Goal: Task Accomplishment & Management: Use online tool/utility

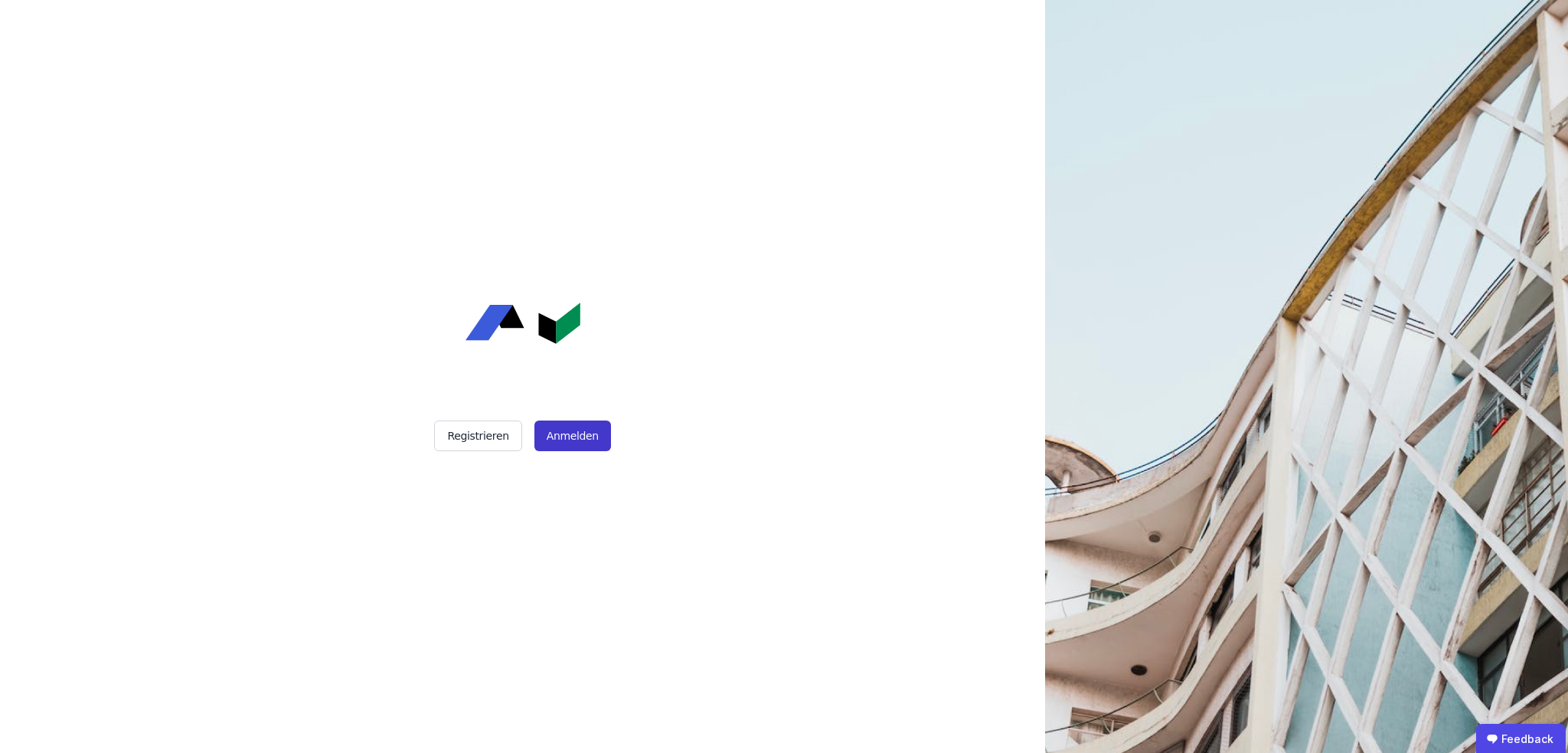
click at [571, 446] on button "Anmelden" at bounding box center [571, 436] width 76 height 31
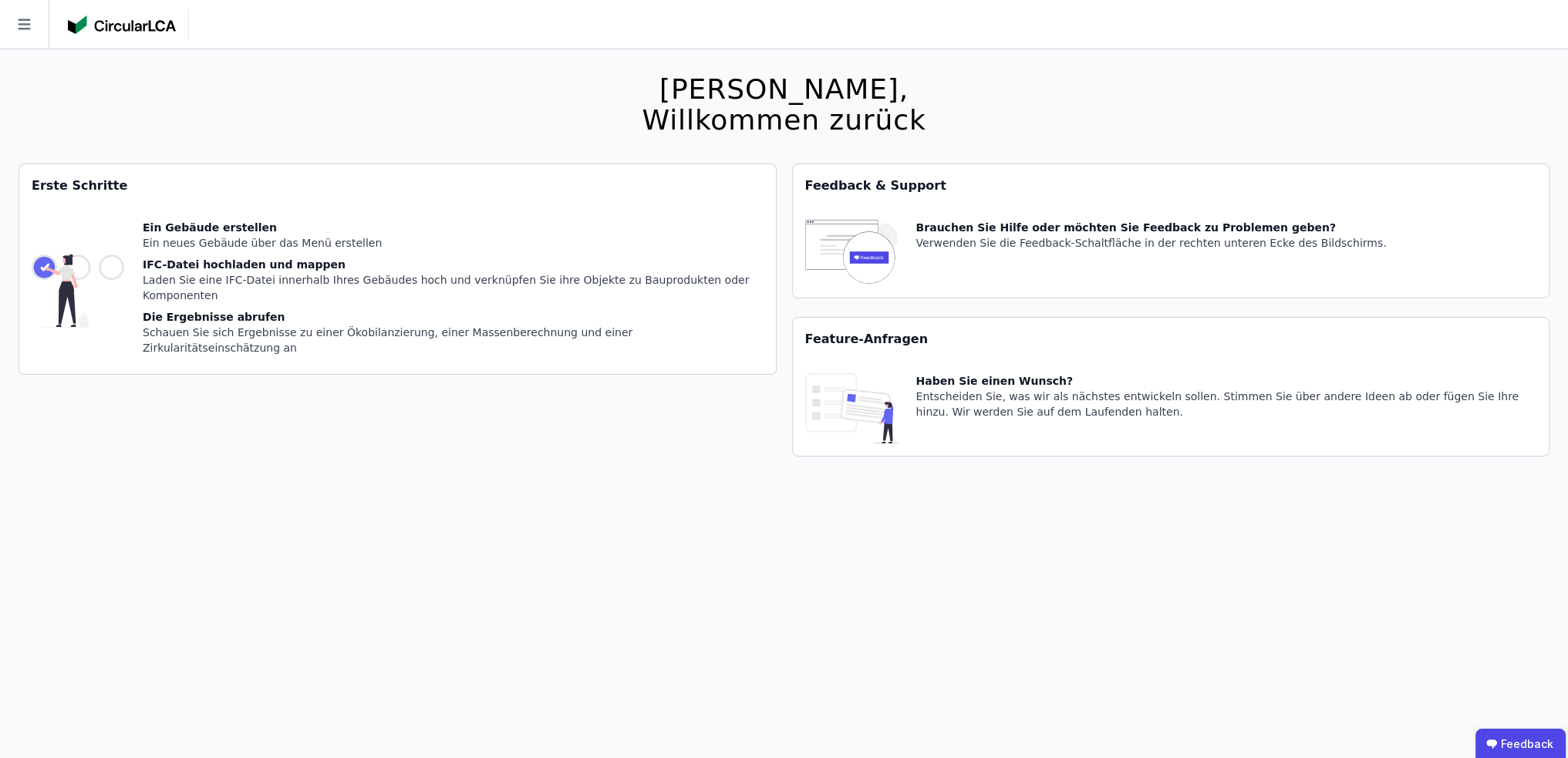
click at [23, 19] on icon at bounding box center [23, 24] width 13 height 11
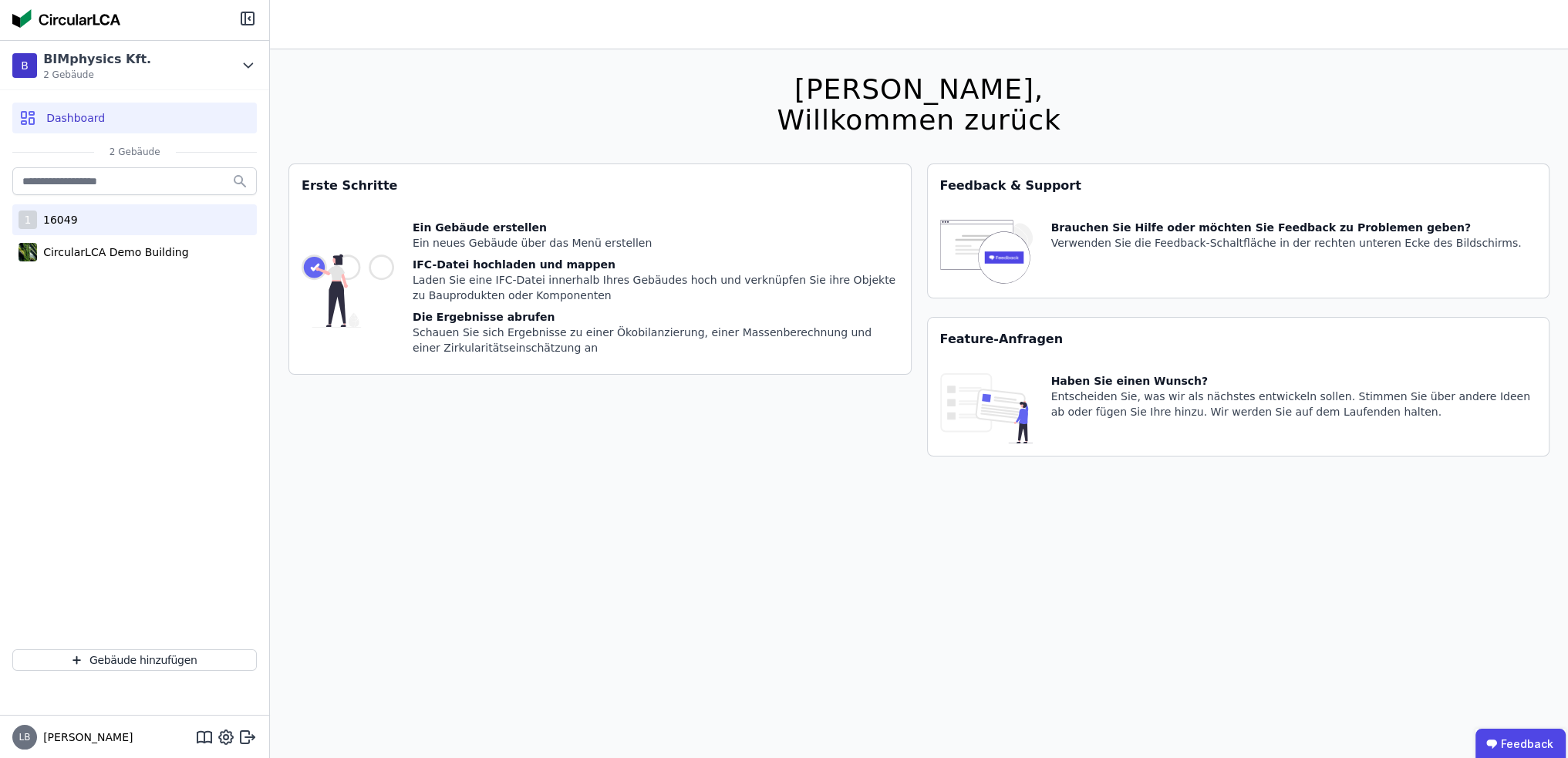
click at [93, 220] on div "1 16049" at bounding box center [135, 220] width 245 height 31
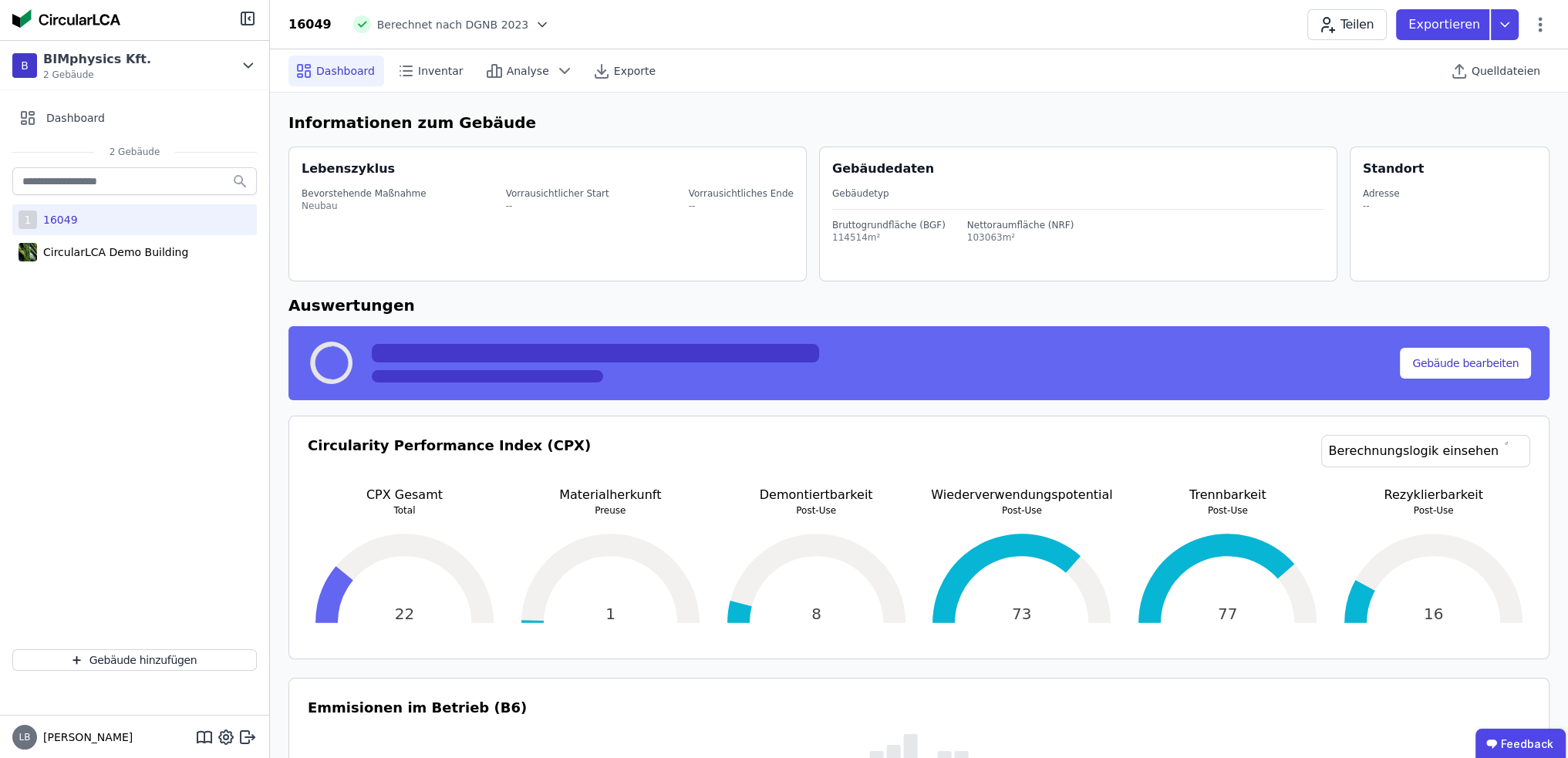
select select "*"
click at [1515, 77] on span "Quelldateien" at bounding box center [1506, 71] width 69 height 16
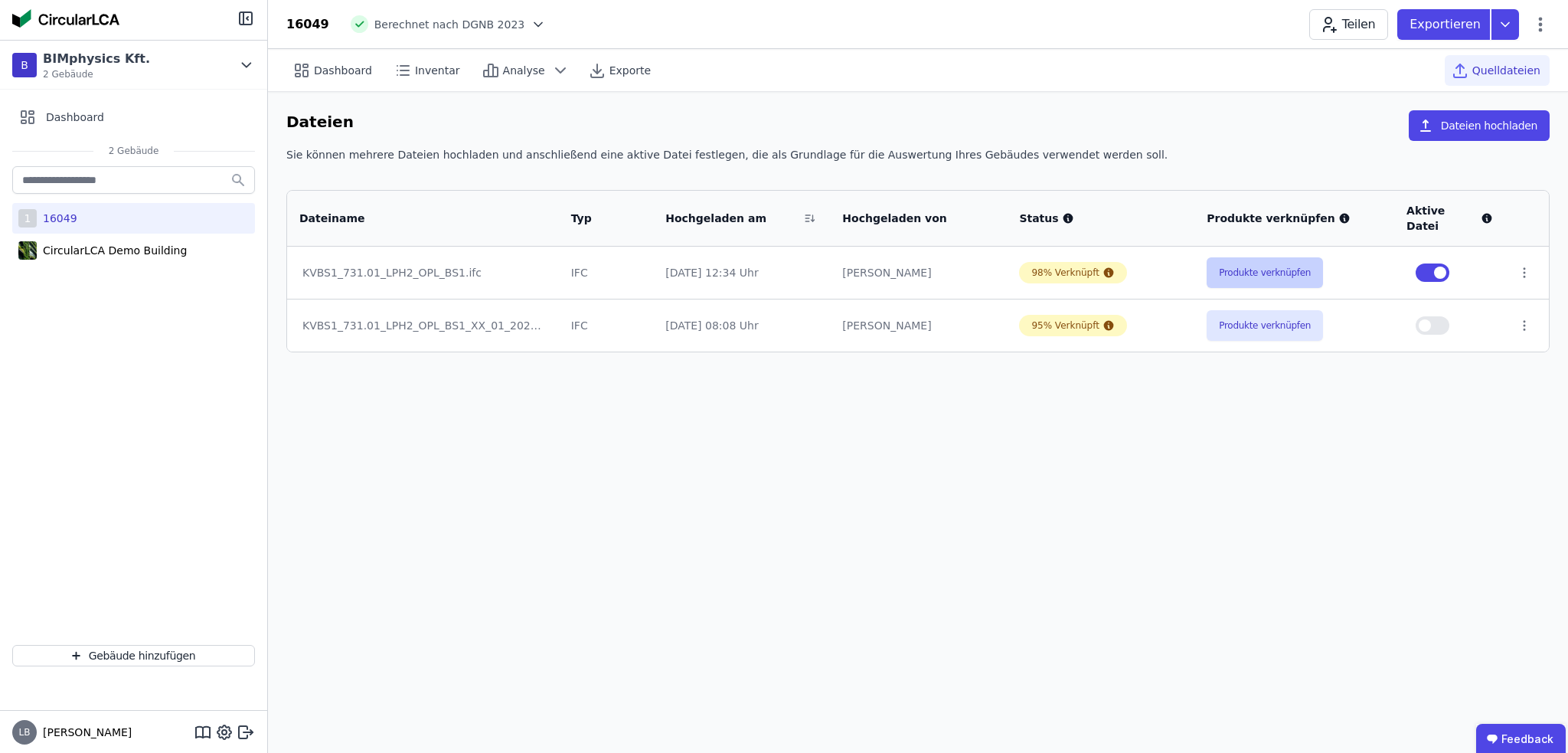
click at [1285, 257] on button "Produkte verknüpfen" at bounding box center [1264, 273] width 117 height 31
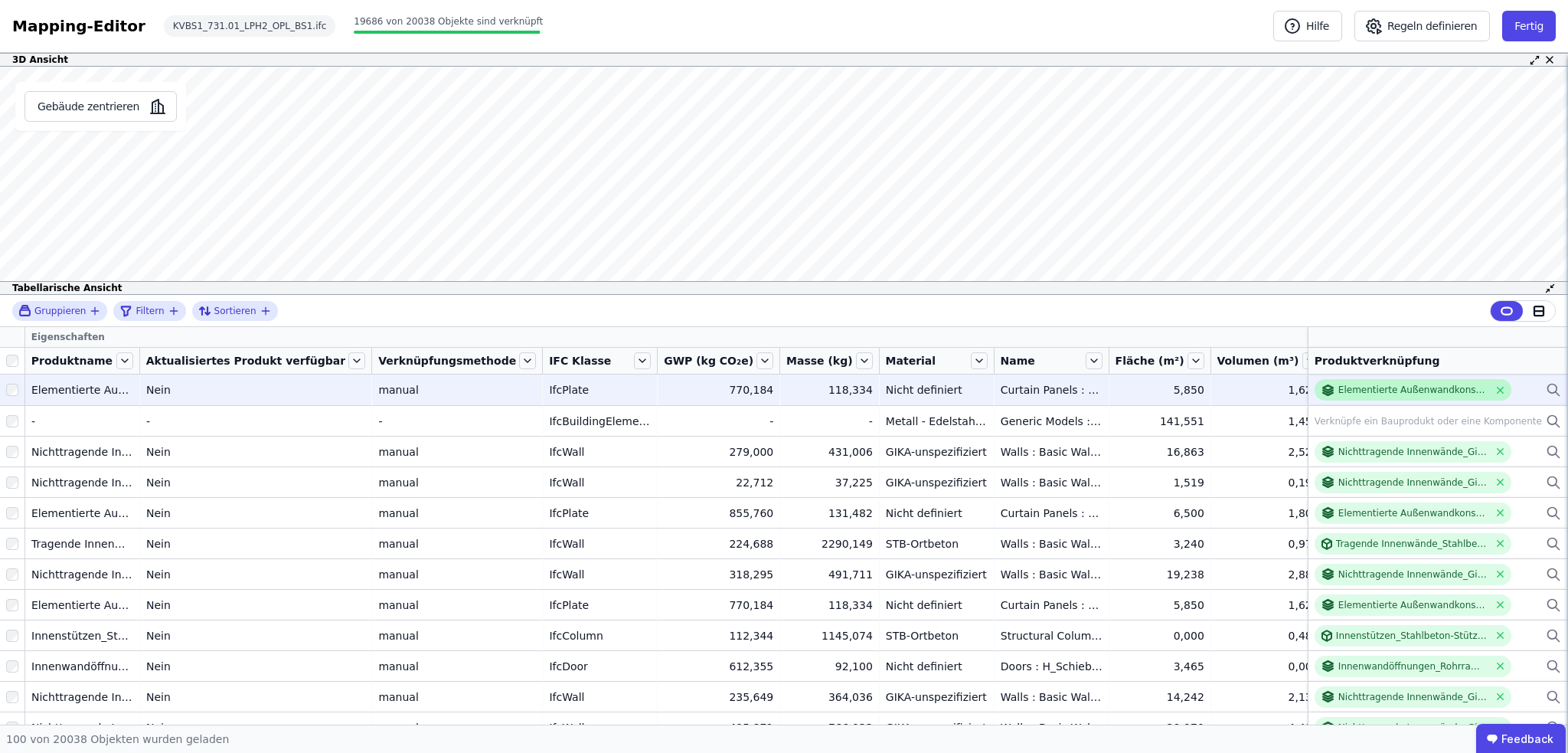
click at [1404, 393] on div "Elementierte Außenwandkonstruktionen_Wand-PR-Fassade_TYP1 38% Verglasung" at bounding box center [1414, 390] width 150 height 13
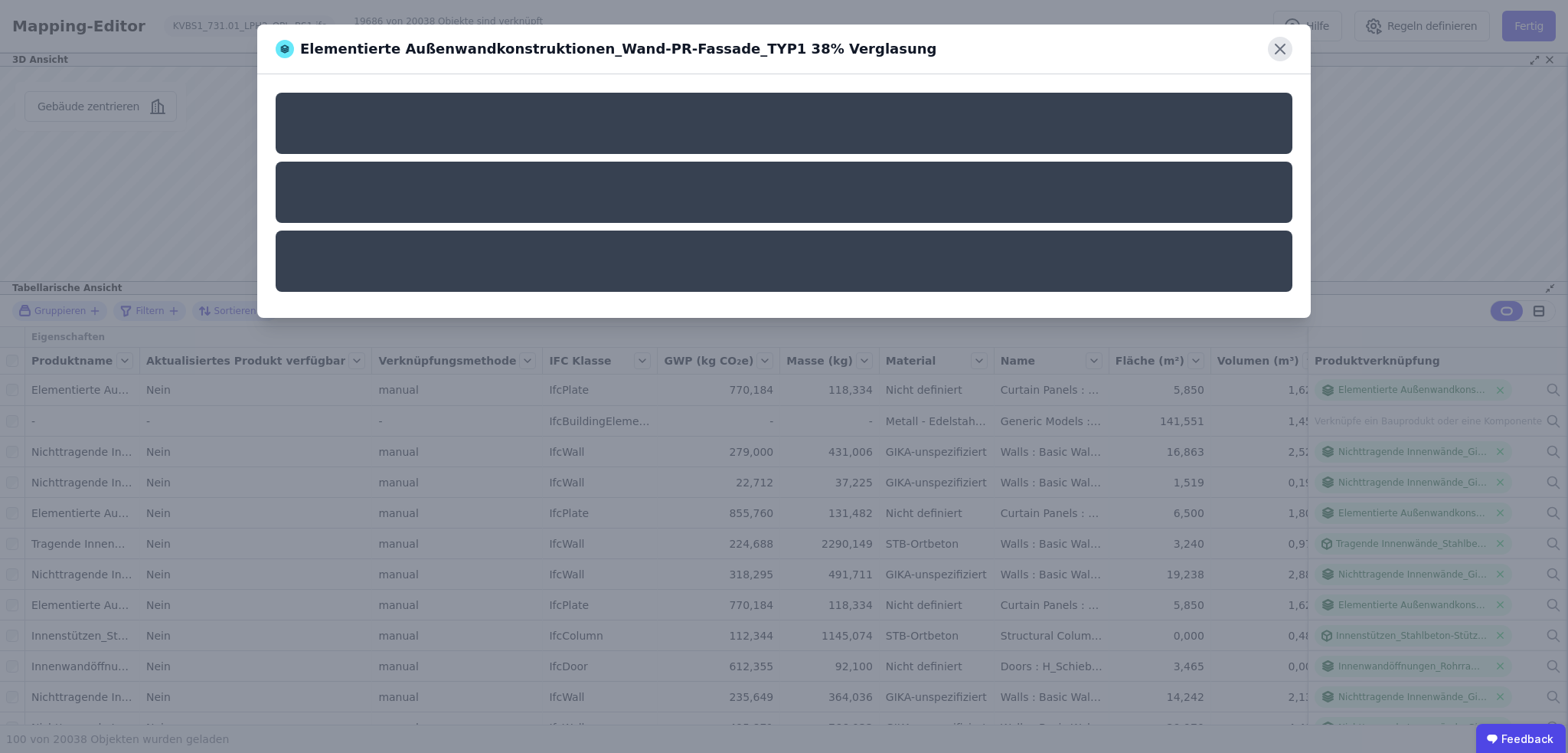
click at [1277, 48] on icon at bounding box center [1279, 48] width 24 height 24
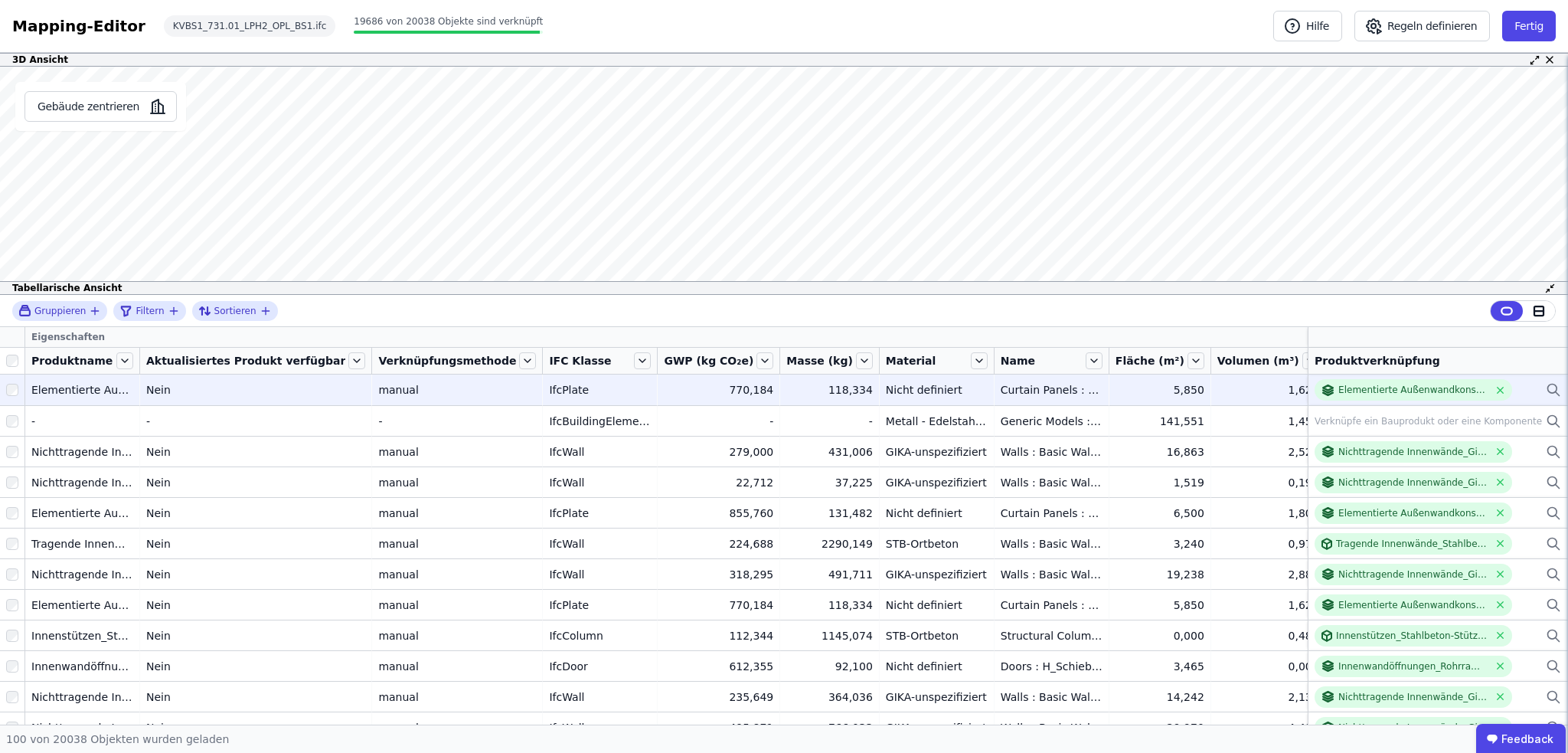
click at [1546, 388] on icon at bounding box center [1554, 390] width 15 height 18
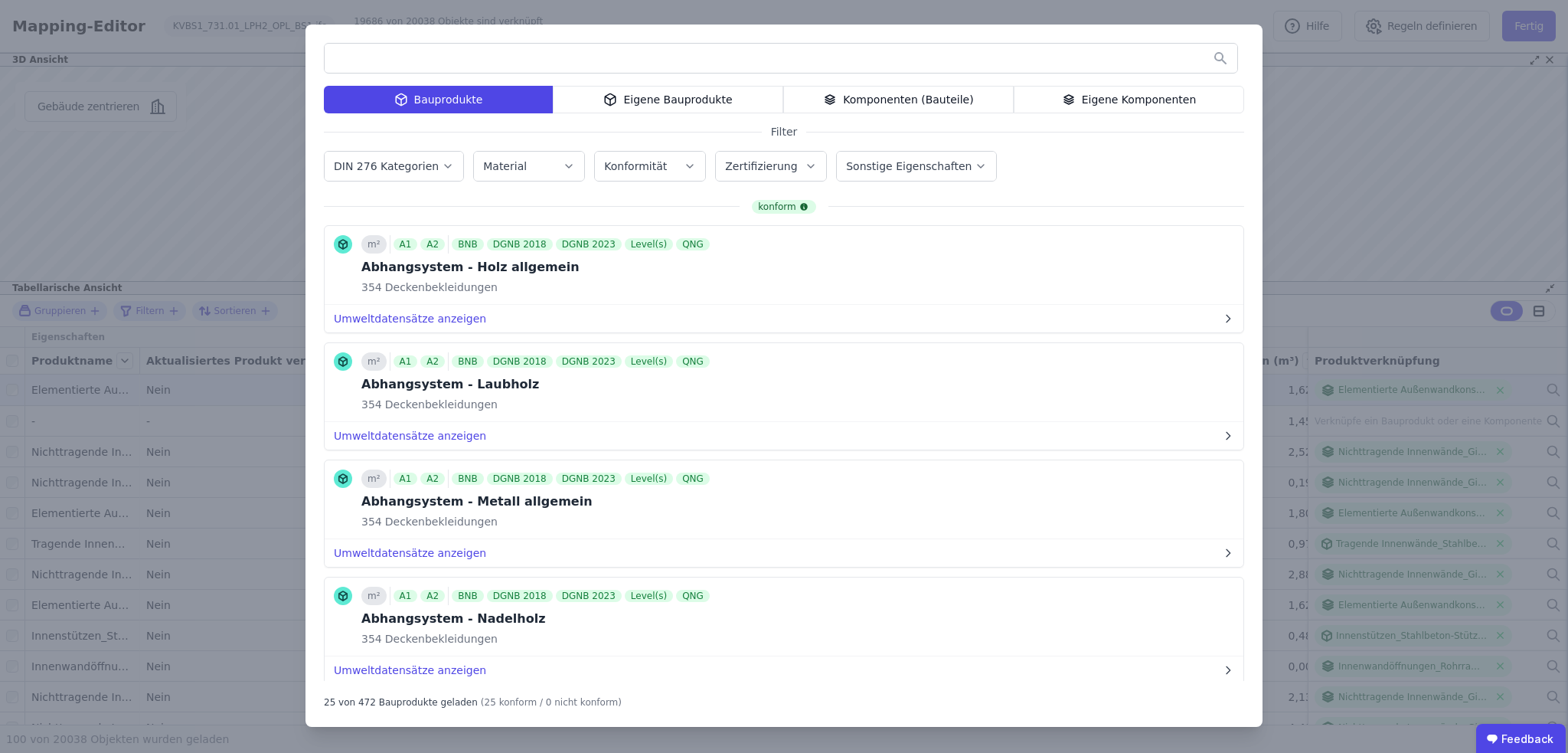
click at [1144, 99] on div "Eigene Komponenten" at bounding box center [1129, 99] width 230 height 28
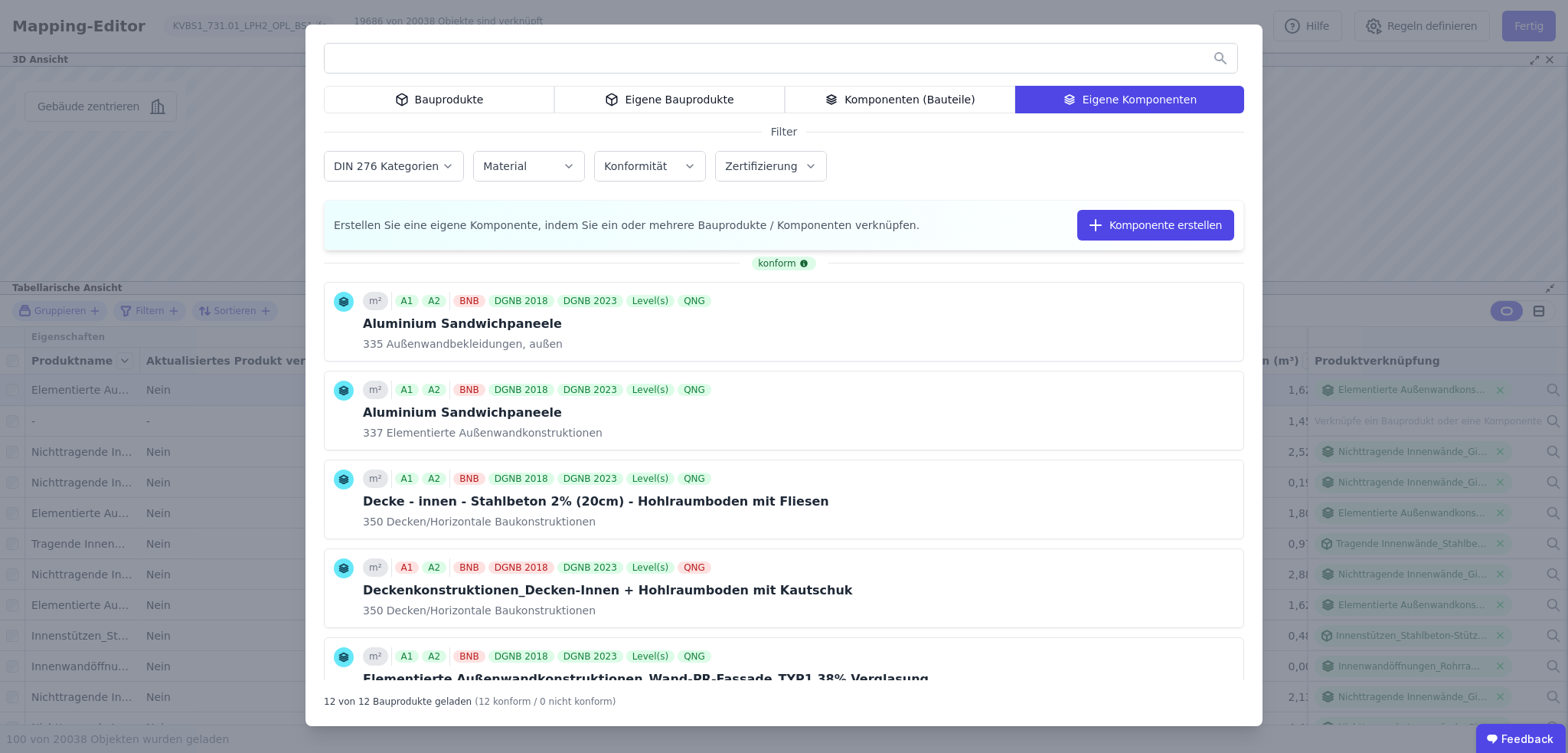
click at [441, 162] on icon "button" at bounding box center [447, 166] width 13 height 15
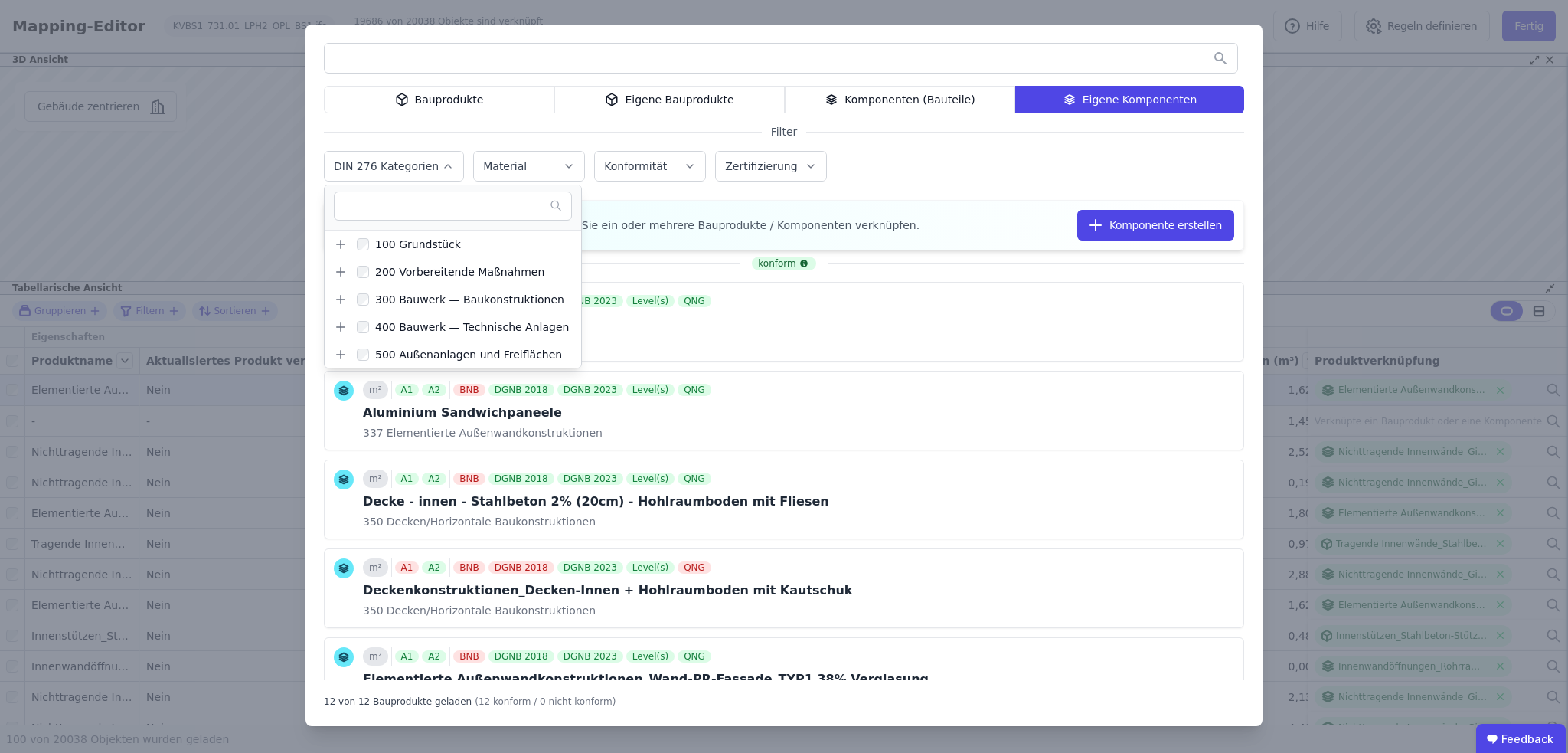
click at [949, 184] on div "DIN 276 Kategorien 100 Grundstück 200 Vorbereitende Maßnahmen 300 Bauwerk — Bau…" at bounding box center [784, 167] width 920 height 40
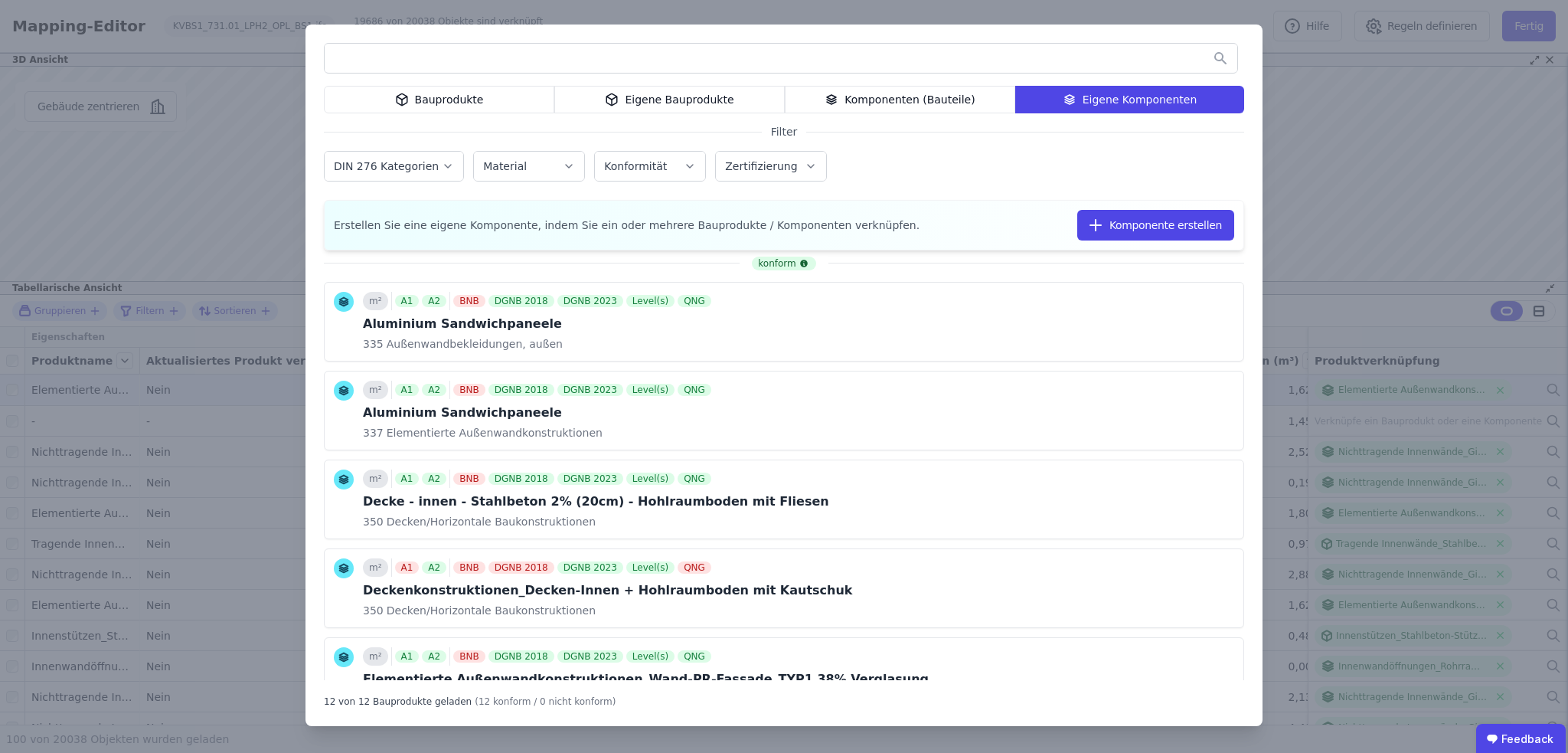
click at [450, 166] on button "DIN 276 Kategorien" at bounding box center [394, 166] width 139 height 29
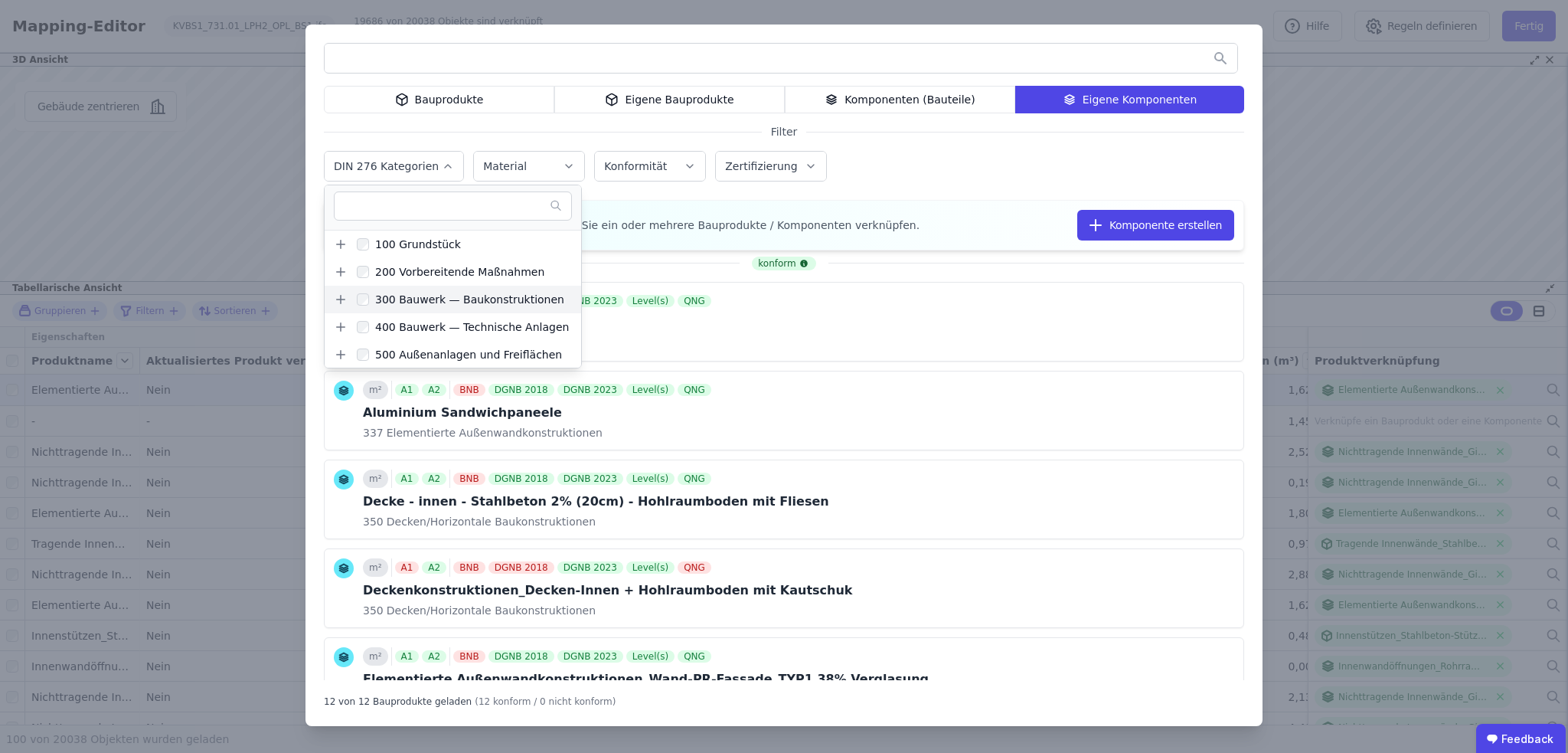
click at [336, 296] on icon at bounding box center [340, 299] width 13 height 13
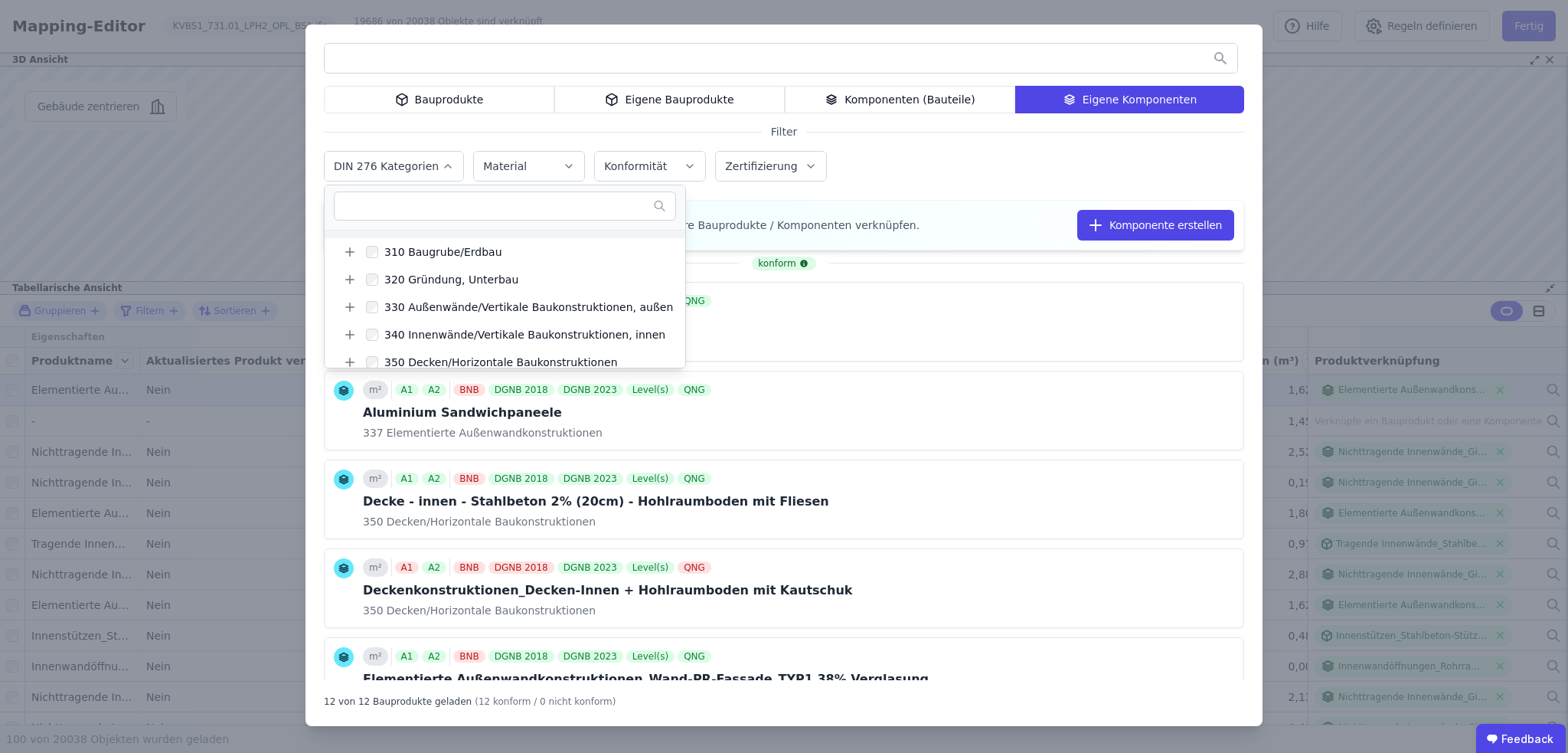
scroll to position [76, 0]
click at [346, 334] on icon at bounding box center [350, 334] width 9 height 0
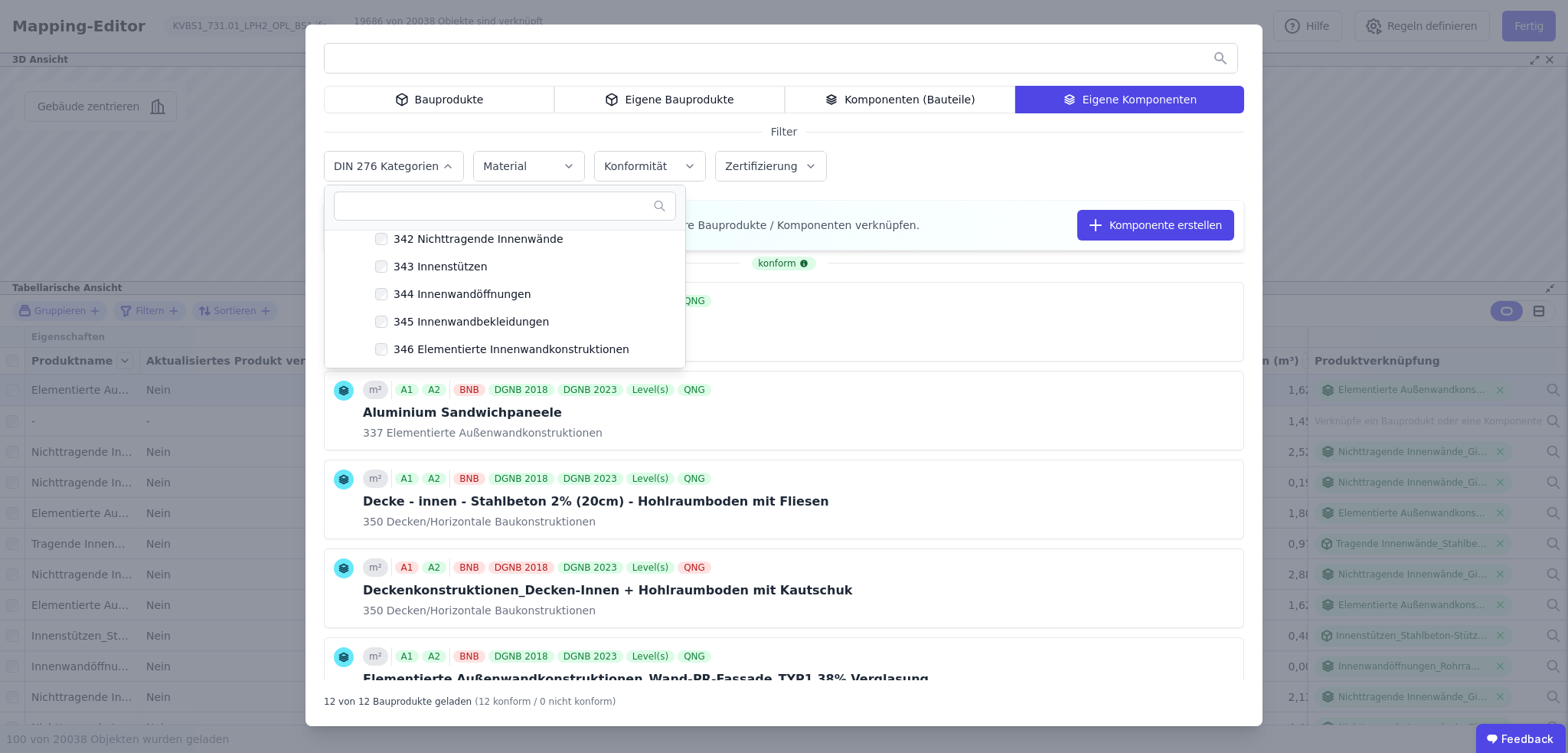
scroll to position [229, 0]
click at [466, 319] on div "345 Innenwandbekleidungen" at bounding box center [468, 318] width 162 height 15
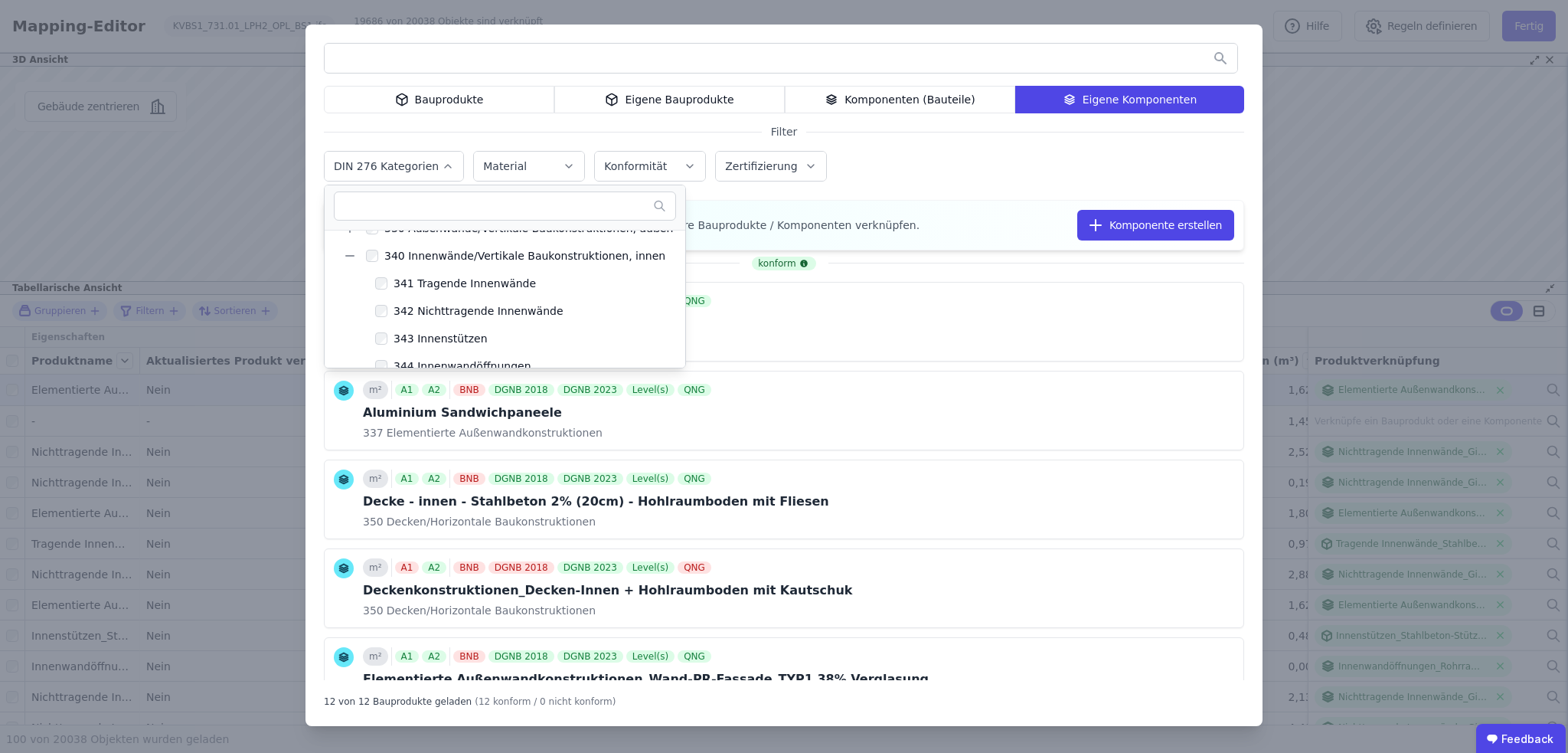
scroll to position [153, 0]
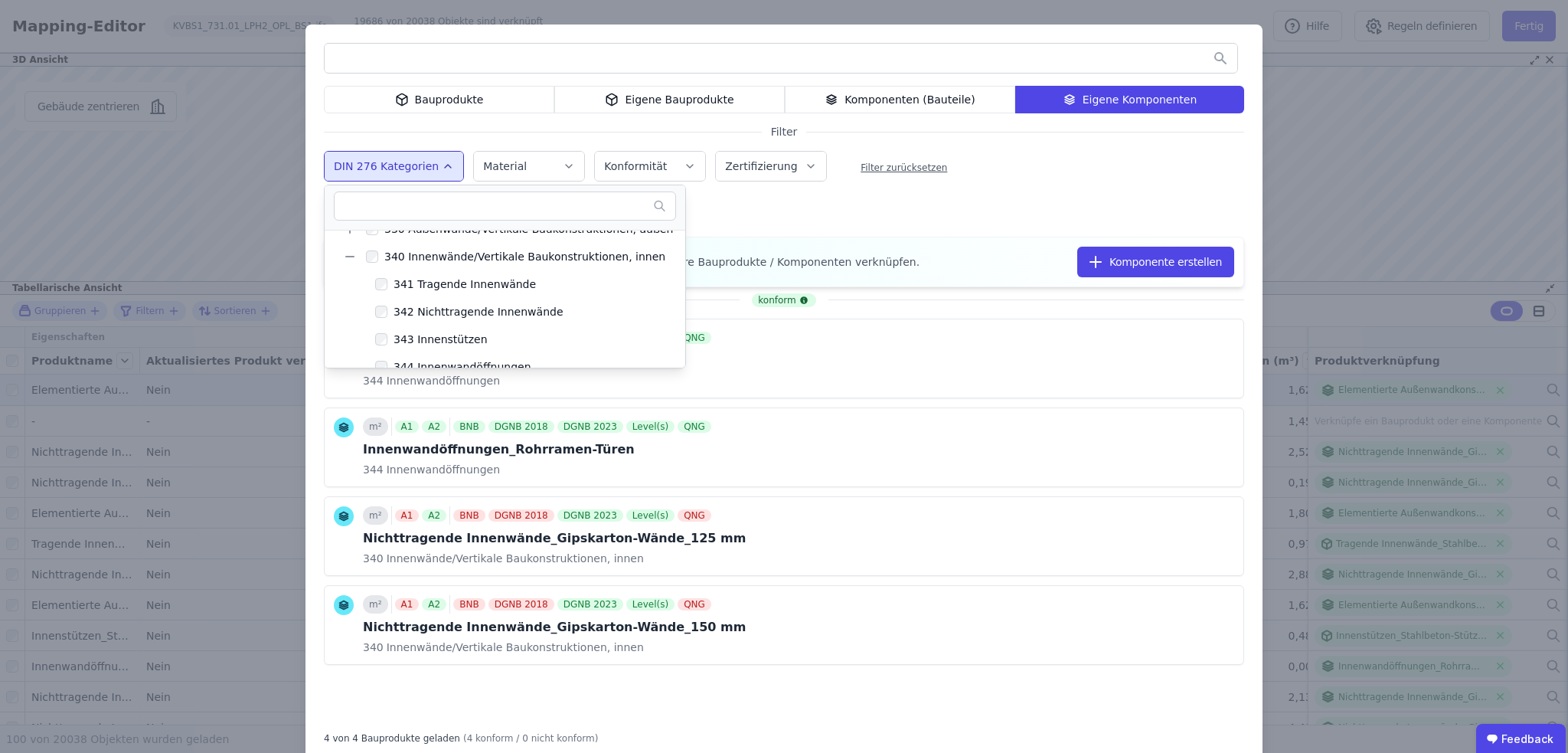
click at [921, 207] on div "Bauprodukte Eigene Bauprodukte Komponenten (Bauteile) Eigene Komponenten Filter…" at bounding box center [784, 393] width 957 height 739
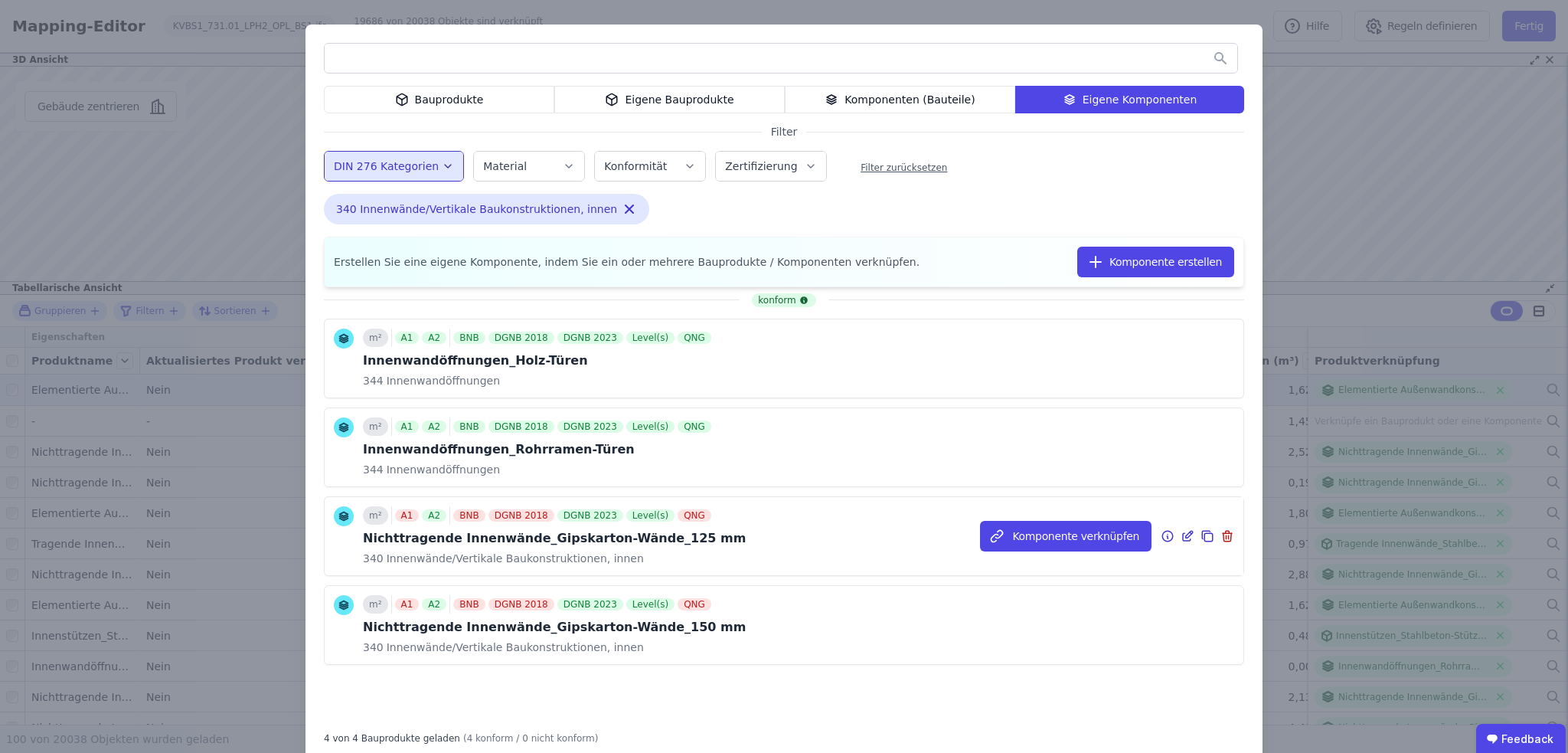
click at [728, 540] on div "m² A1 A2 BNB DGNB 2018 DGNB 2023 Level(s) QNG Nichttragende Innenwände_Gipskart…" at bounding box center [784, 536] width 918 height 78
click at [585, 542] on div "Nichttragende Innenwände_Gipskarton-Wände_125 mm" at bounding box center [554, 538] width 383 height 18
click at [1183, 538] on icon at bounding box center [1187, 536] width 13 height 18
click at [1181, 535] on icon at bounding box center [1187, 536] width 13 height 18
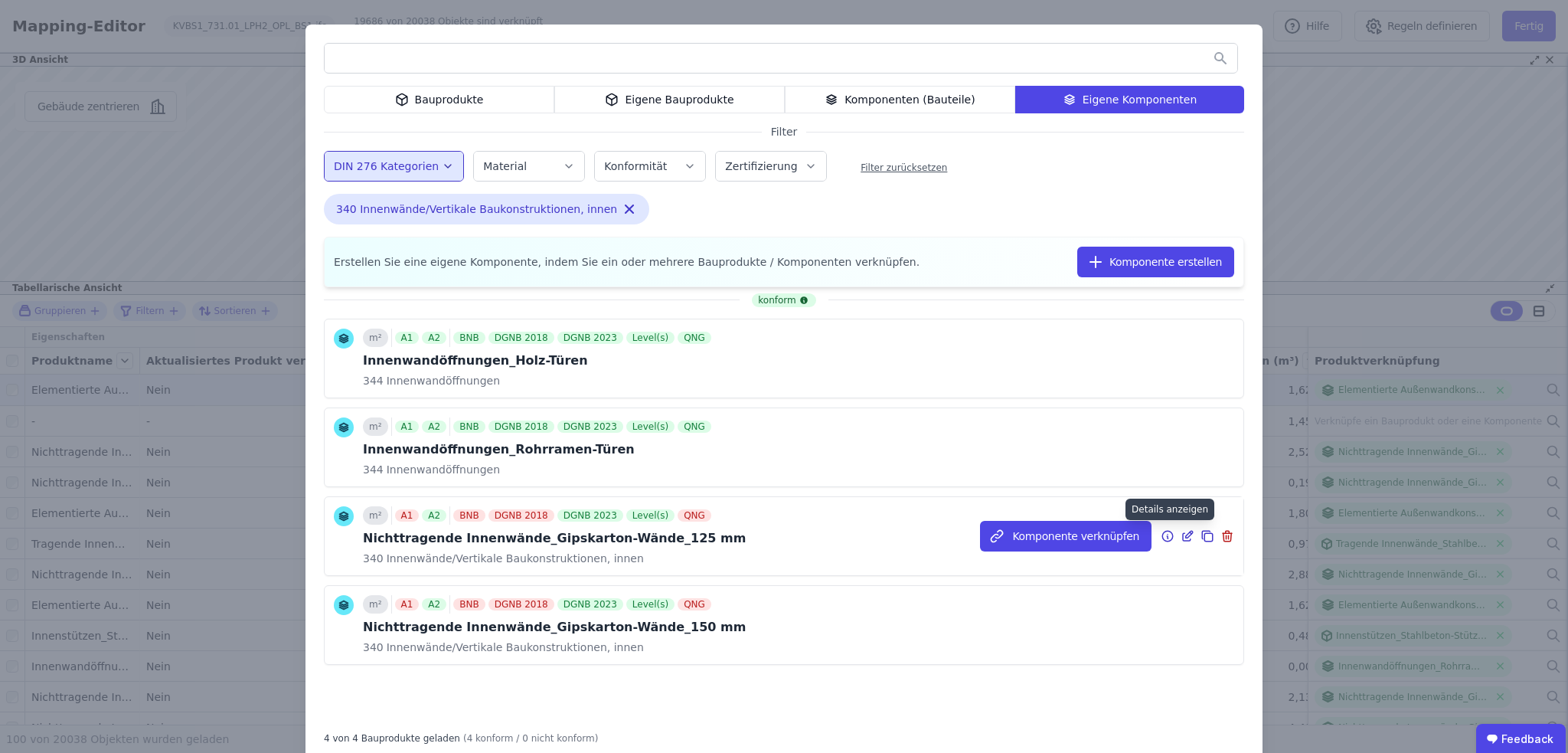
click at [1160, 536] on icon at bounding box center [1167, 536] width 13 height 18
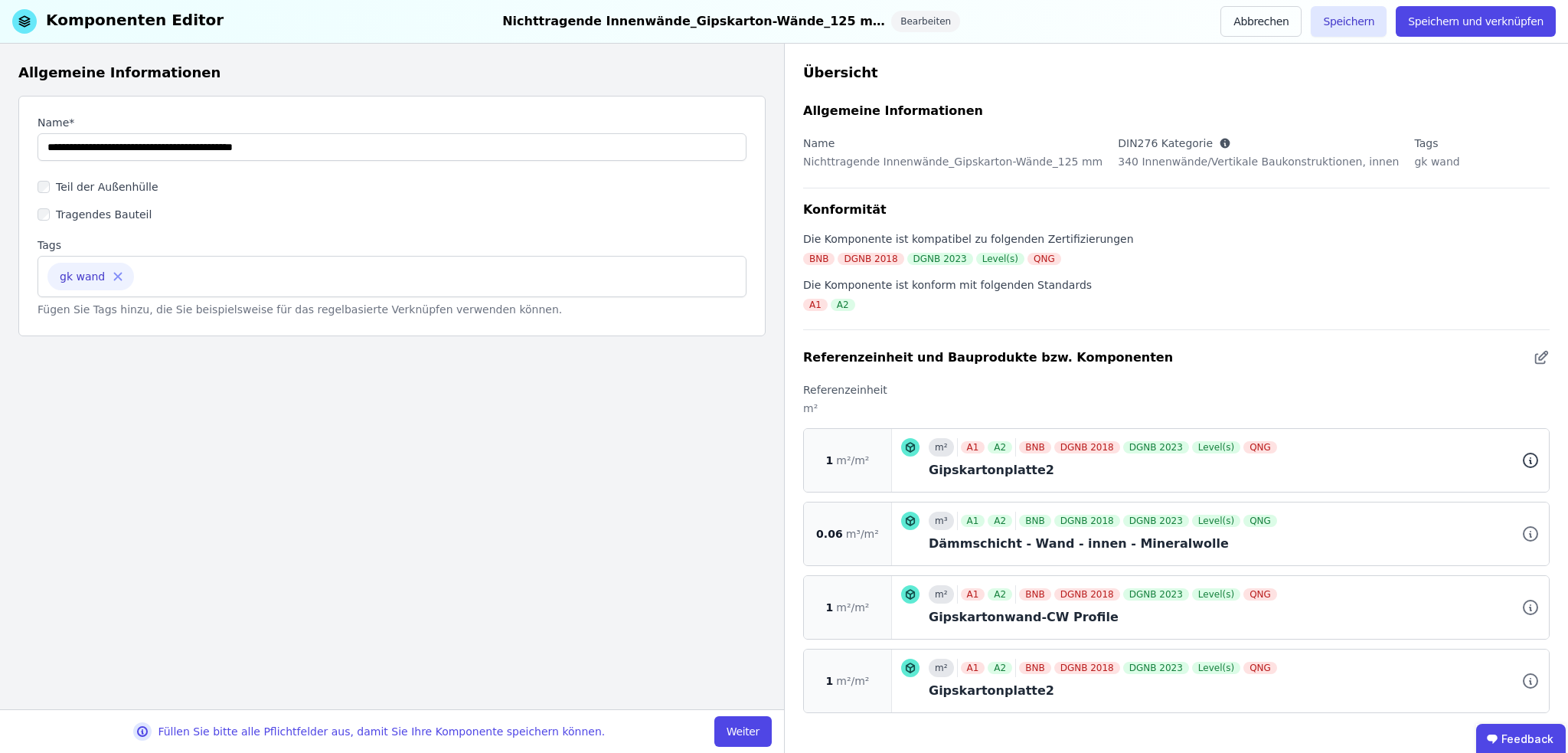
click at [1521, 456] on icon at bounding box center [1529, 460] width 18 height 18
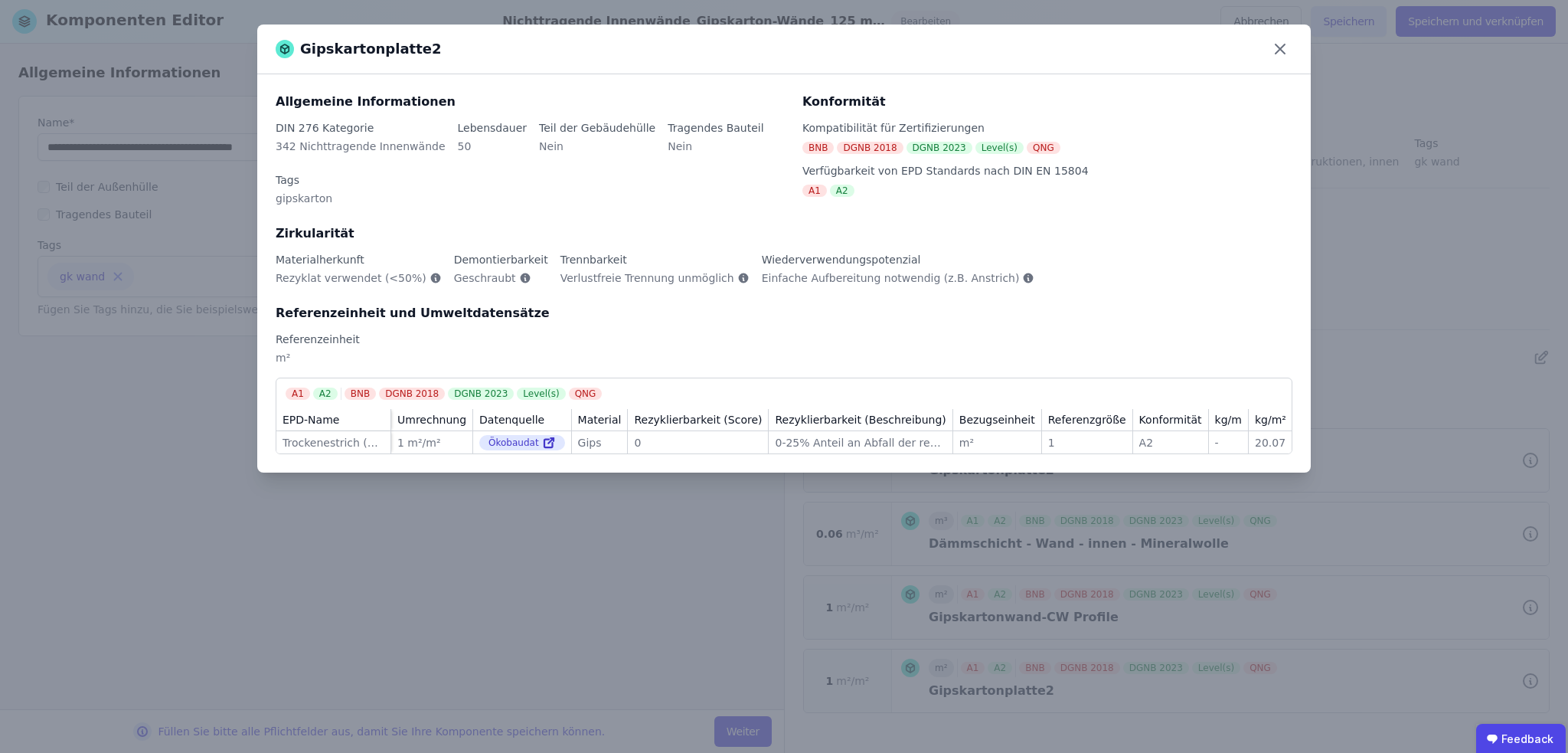
click at [1418, 326] on div "Gipskartonplatte2 Allgemeine Informationen DIN 276 Kategorie 342 Nichttragende …" at bounding box center [784, 376] width 1568 height 753
click at [1279, 54] on icon at bounding box center [1279, 48] width 24 height 24
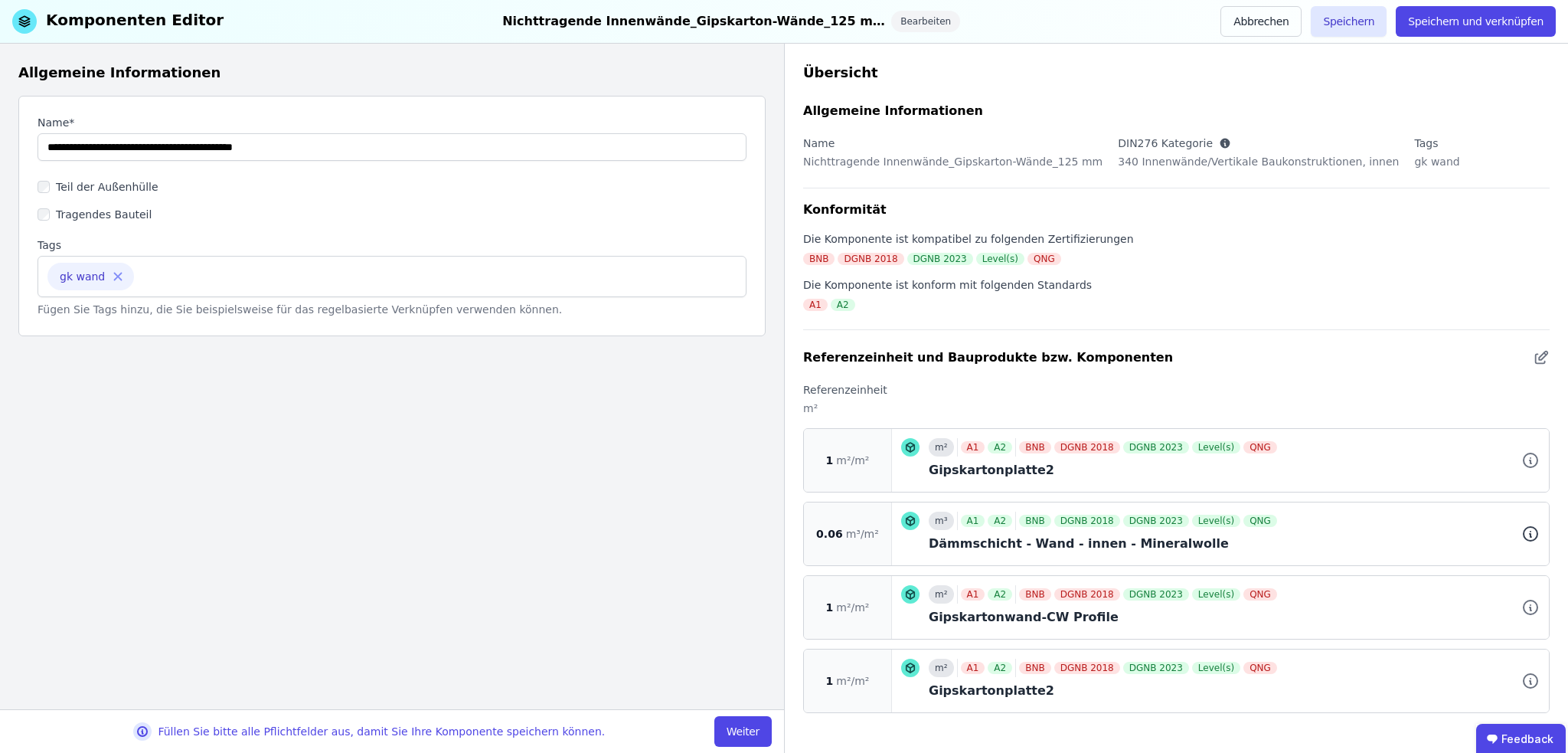
click at [1521, 532] on icon at bounding box center [1529, 533] width 18 height 18
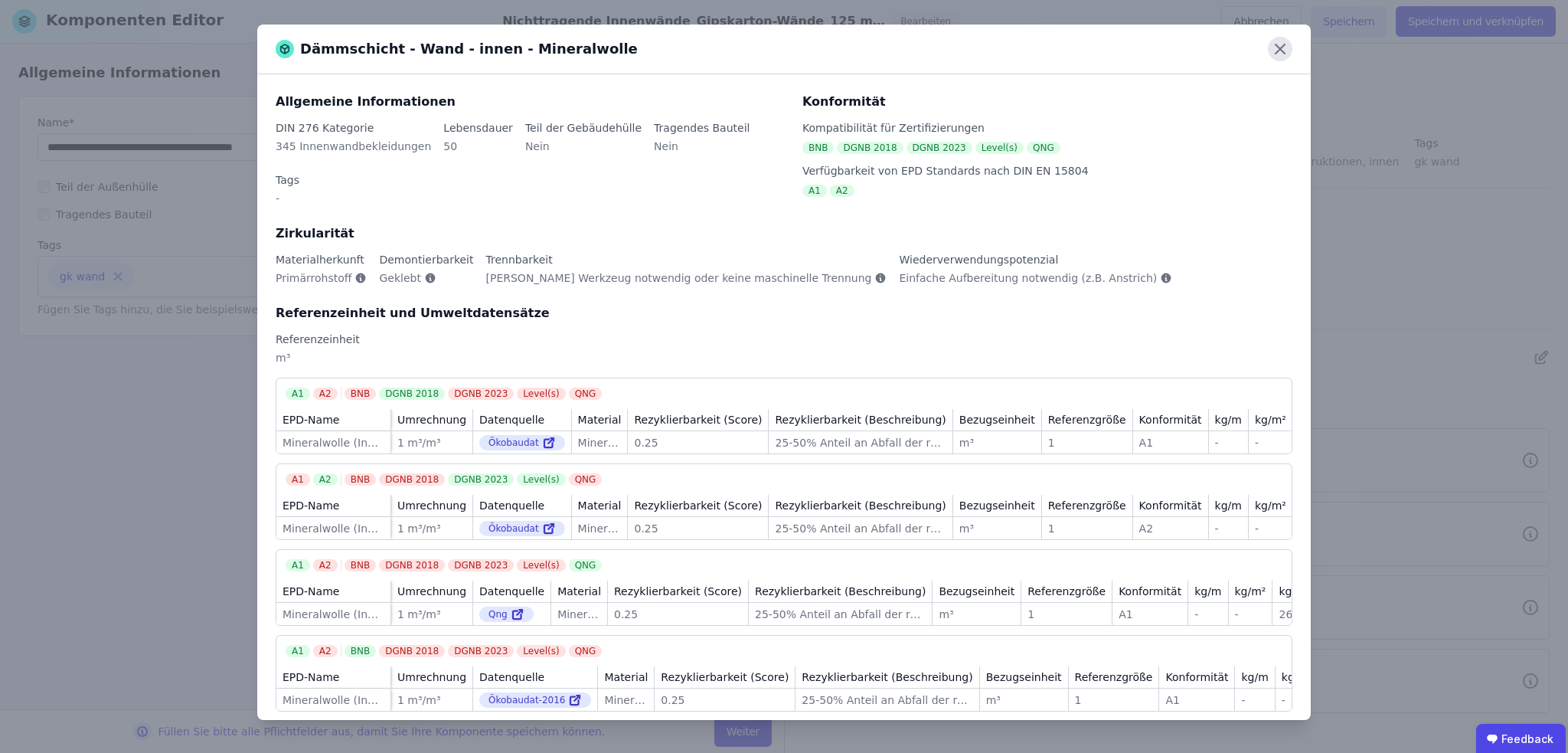
click at [1276, 48] on icon at bounding box center [1279, 48] width 24 height 24
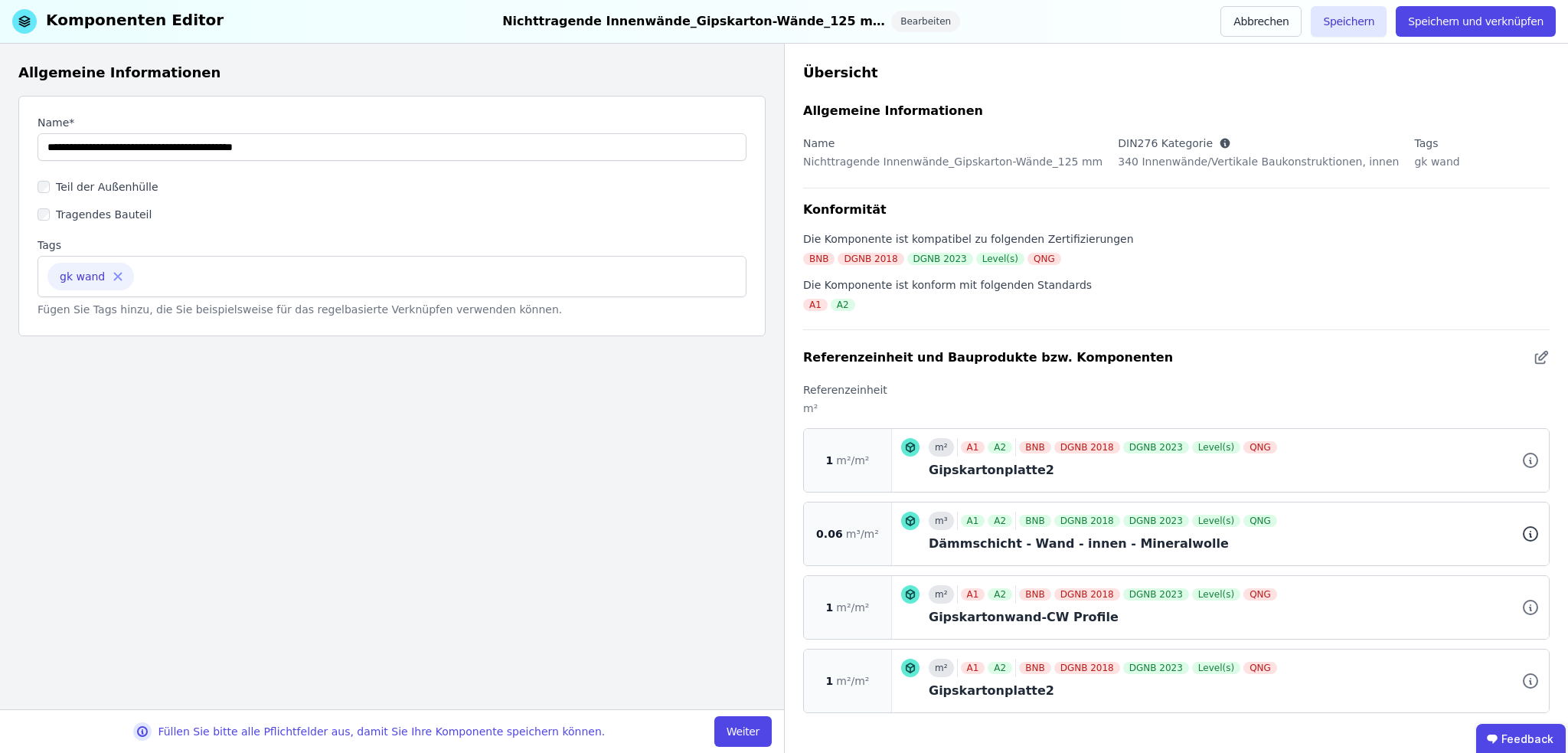
click at [1530, 531] on icon at bounding box center [1530, 531] width 0 height 0
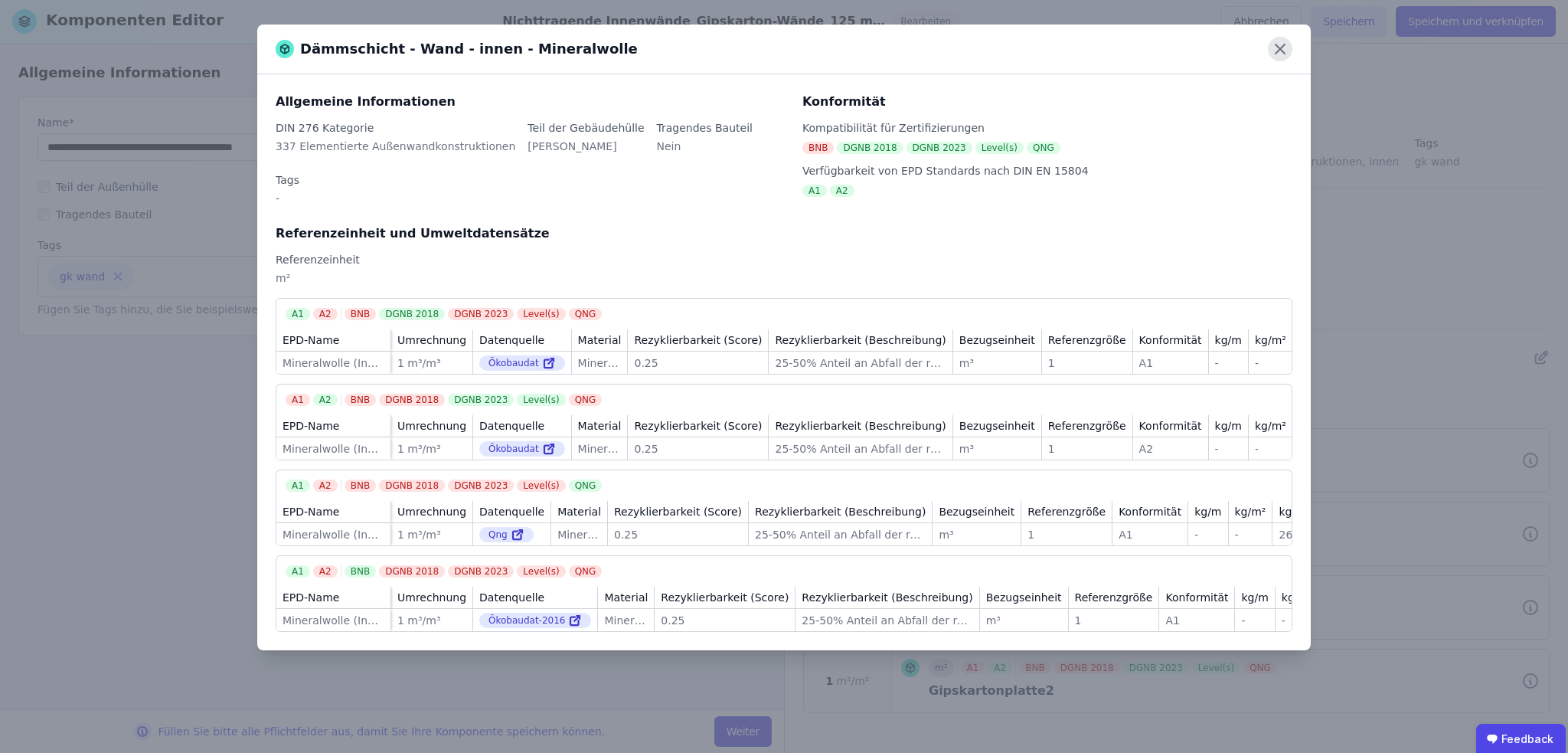
click at [1277, 45] on icon at bounding box center [1280, 49] width 10 height 10
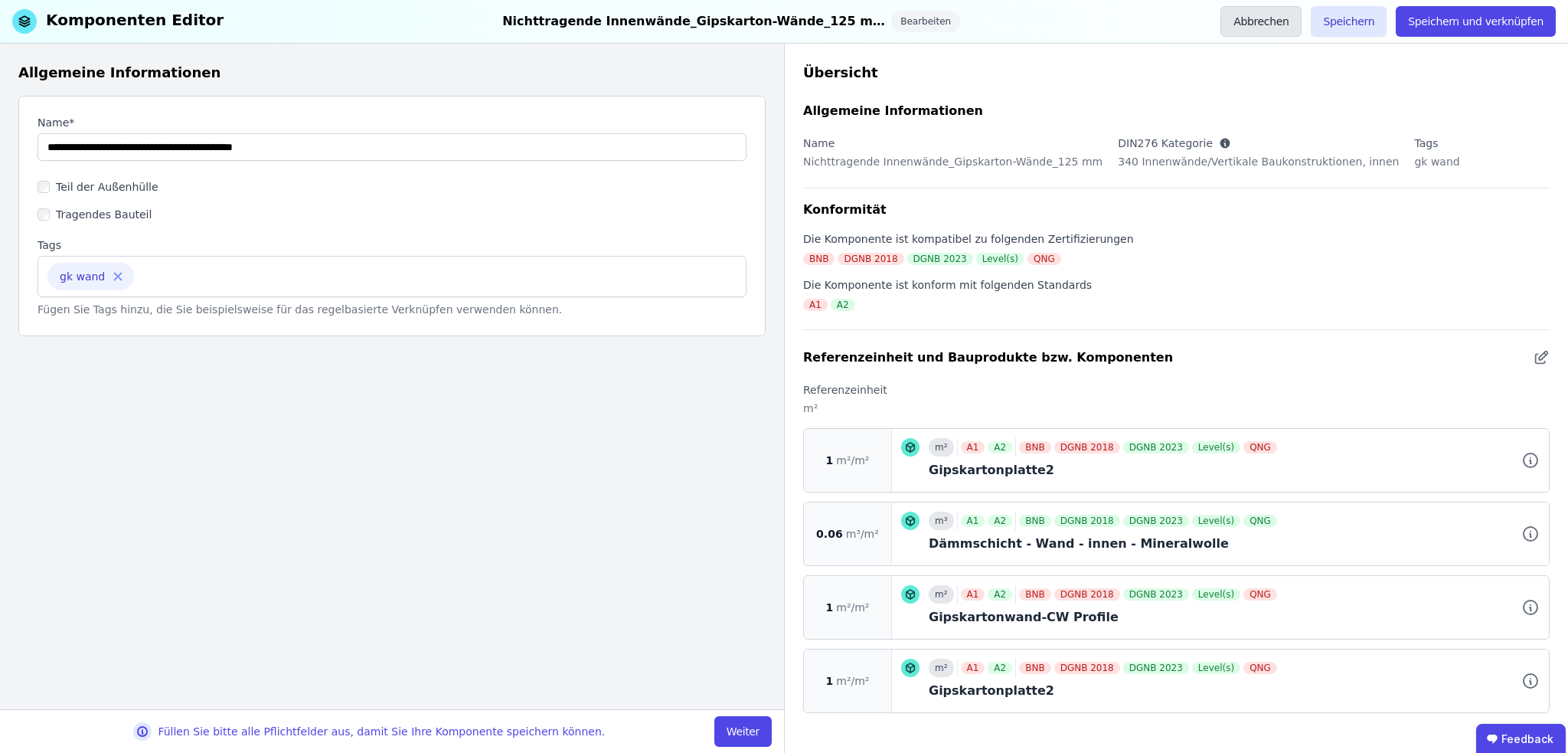
click at [1289, 27] on button "Abbrechen" at bounding box center [1261, 21] width 81 height 31
click at [1277, 23] on button "Abbrechen" at bounding box center [1261, 21] width 81 height 31
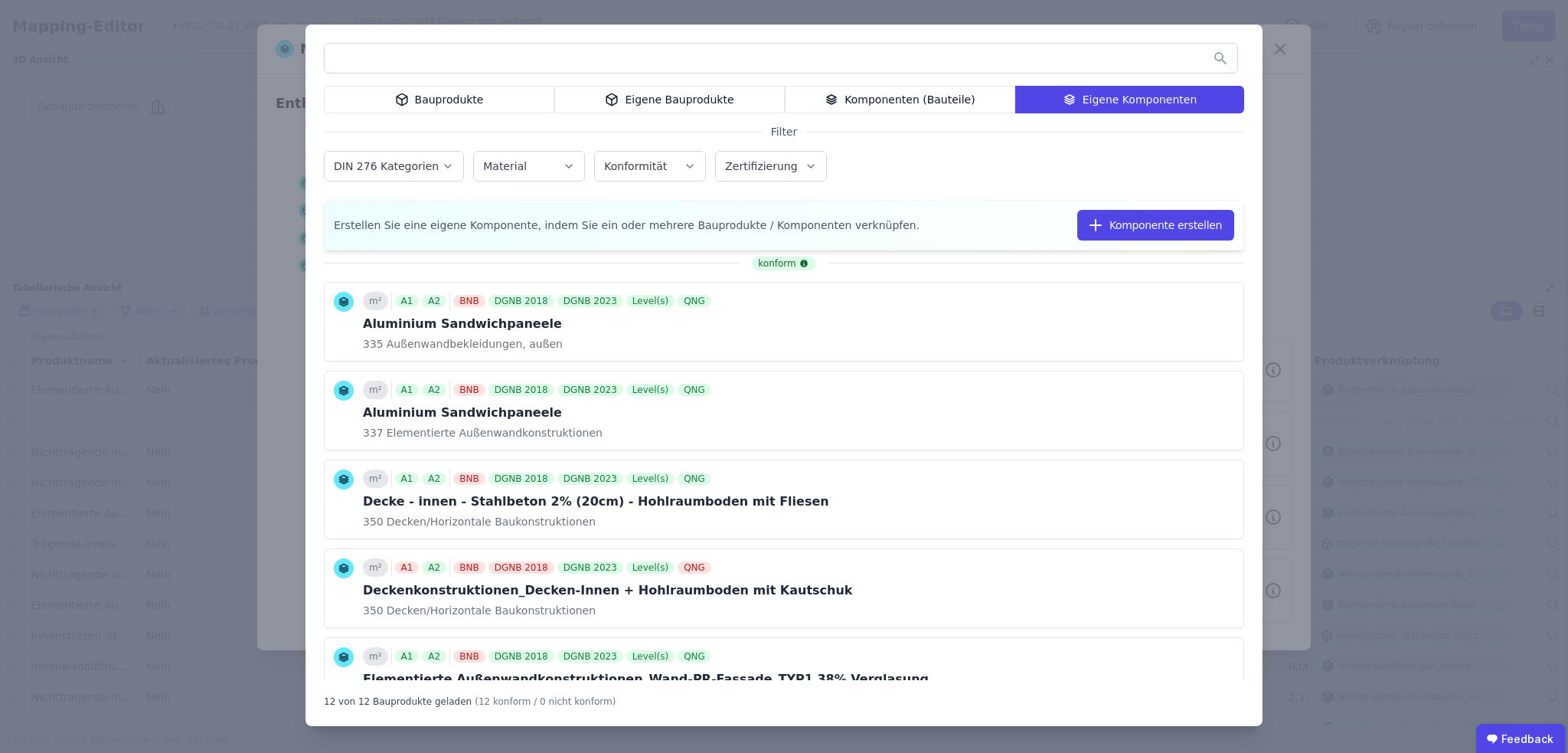
click at [665, 100] on div "Eigene Bauprodukte" at bounding box center [669, 99] width 230 height 28
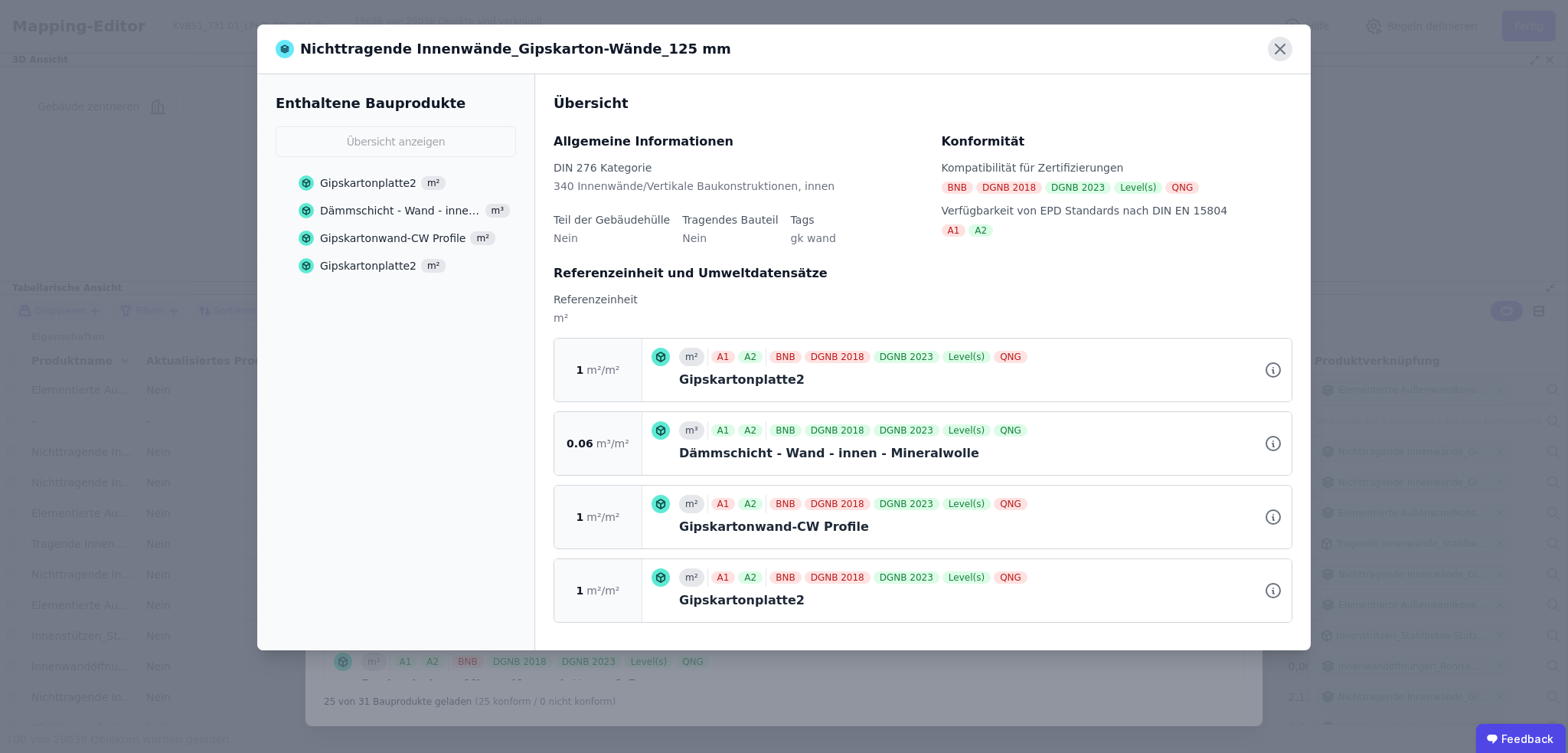
click at [1284, 48] on icon at bounding box center [1279, 48] width 24 height 24
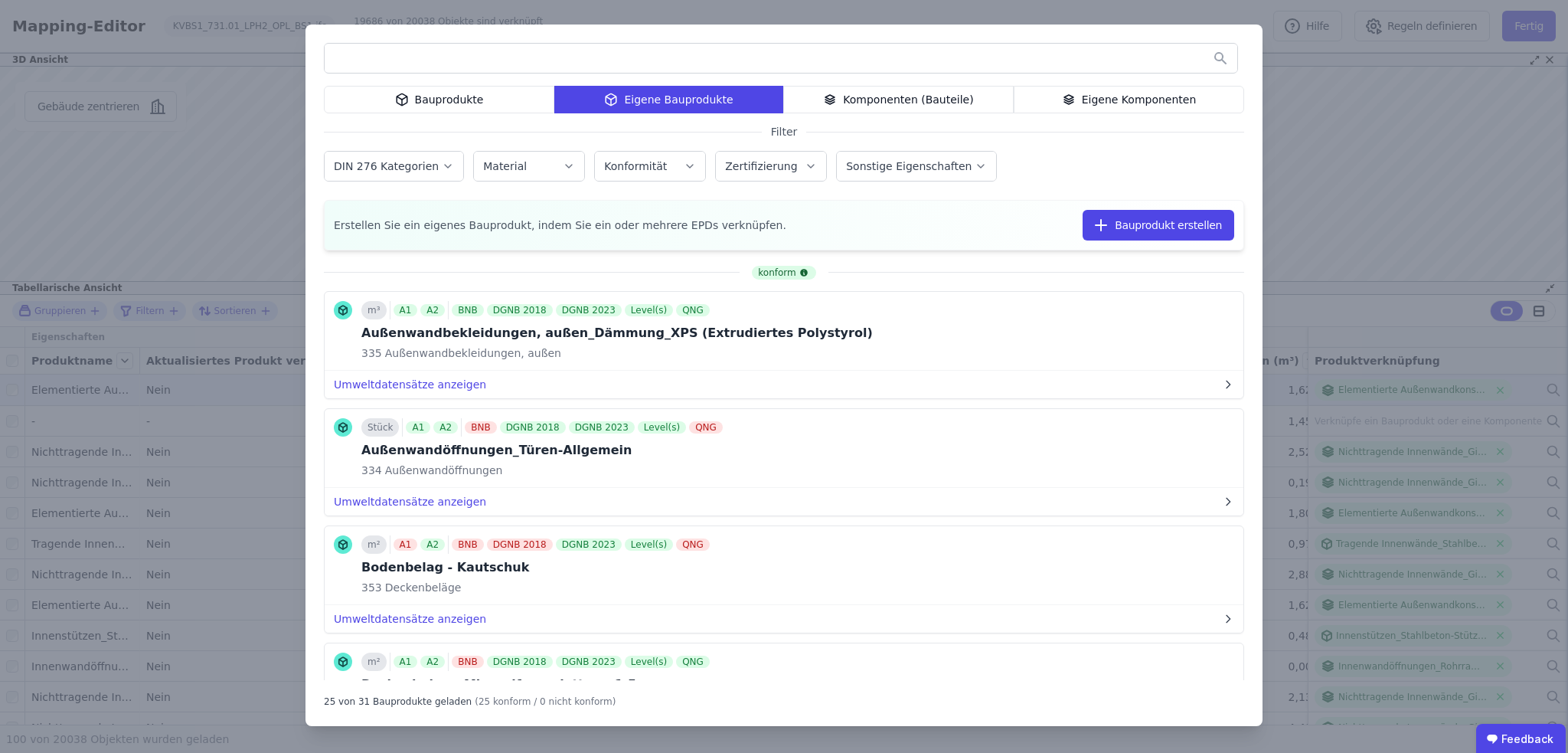
click at [403, 60] on input "text" at bounding box center [781, 58] width 913 height 28
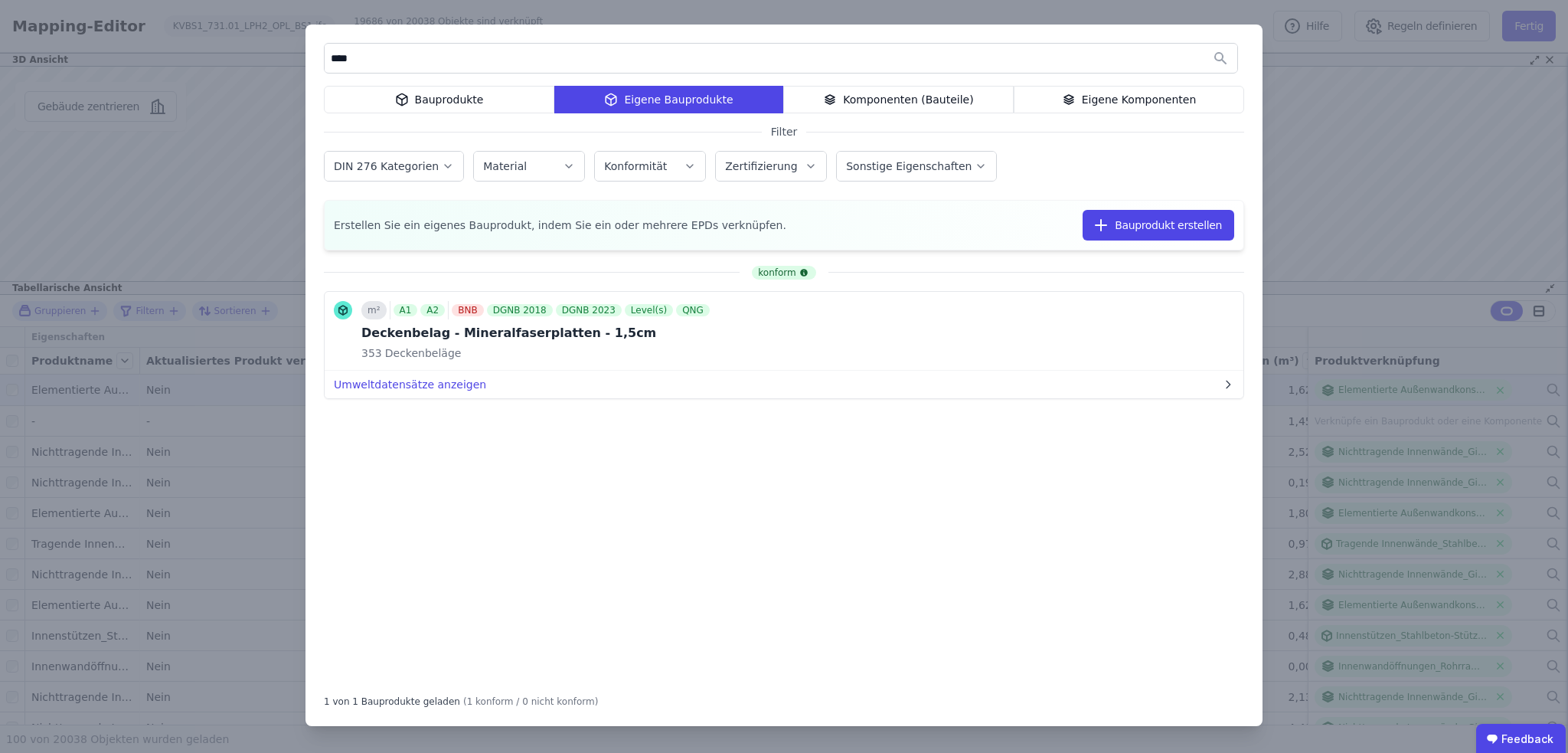
click at [444, 108] on div "Bauprodukte" at bounding box center [439, 99] width 230 height 28
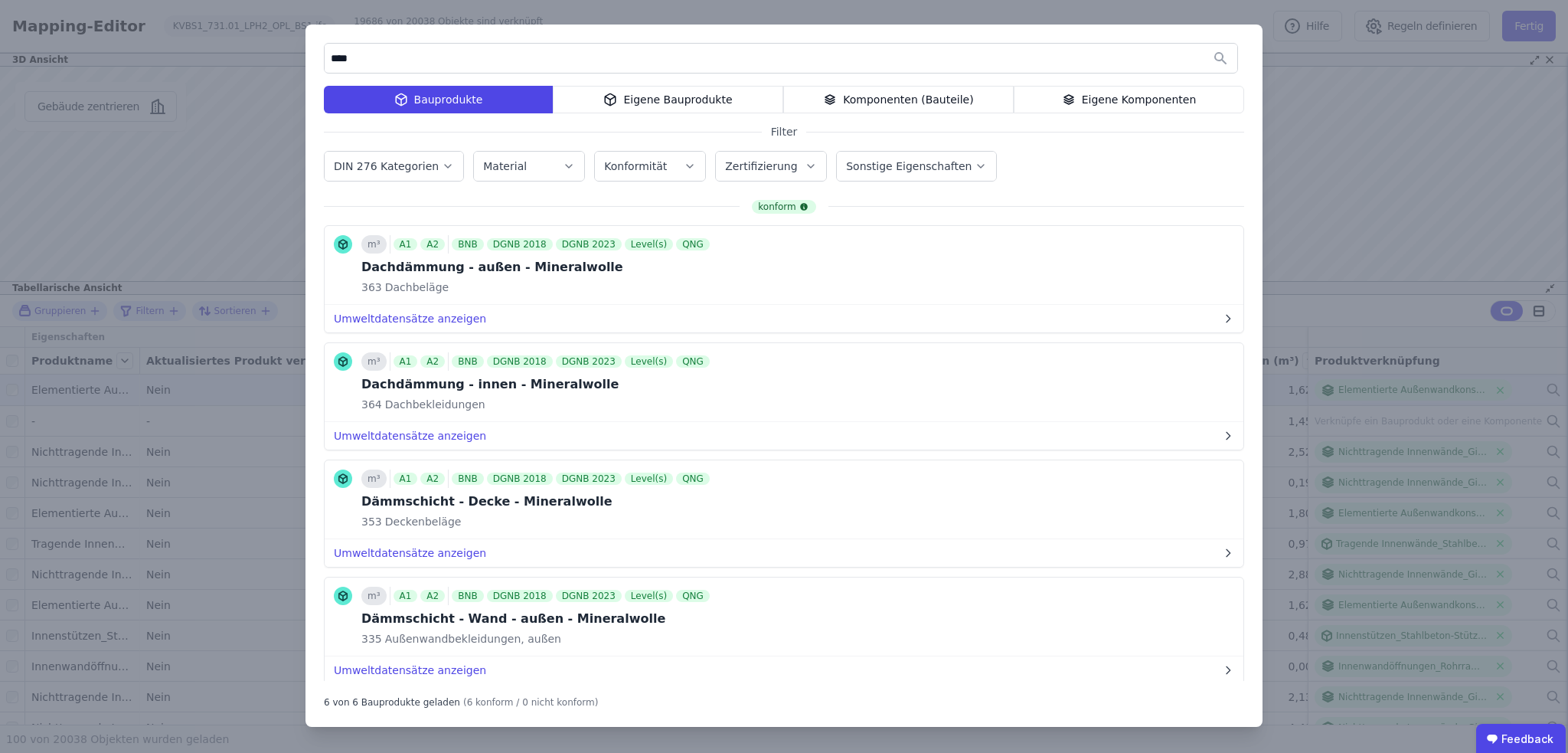
click at [385, 62] on input "****" at bounding box center [781, 58] width 913 height 28
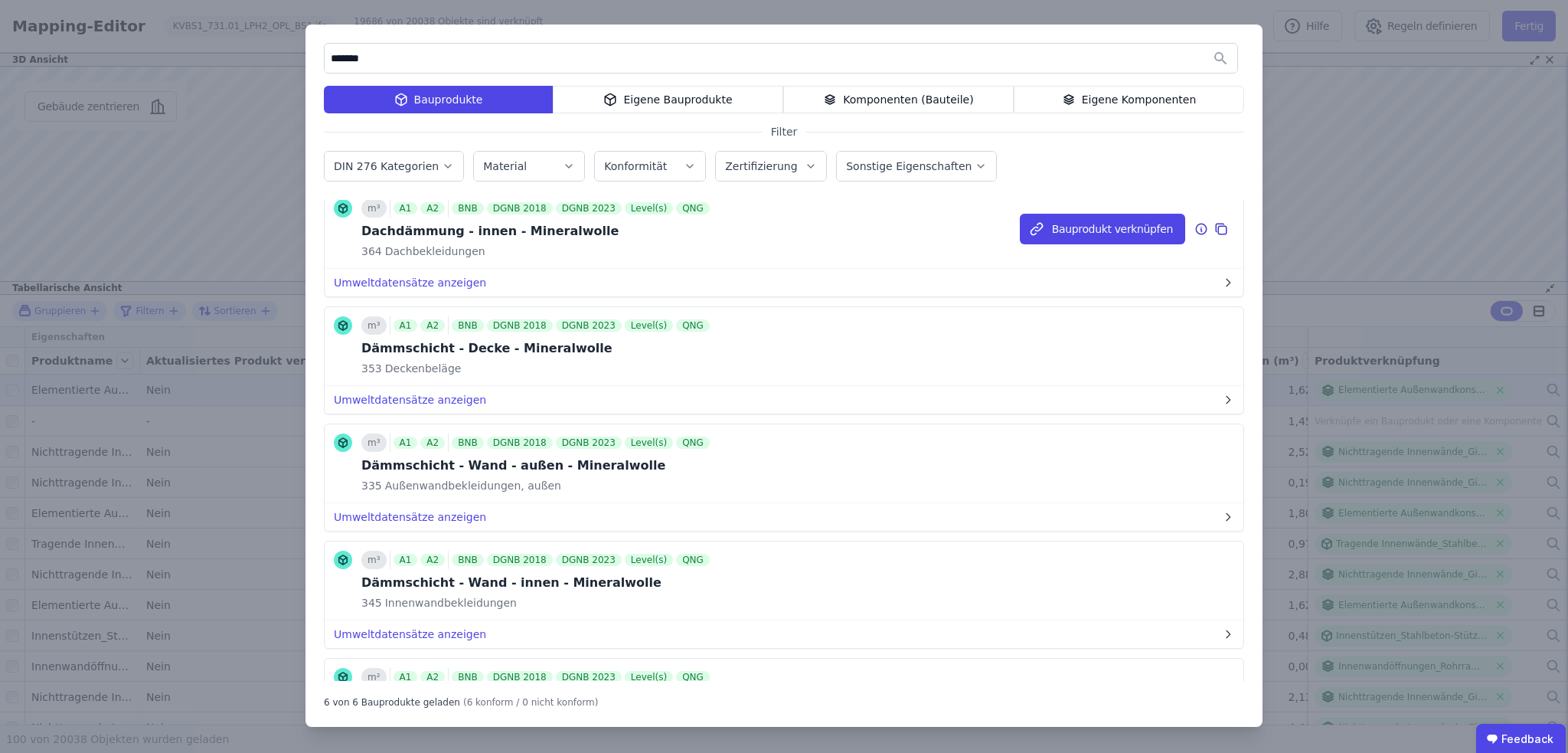
scroll to position [229, 0]
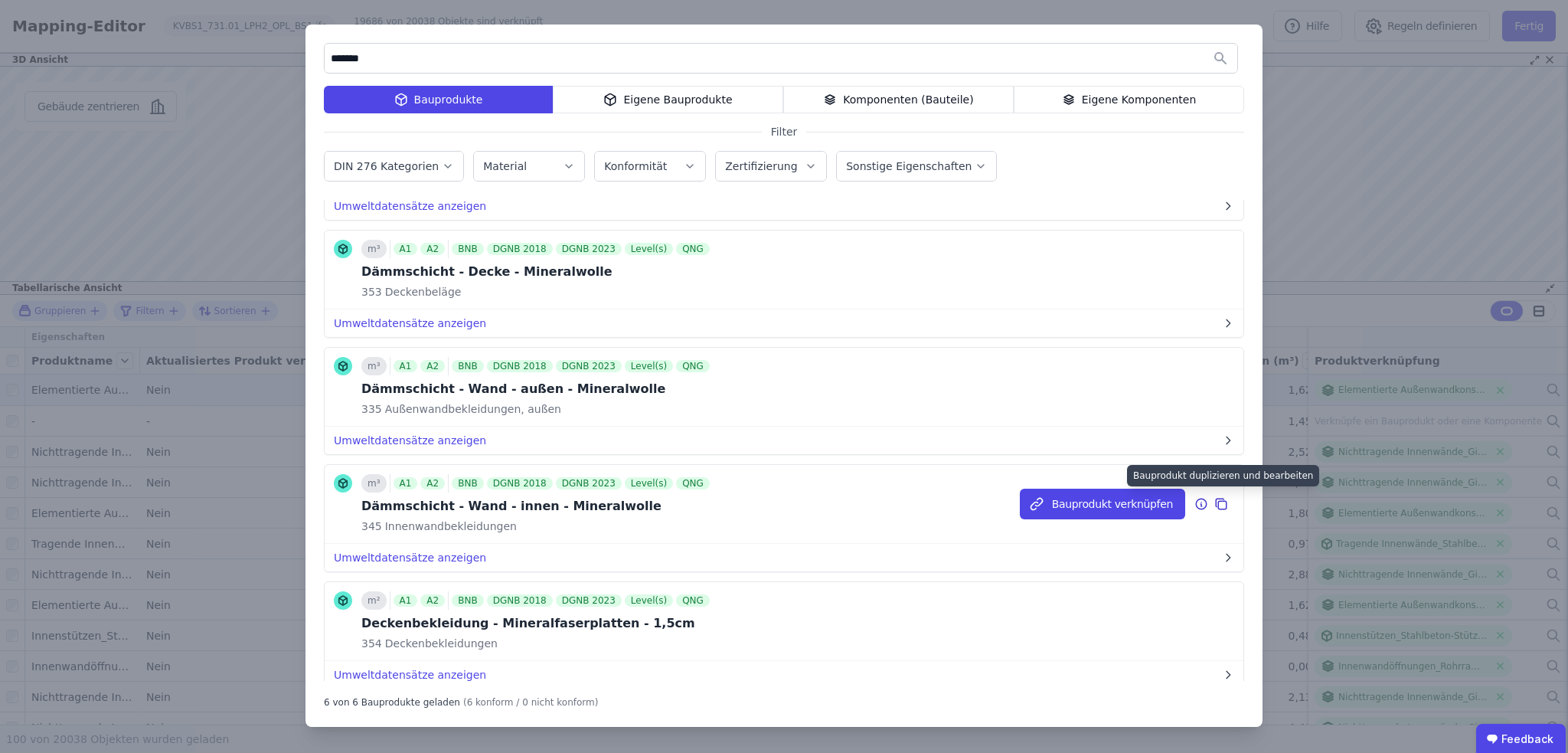
type input "*******"
click at [1214, 500] on icon at bounding box center [1221, 503] width 13 height 18
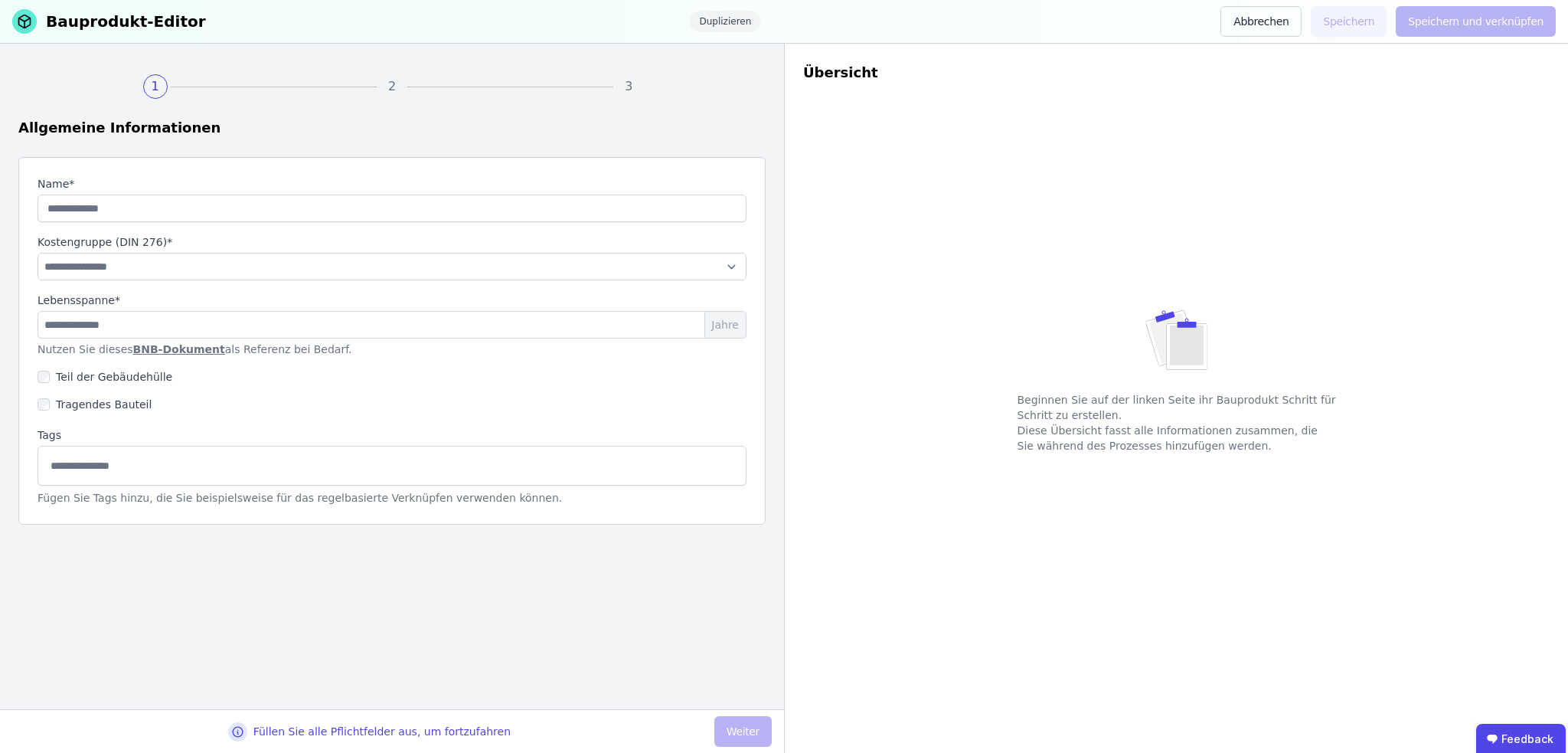
type input "**********"
select select "**********"
type input "**"
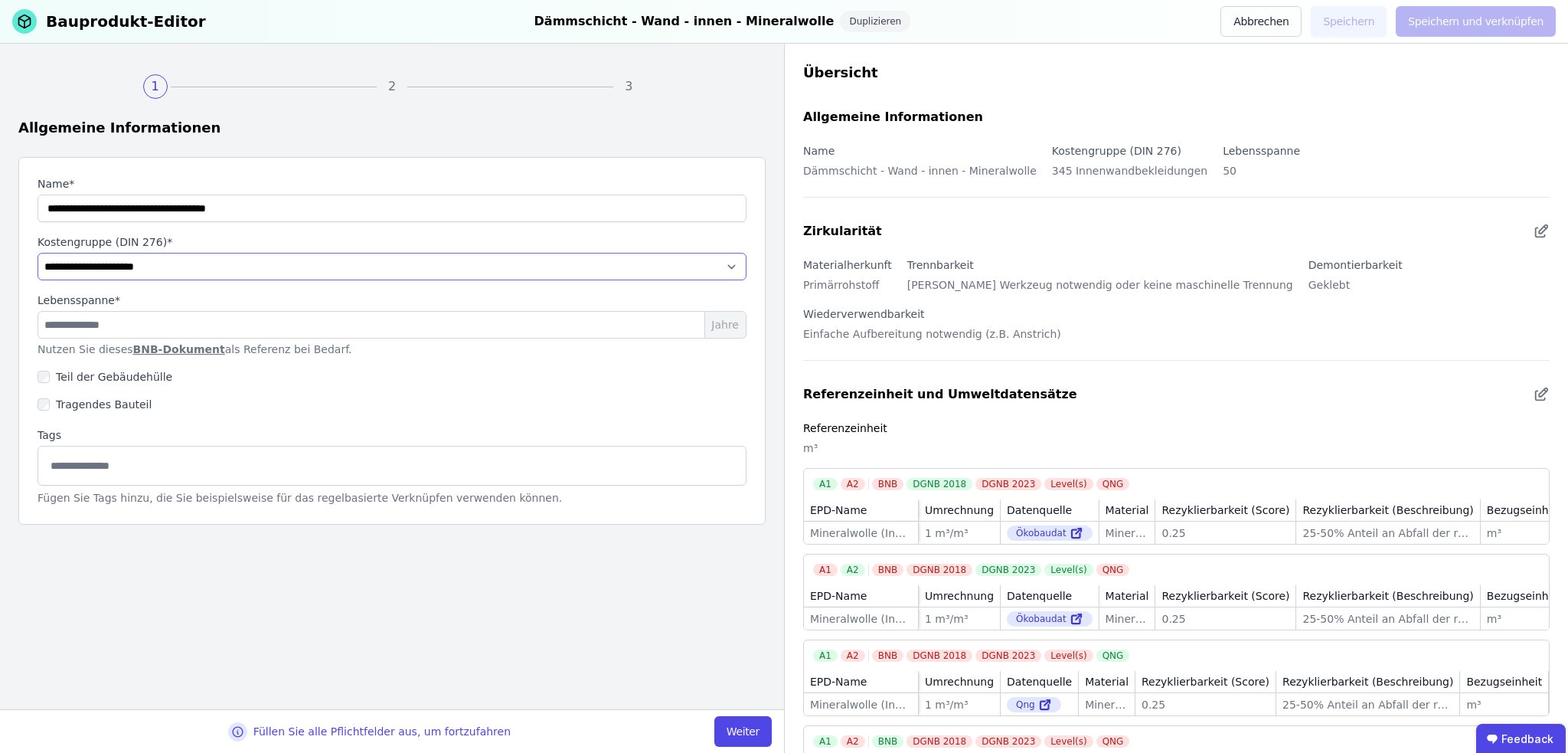
click at [161, 269] on select "**********" at bounding box center [392, 266] width 709 height 28
select select "**********"
click at [38, 253] on select "**********" at bounding box center [392, 266] width 709 height 28
click at [733, 733] on button "Weiter" at bounding box center [743, 732] width 58 height 31
select select "**********"
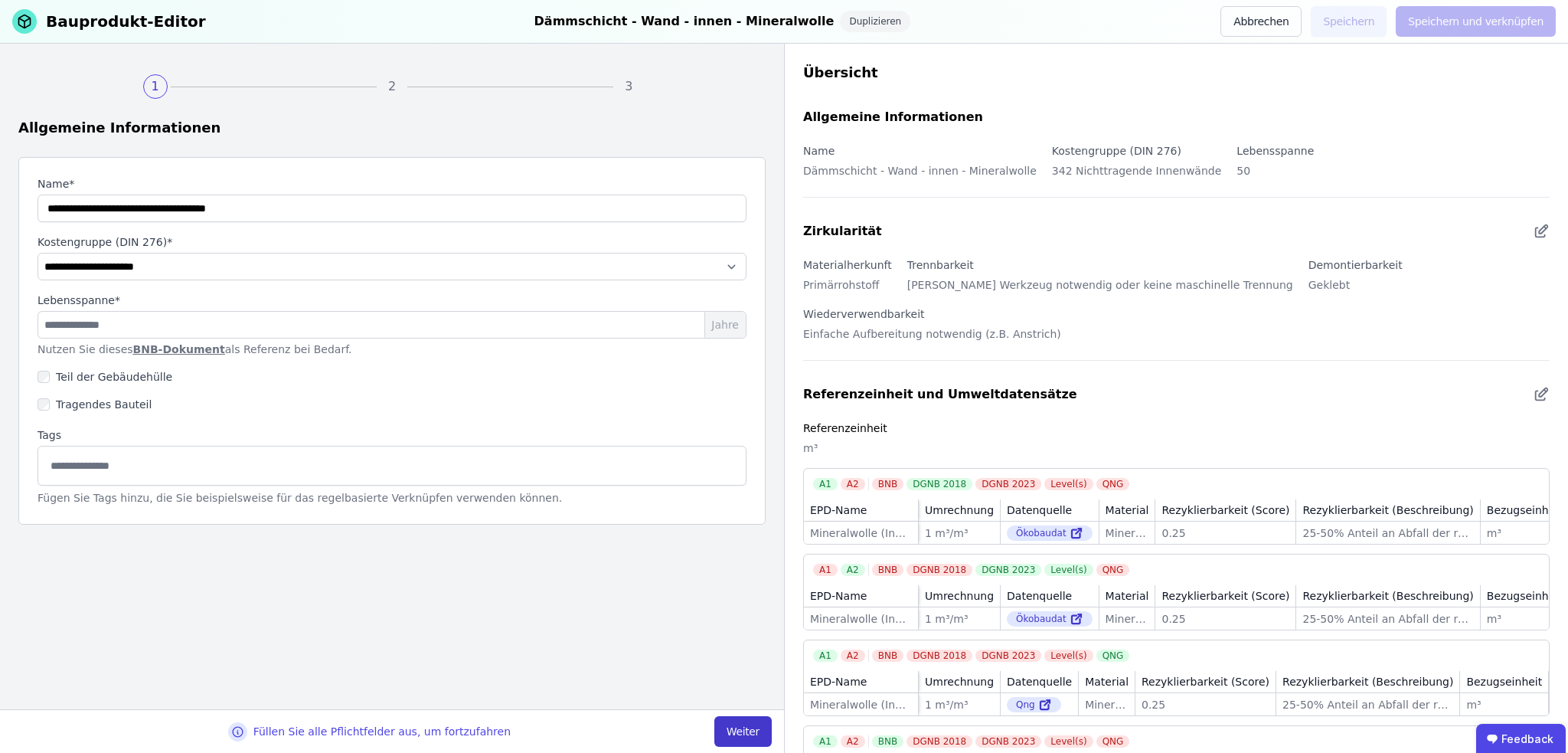
select select "**********"
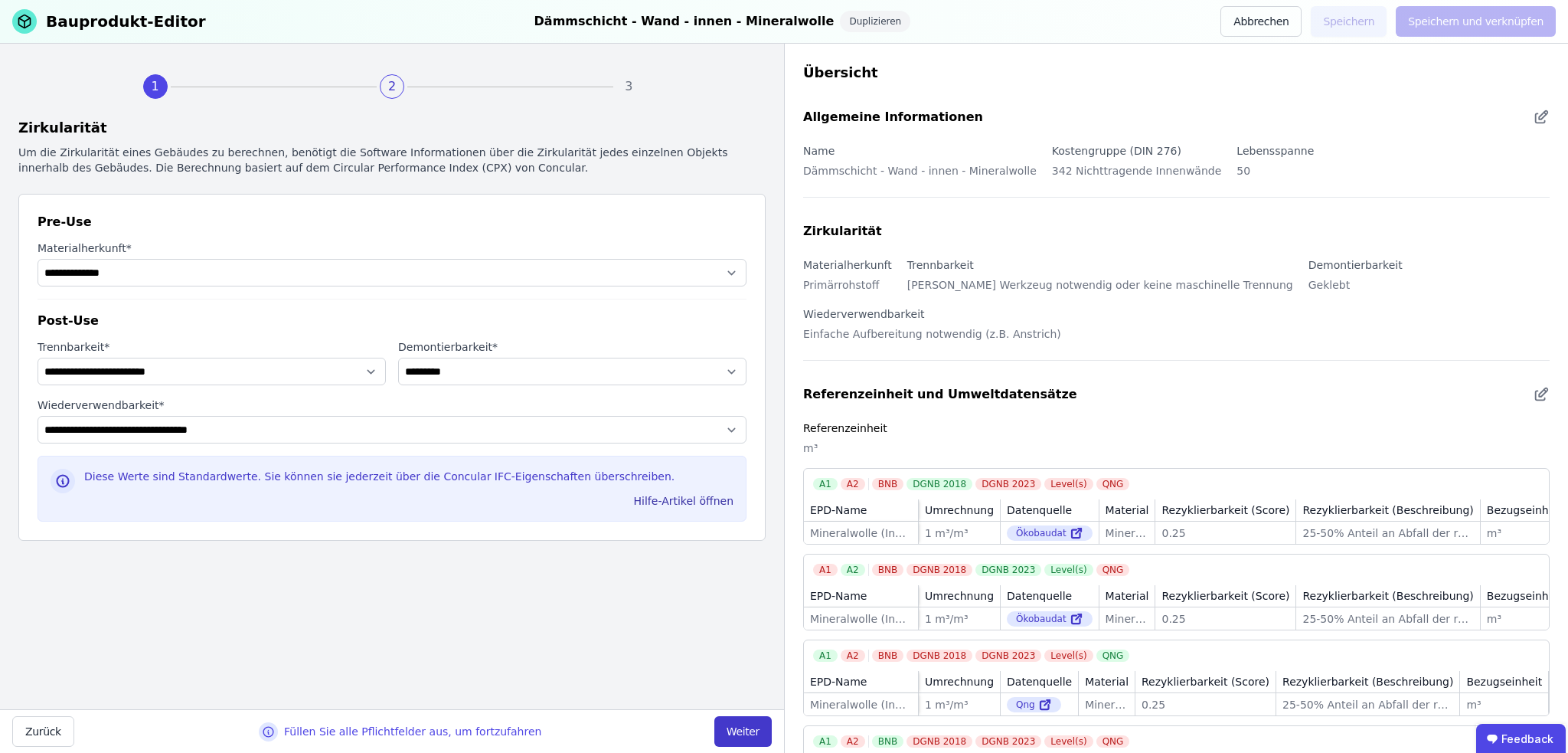
click at [733, 733] on button "Weiter" at bounding box center [743, 732] width 58 height 31
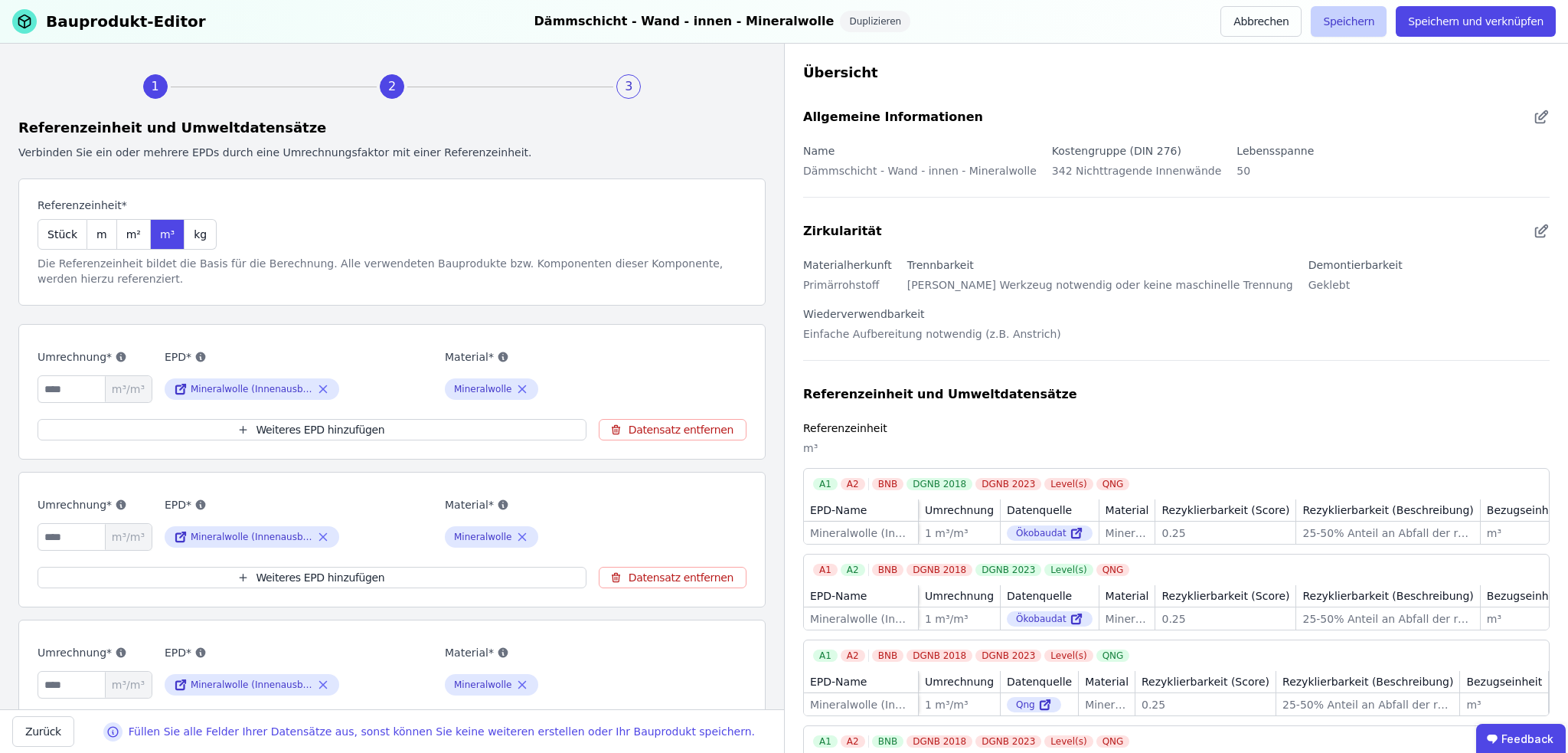
click at [1363, 25] on button "Speichern" at bounding box center [1348, 21] width 76 height 31
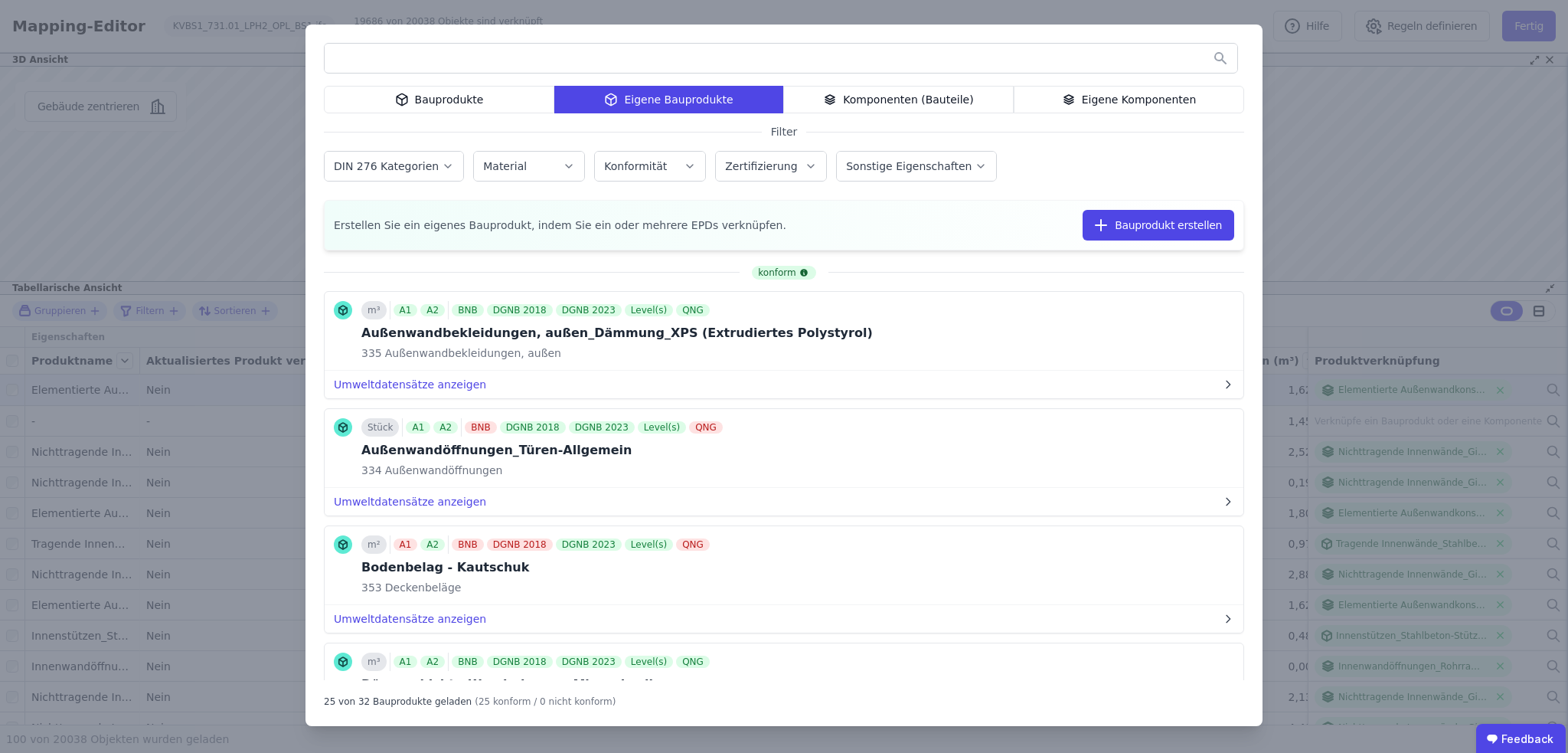
click at [1145, 94] on div "Eigene Komponenten" at bounding box center [1129, 99] width 230 height 28
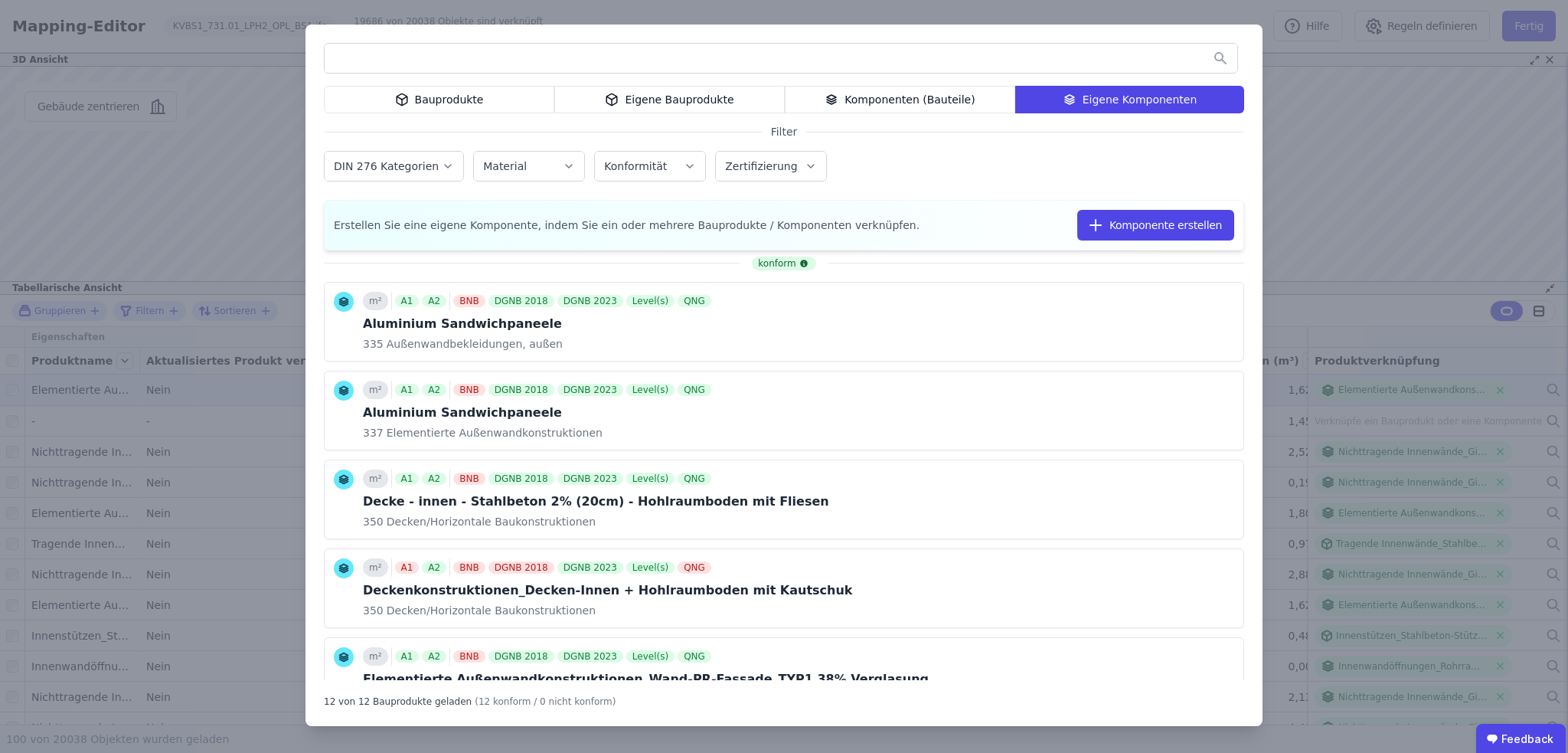
click at [527, 64] on input "text" at bounding box center [781, 58] width 913 height 28
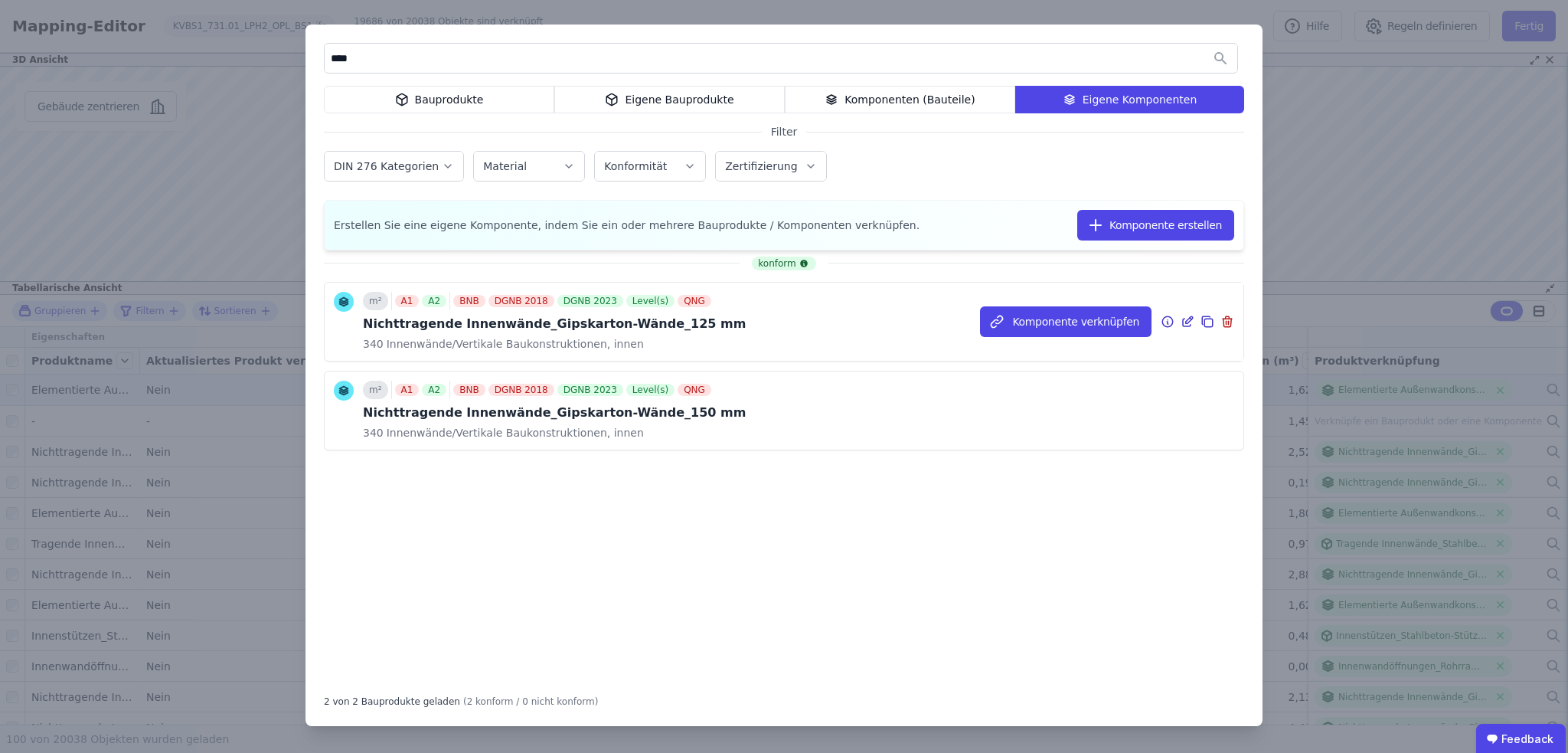
type input "****"
click at [1188, 318] on icon at bounding box center [1188, 319] width 7 height 7
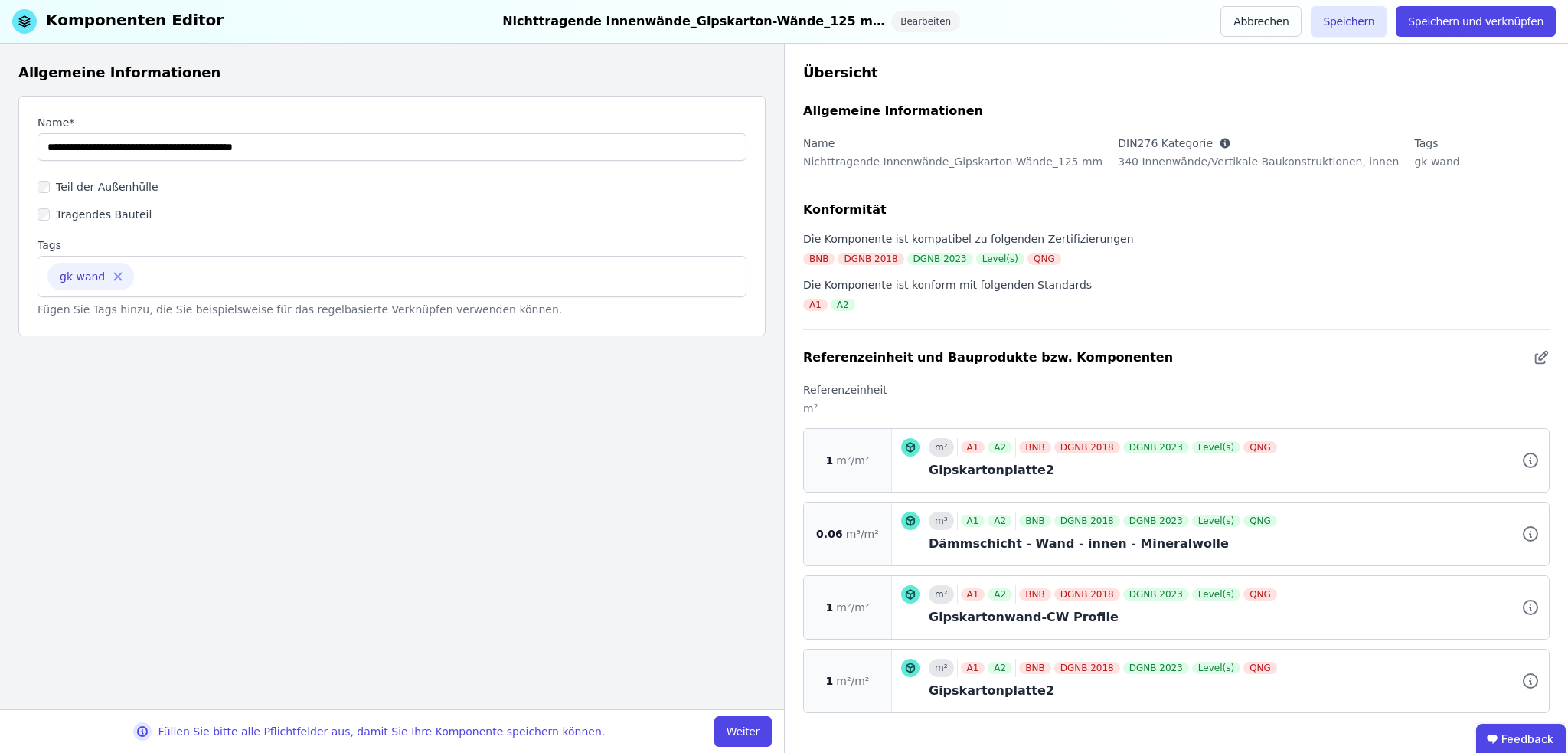
click at [1155, 616] on div "Gipskartonwand-CW Profile" at bounding box center [1235, 617] width 611 height 18
click at [1521, 605] on icon at bounding box center [1529, 606] width 18 height 18
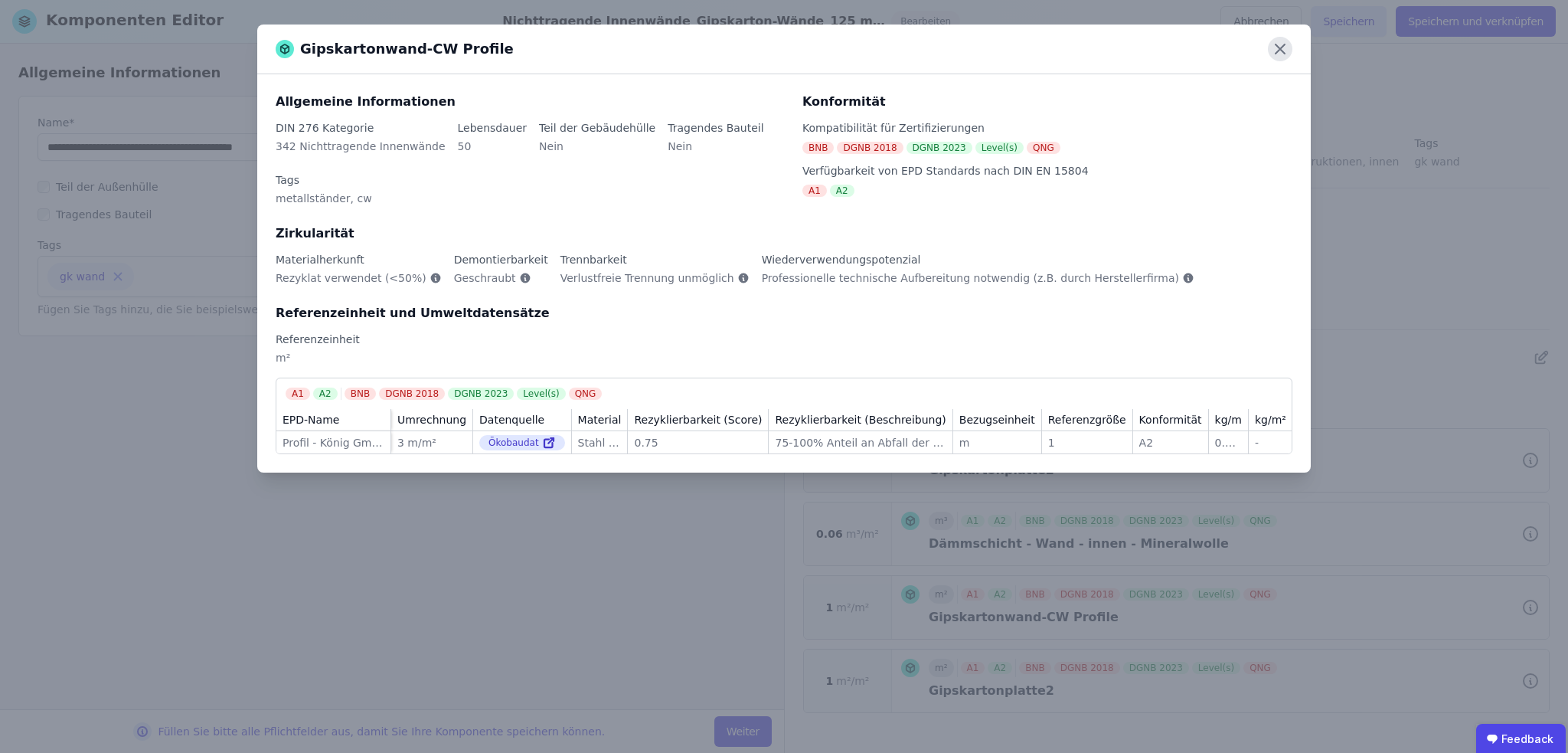
click at [1274, 39] on icon at bounding box center [1279, 48] width 24 height 24
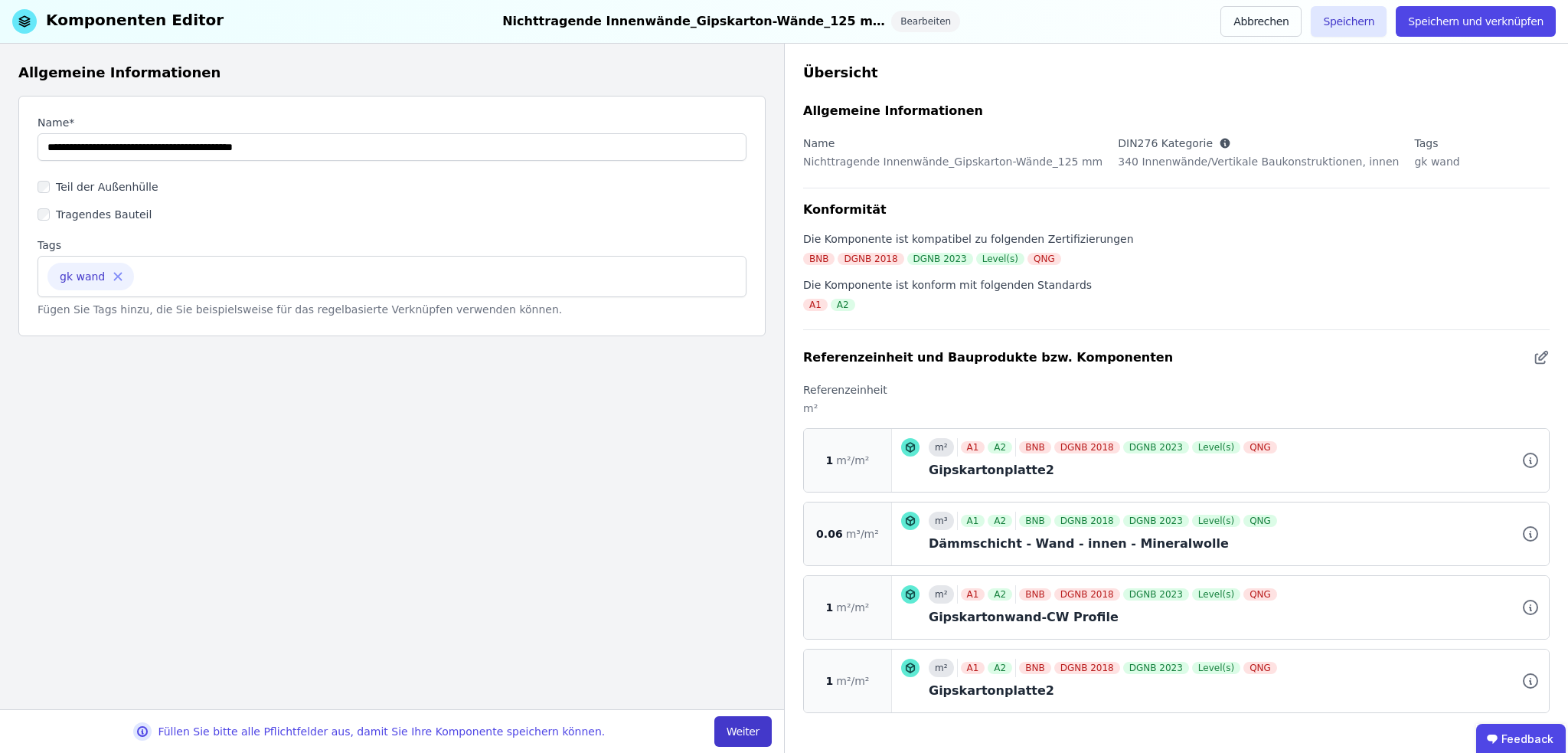
click at [750, 728] on button "Weiter" at bounding box center [743, 732] width 58 height 31
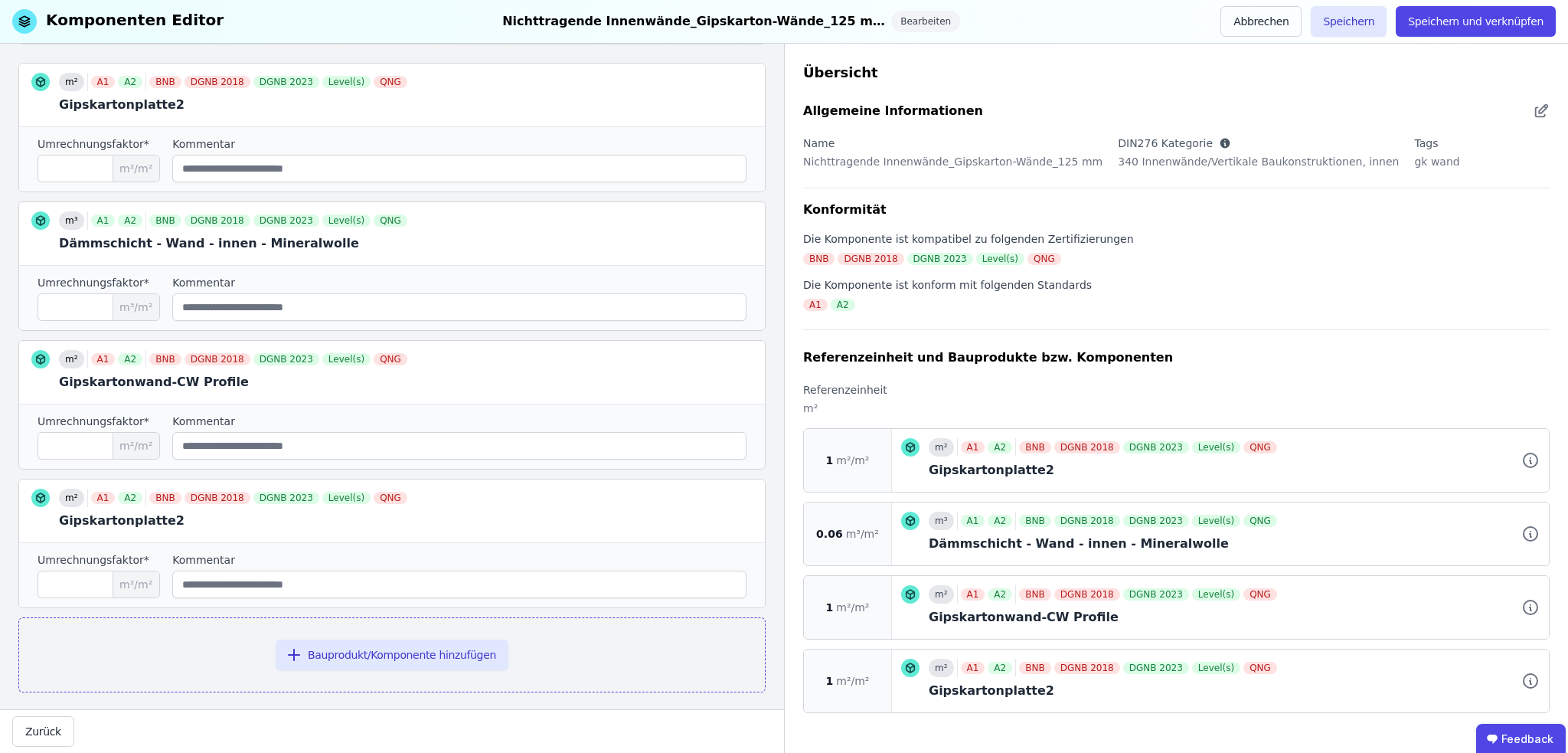
scroll to position [229, 0]
click at [734, 232] on icon at bounding box center [743, 230] width 18 height 18
type input "*"
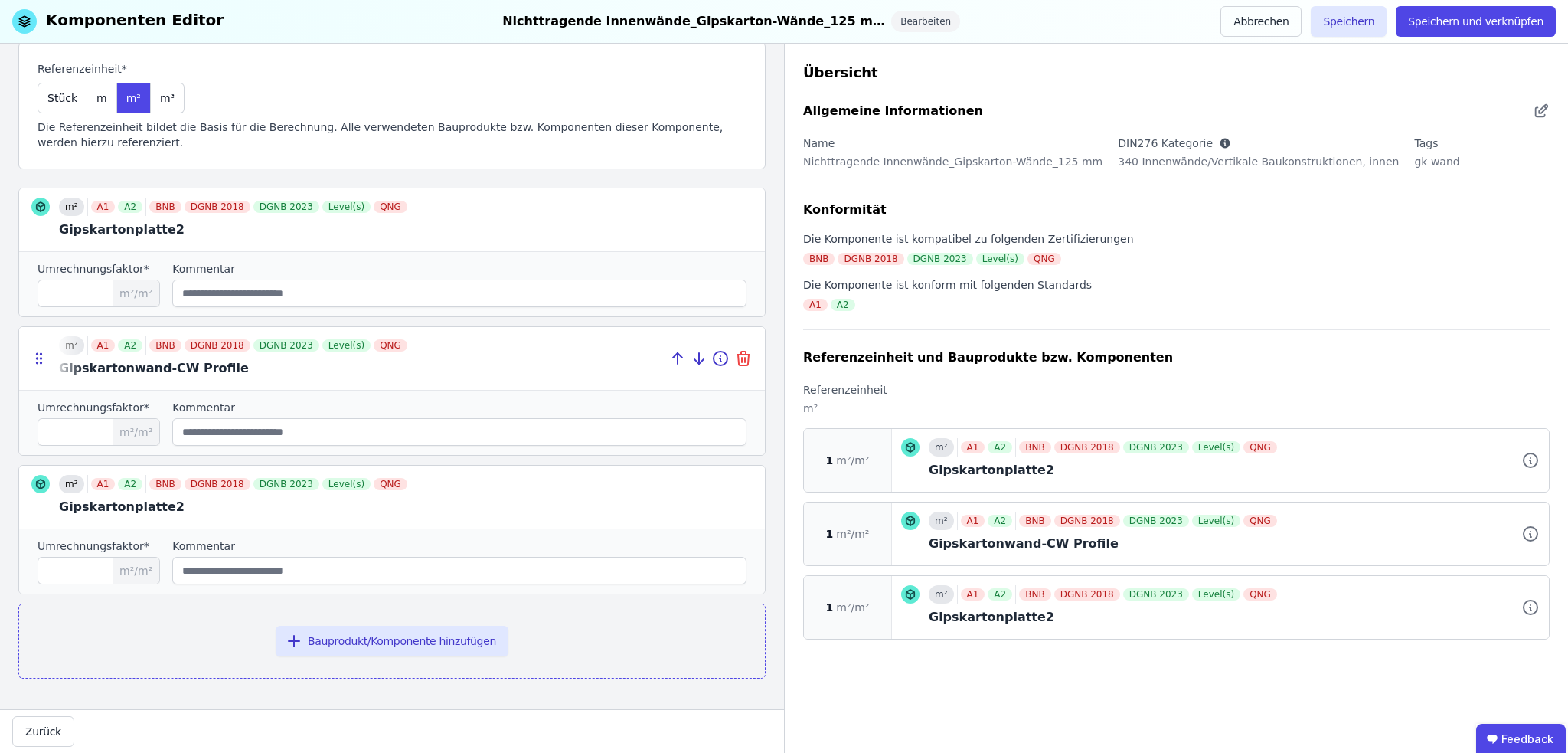
scroll to position [100, 0]
click at [429, 646] on button "Bauprodukt/Komponente hinzufügen" at bounding box center [391, 643] width 232 height 31
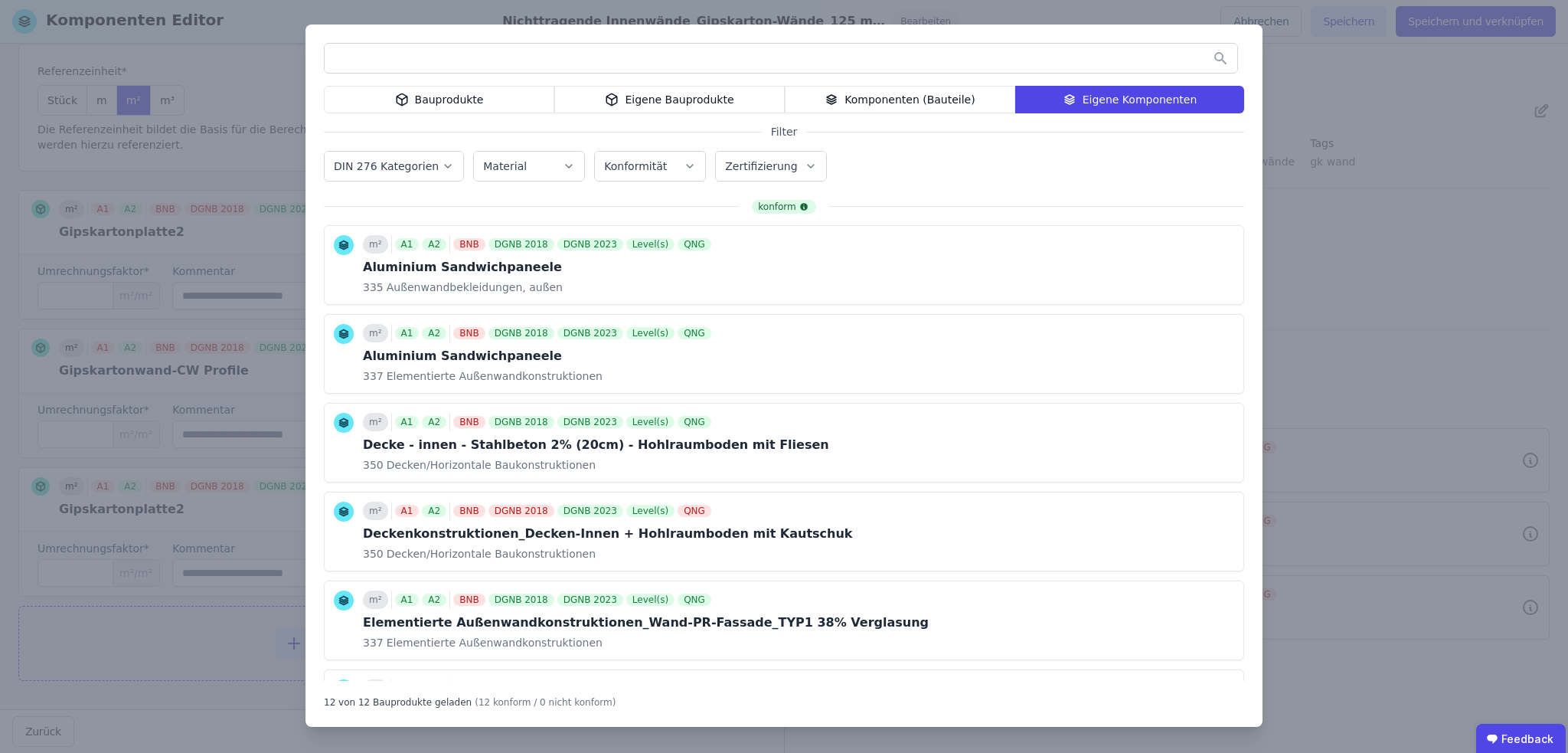
drag, startPoint x: 679, startPoint y: 106, endPoint x: 669, endPoint y: 103, distance: 10.4
click at [679, 105] on div "Eigene Bauprodukte" at bounding box center [669, 99] width 230 height 28
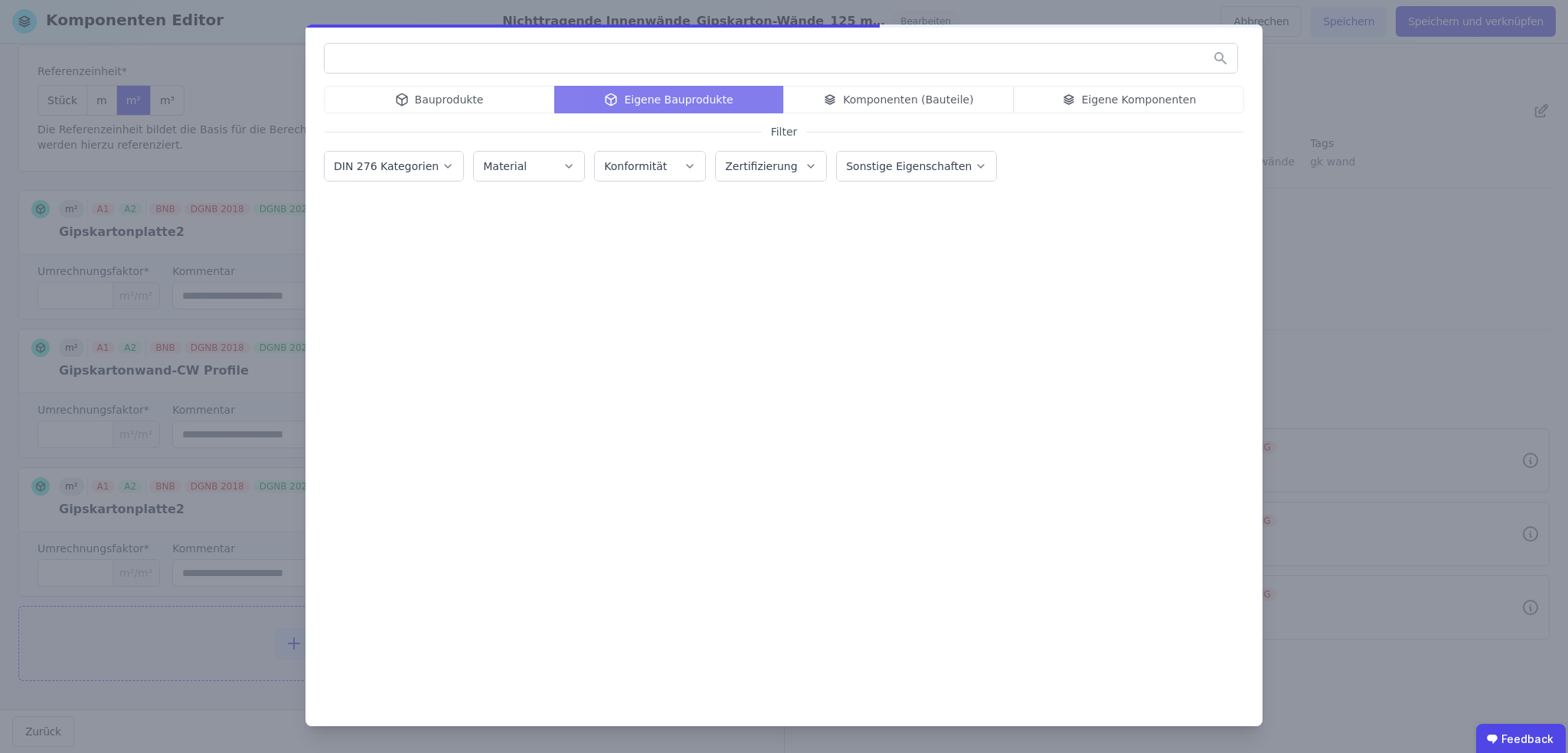
click at [478, 55] on input "text" at bounding box center [781, 58] width 913 height 28
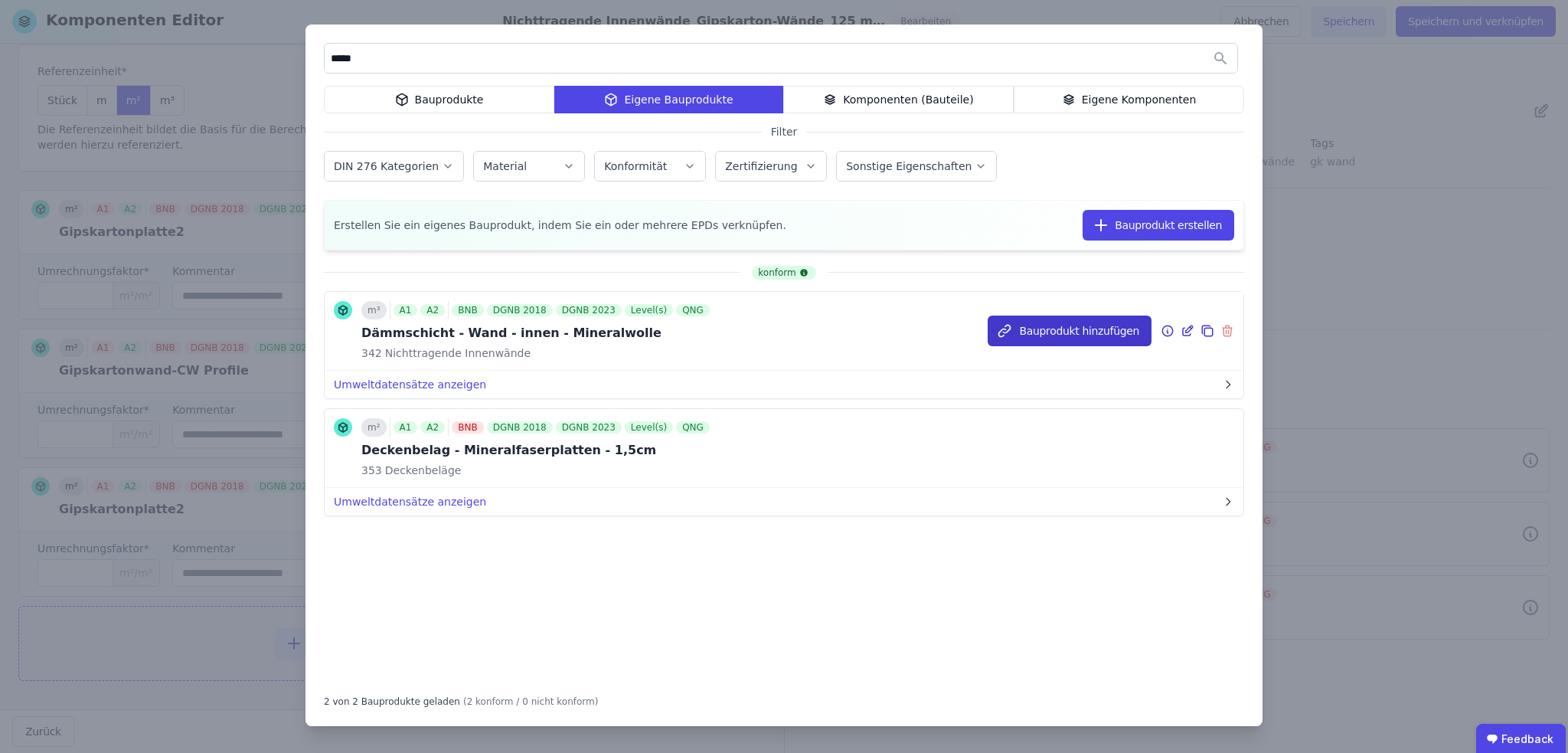
type input "*****"
click at [1046, 329] on button "Bauprodukt hinzufügen" at bounding box center [1070, 331] width 164 height 31
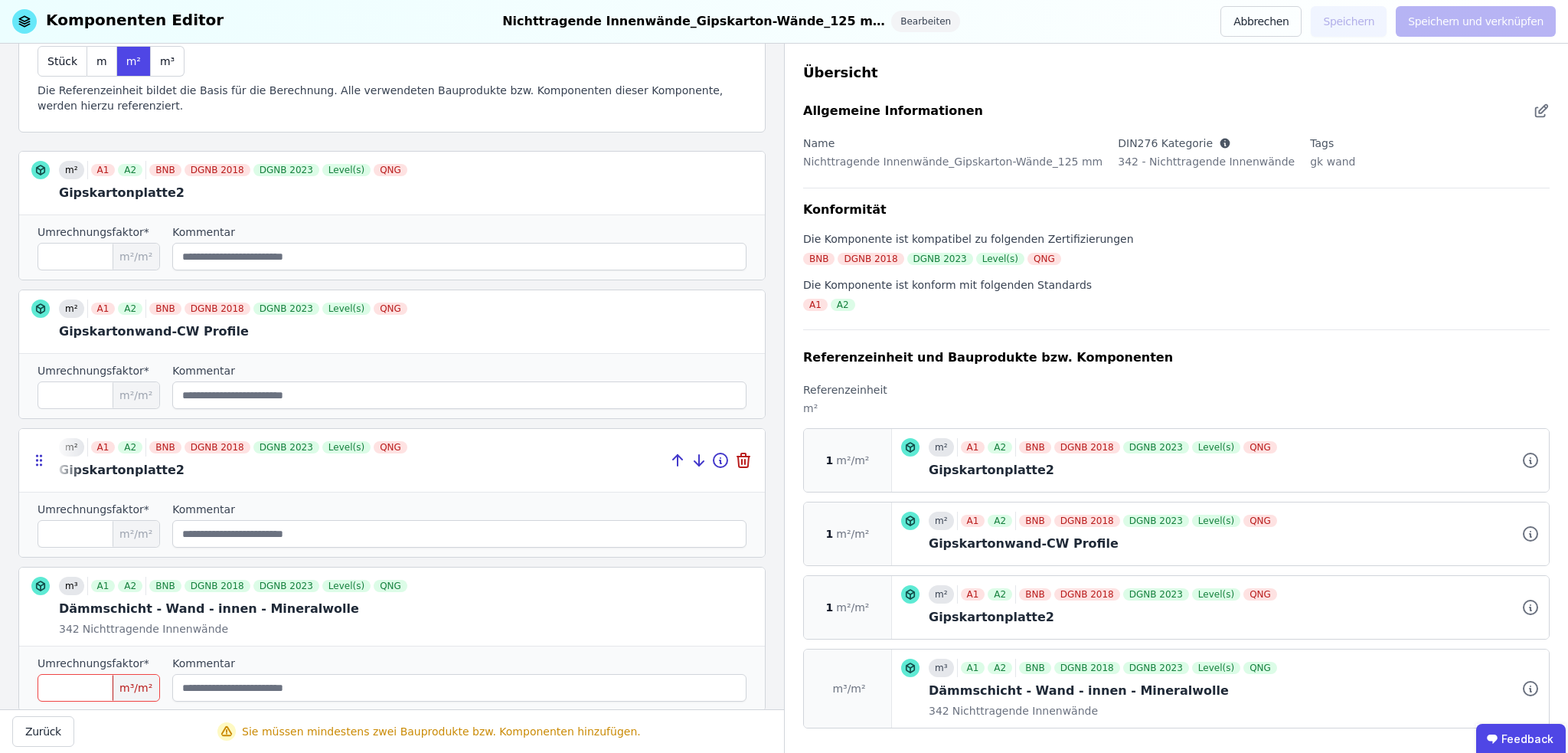
scroll to position [176, 0]
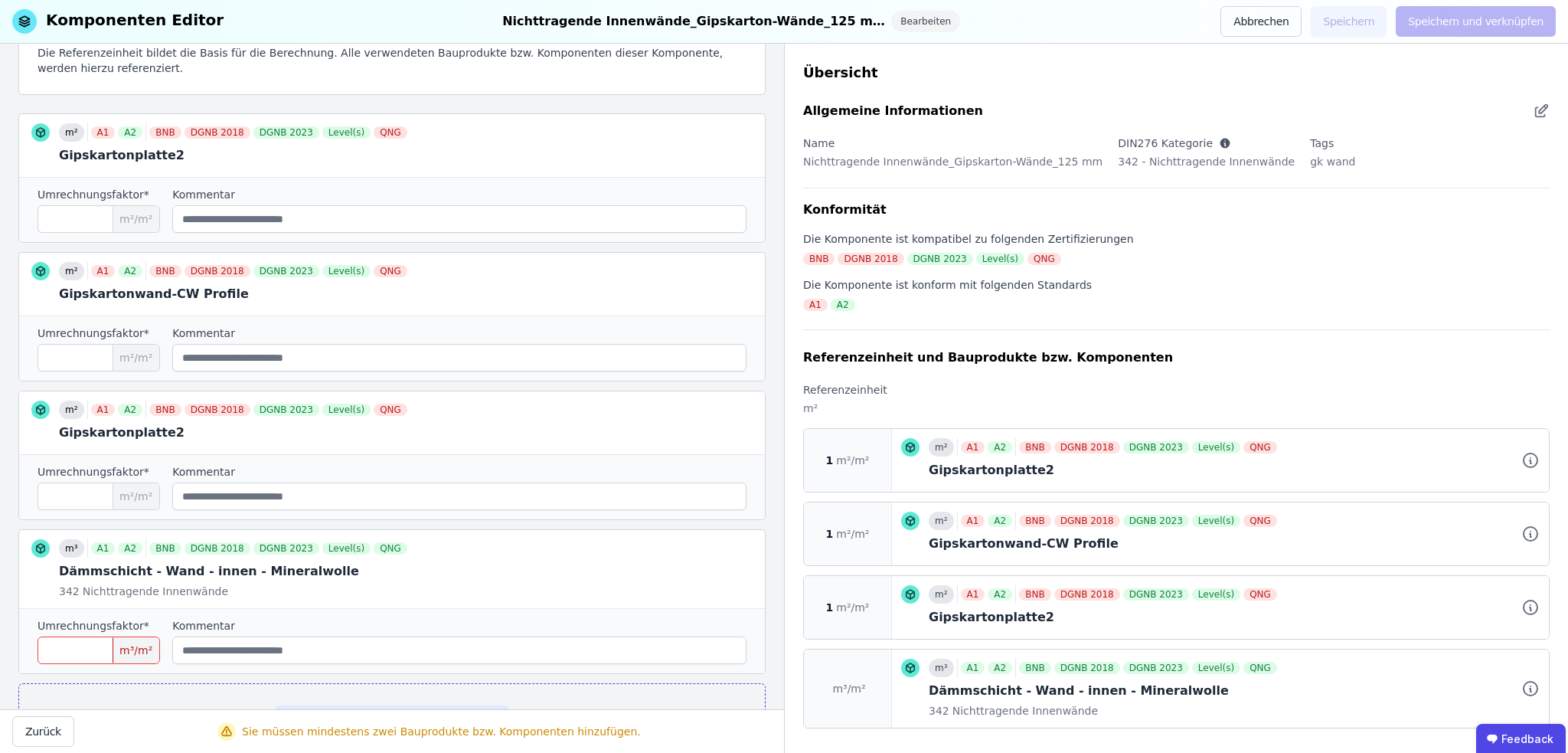
click at [74, 649] on input "number" at bounding box center [98, 650] width 122 height 28
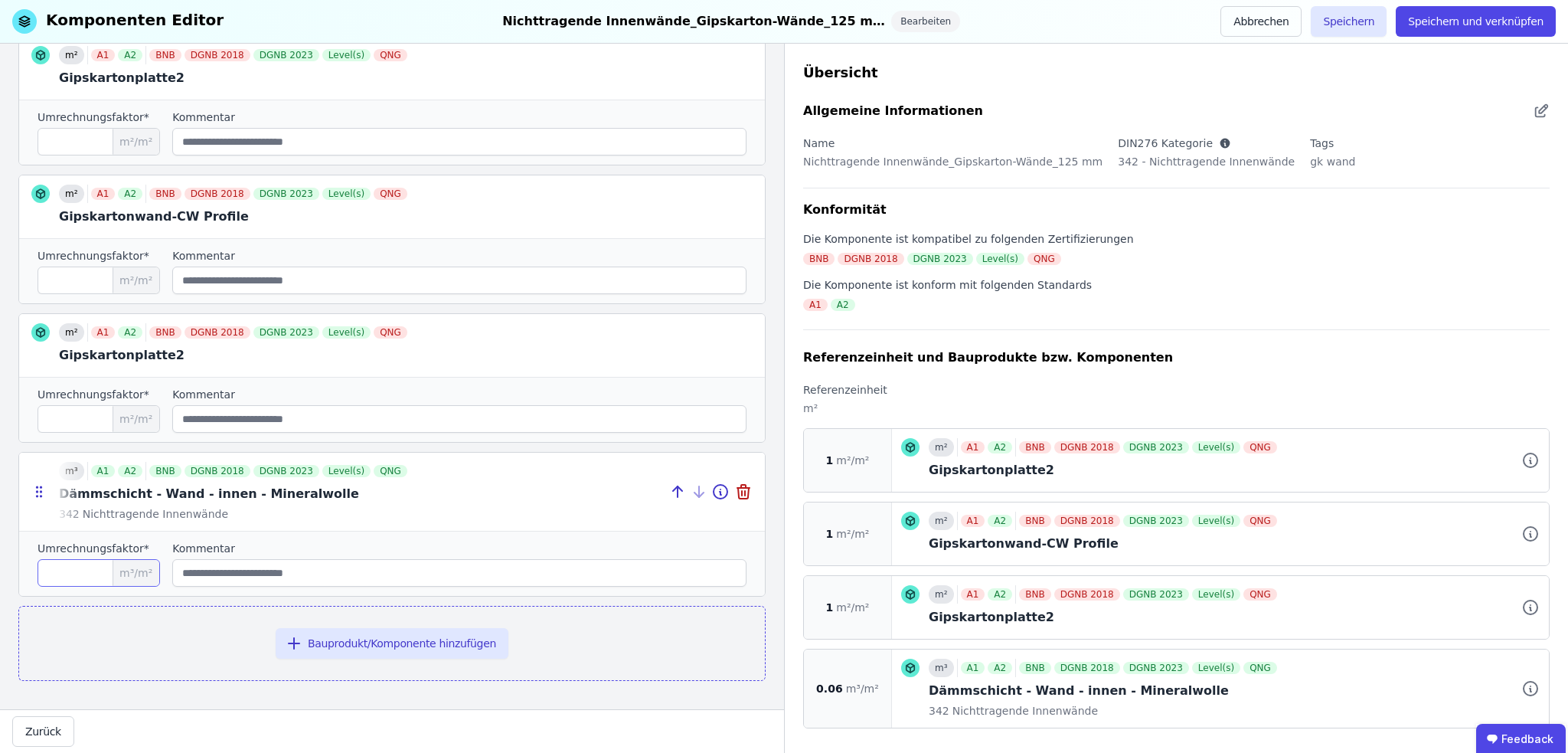
scroll to position [177, 0]
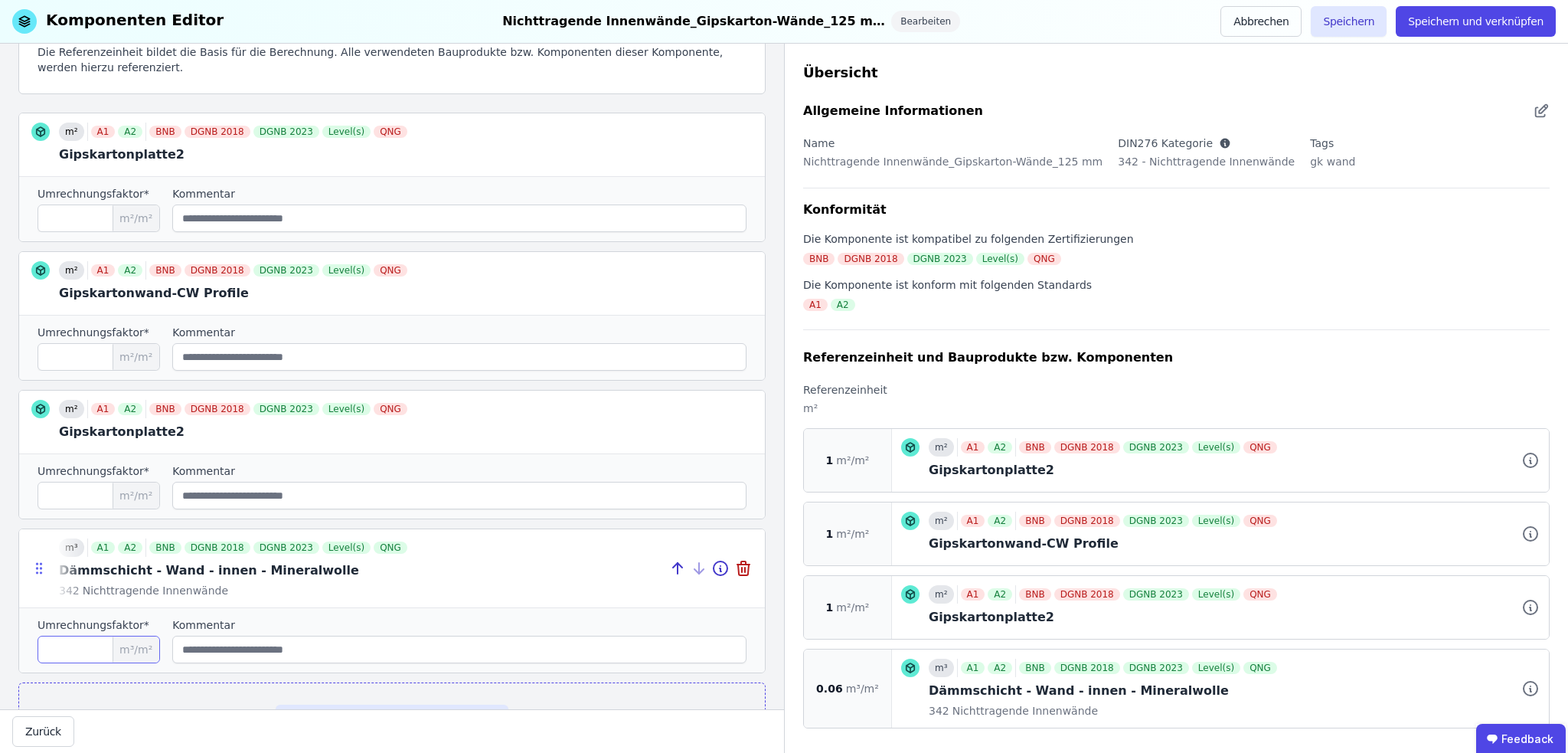
type input "****"
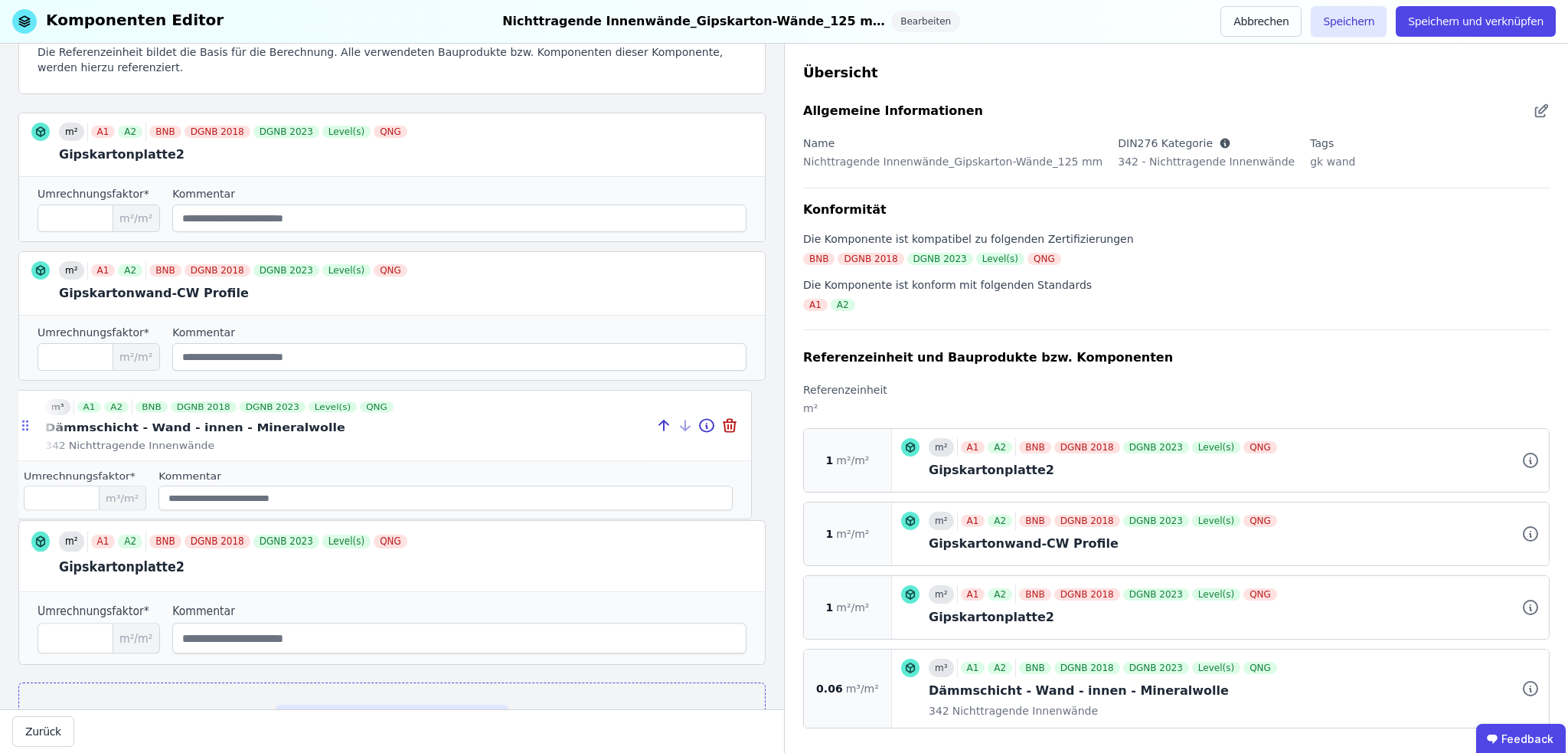
drag, startPoint x: 34, startPoint y: 567, endPoint x: 20, endPoint y: 420, distance: 147.7
click at [20, 420] on icon at bounding box center [25, 426] width 15 height 13
type input "****"
type input "*"
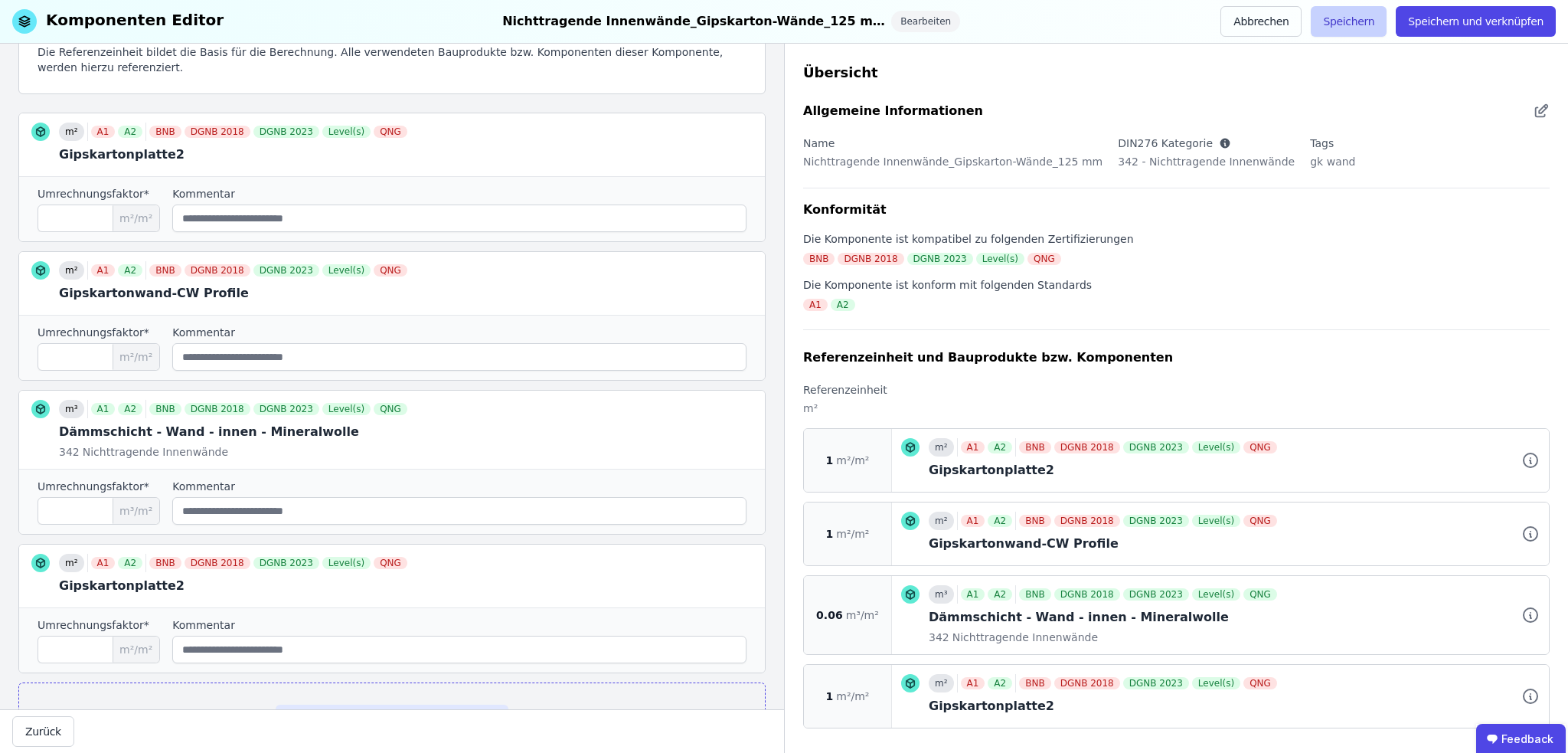
click at [1368, 13] on button "Speichern" at bounding box center [1348, 21] width 76 height 31
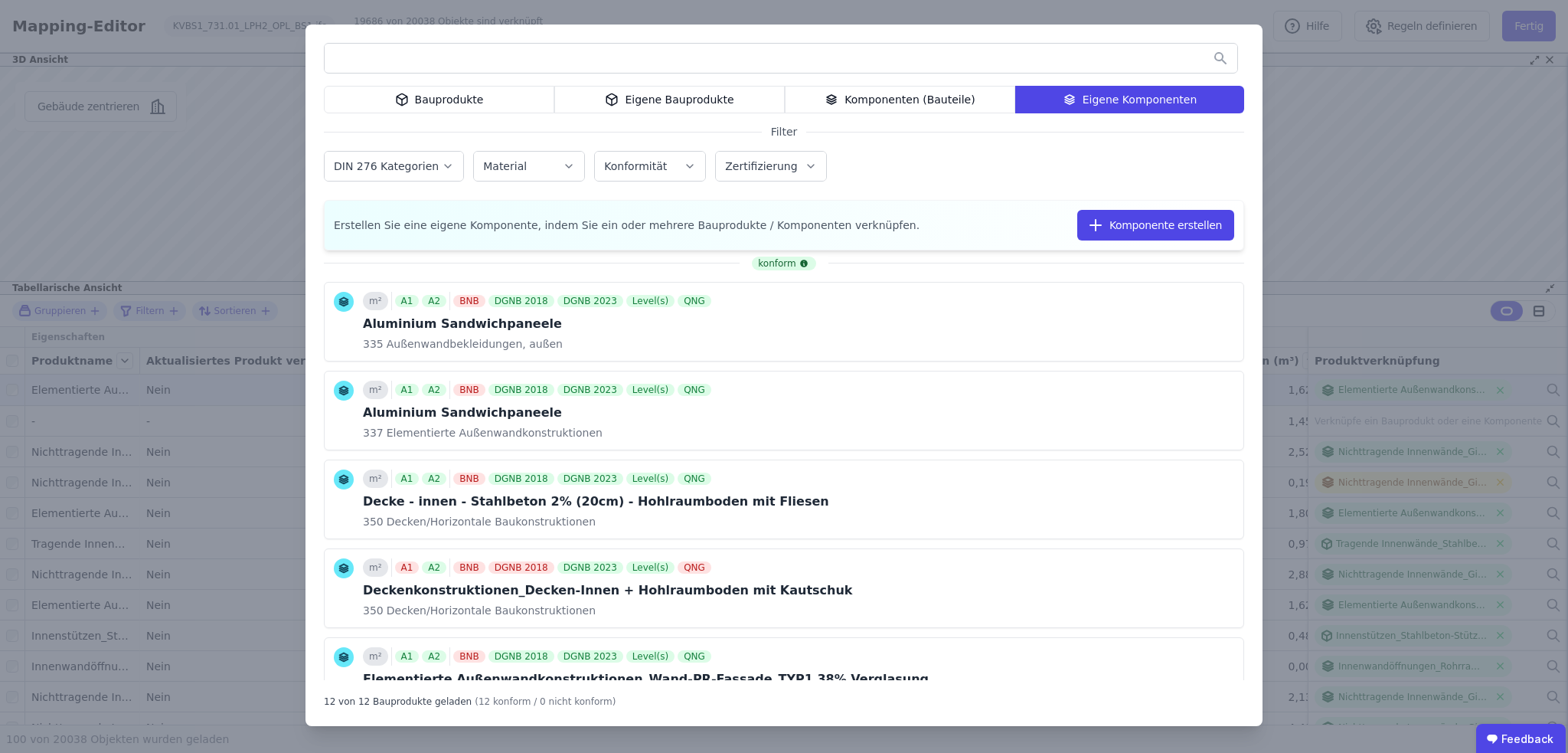
click at [1123, 98] on div "Eigene Komponenten" at bounding box center [1129, 99] width 229 height 28
click at [471, 67] on input "text" at bounding box center [781, 58] width 913 height 28
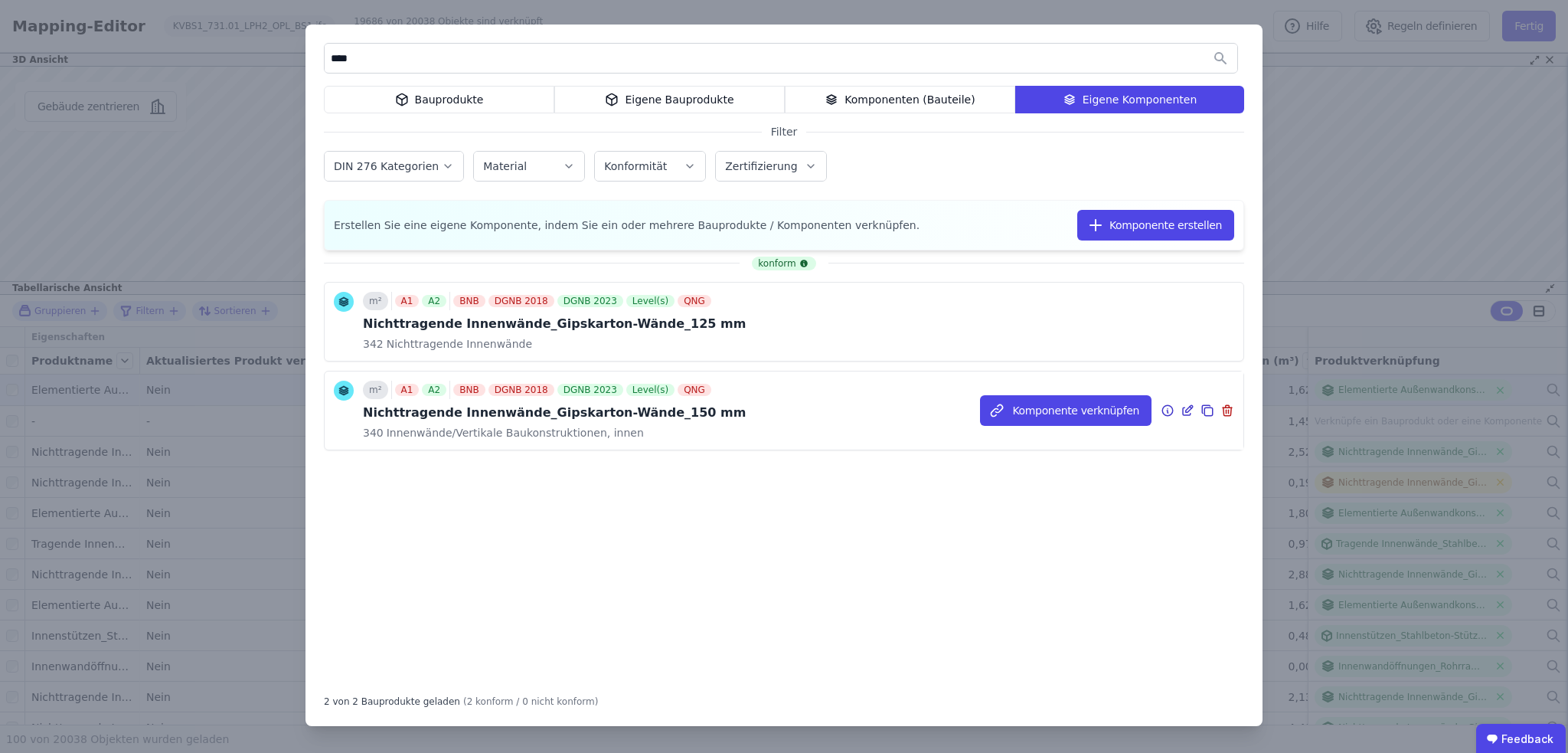
type input "****"
click at [1186, 412] on icon at bounding box center [1187, 410] width 13 height 18
click at [1186, 407] on icon at bounding box center [1187, 410] width 13 height 18
click at [1189, 412] on icon at bounding box center [1187, 410] width 13 height 18
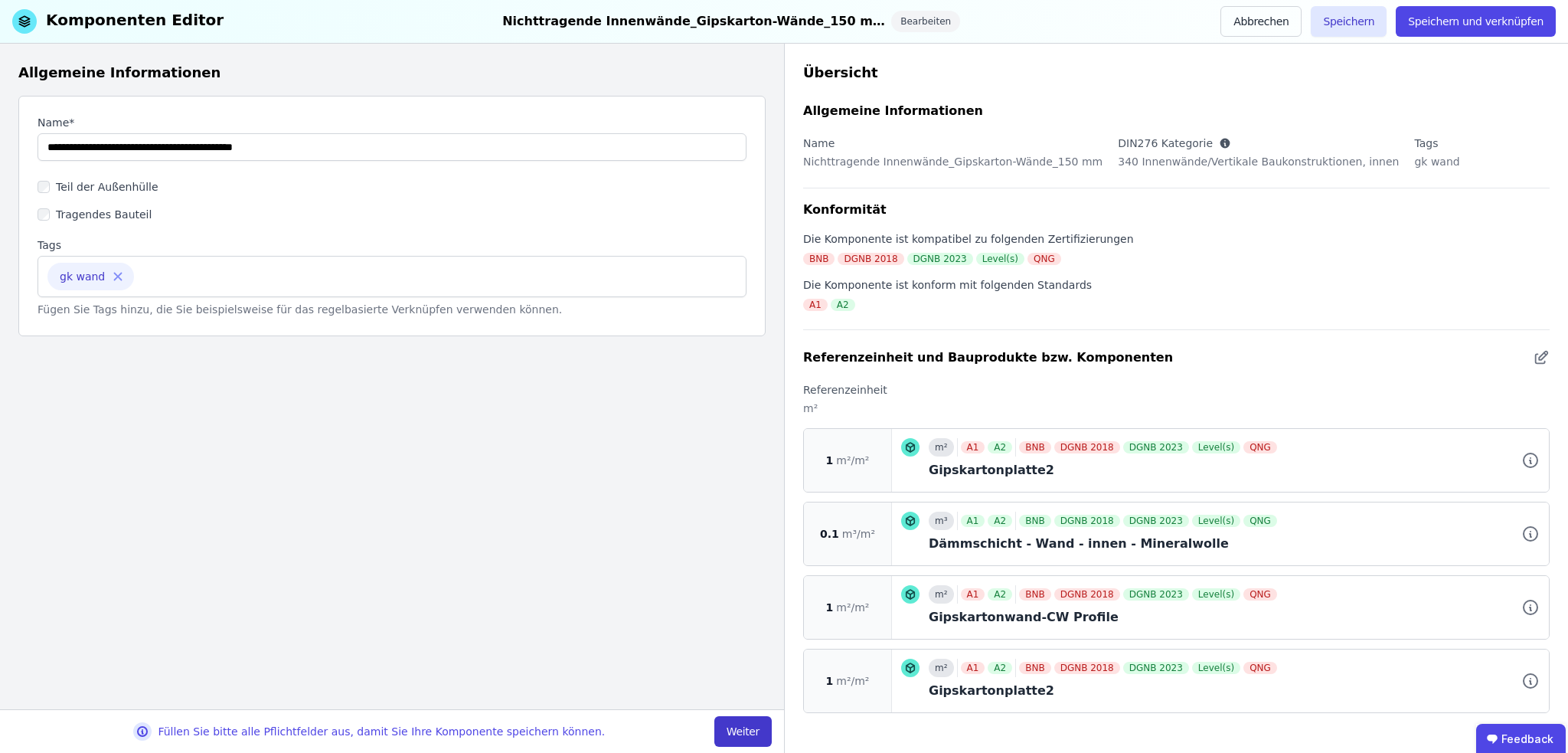
click at [750, 728] on button "Weiter" at bounding box center [743, 732] width 58 height 31
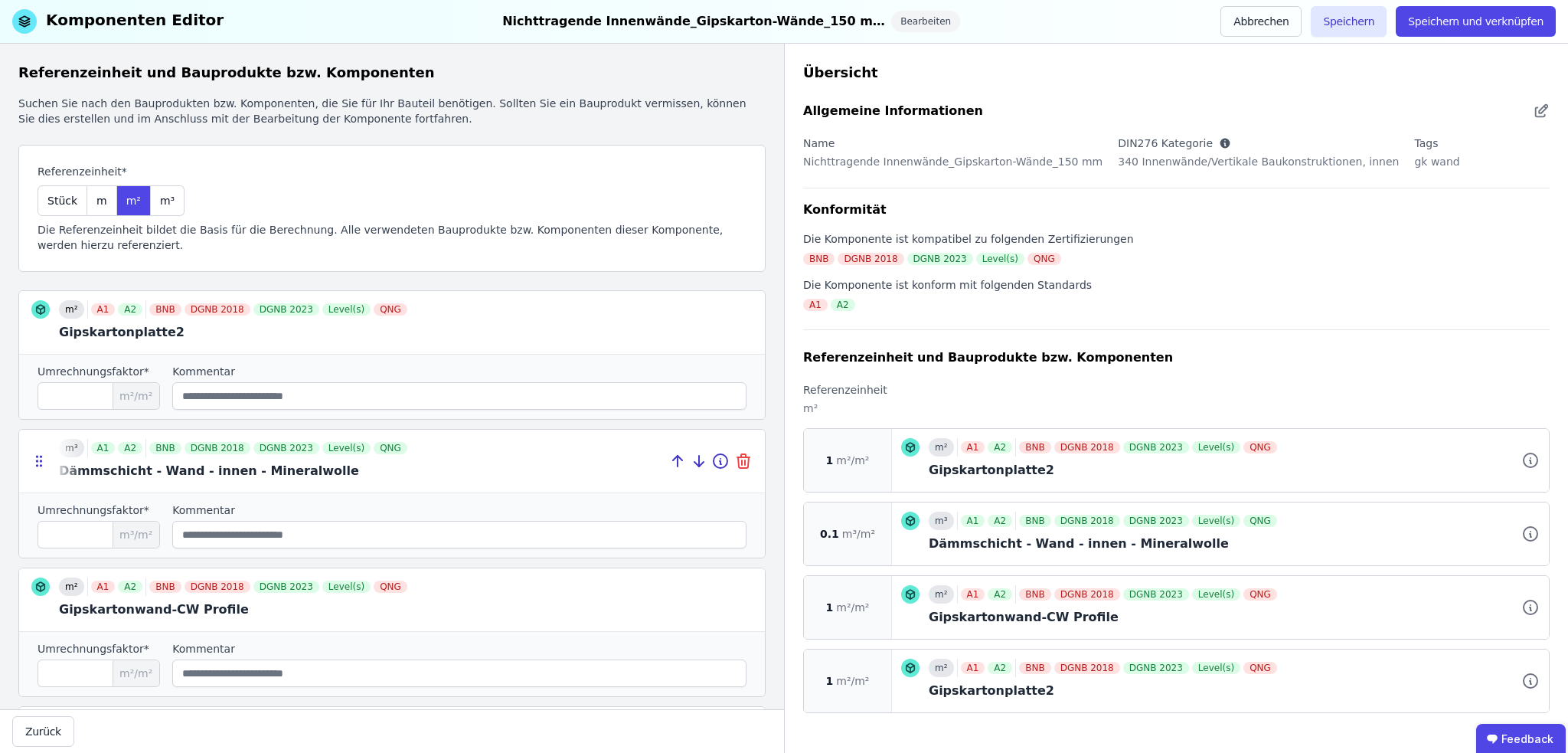
click at [734, 462] on icon at bounding box center [743, 461] width 18 height 18
type input "*"
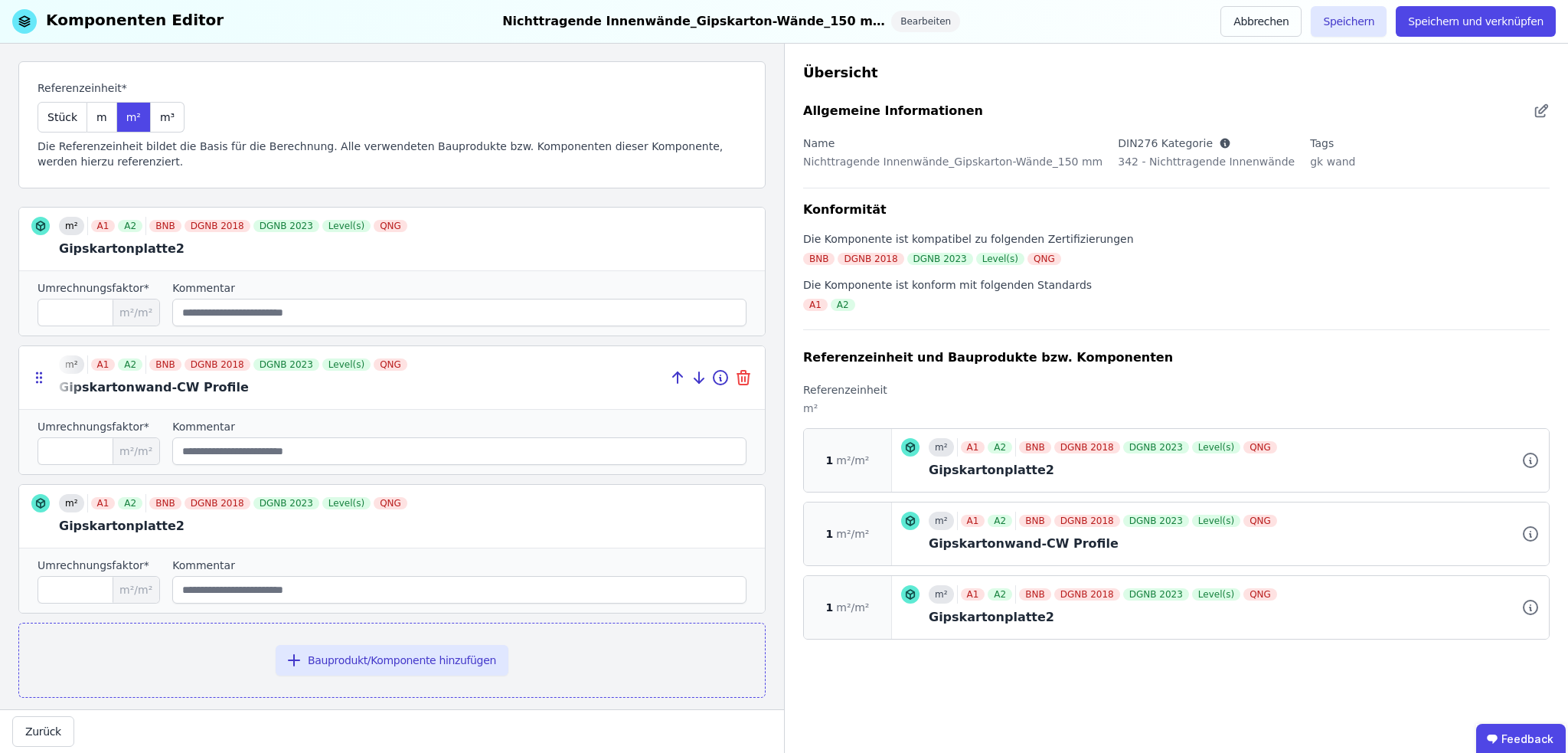
scroll to position [100, 0]
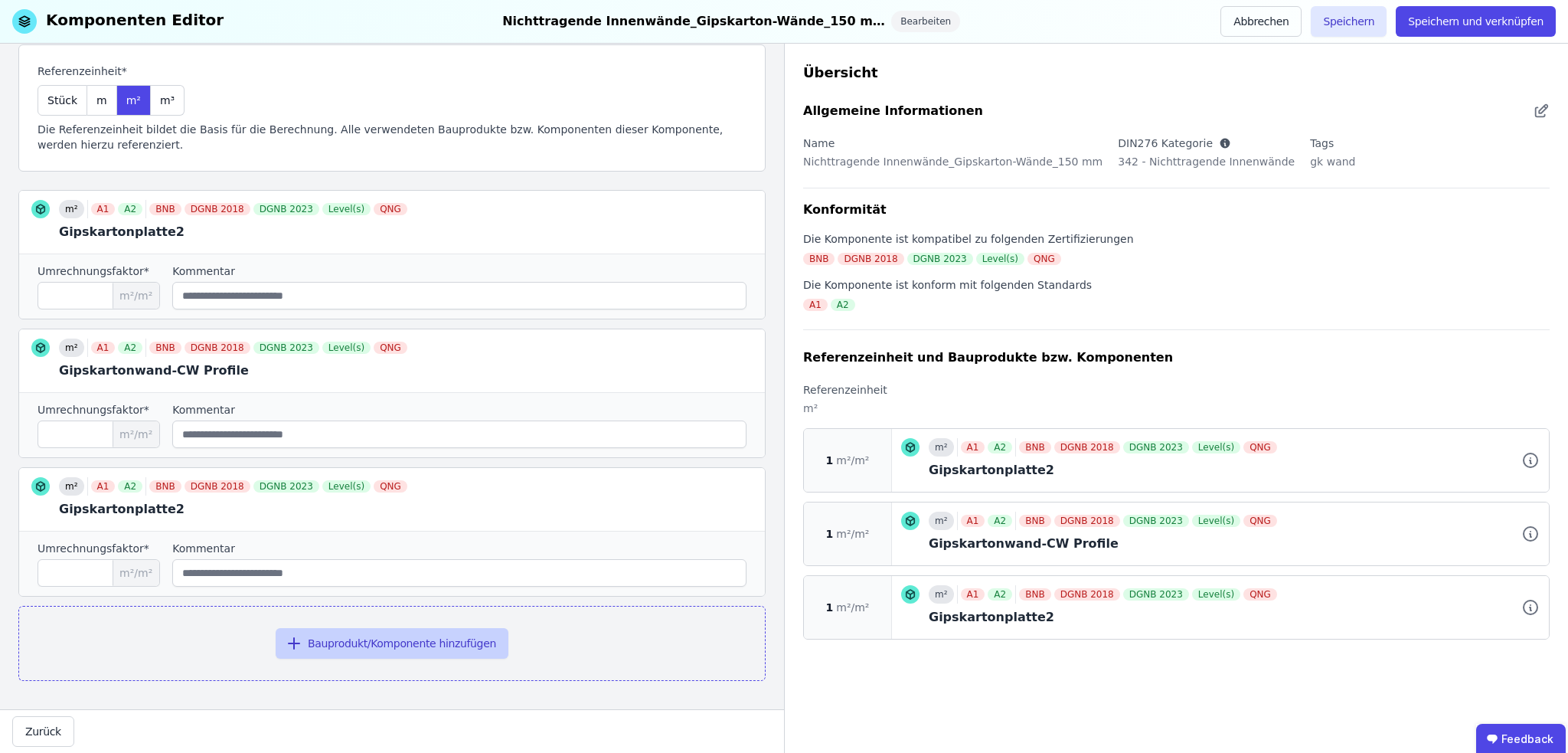
click at [351, 641] on button "Bauprodukt/Komponente hinzufügen" at bounding box center [391, 643] width 232 height 31
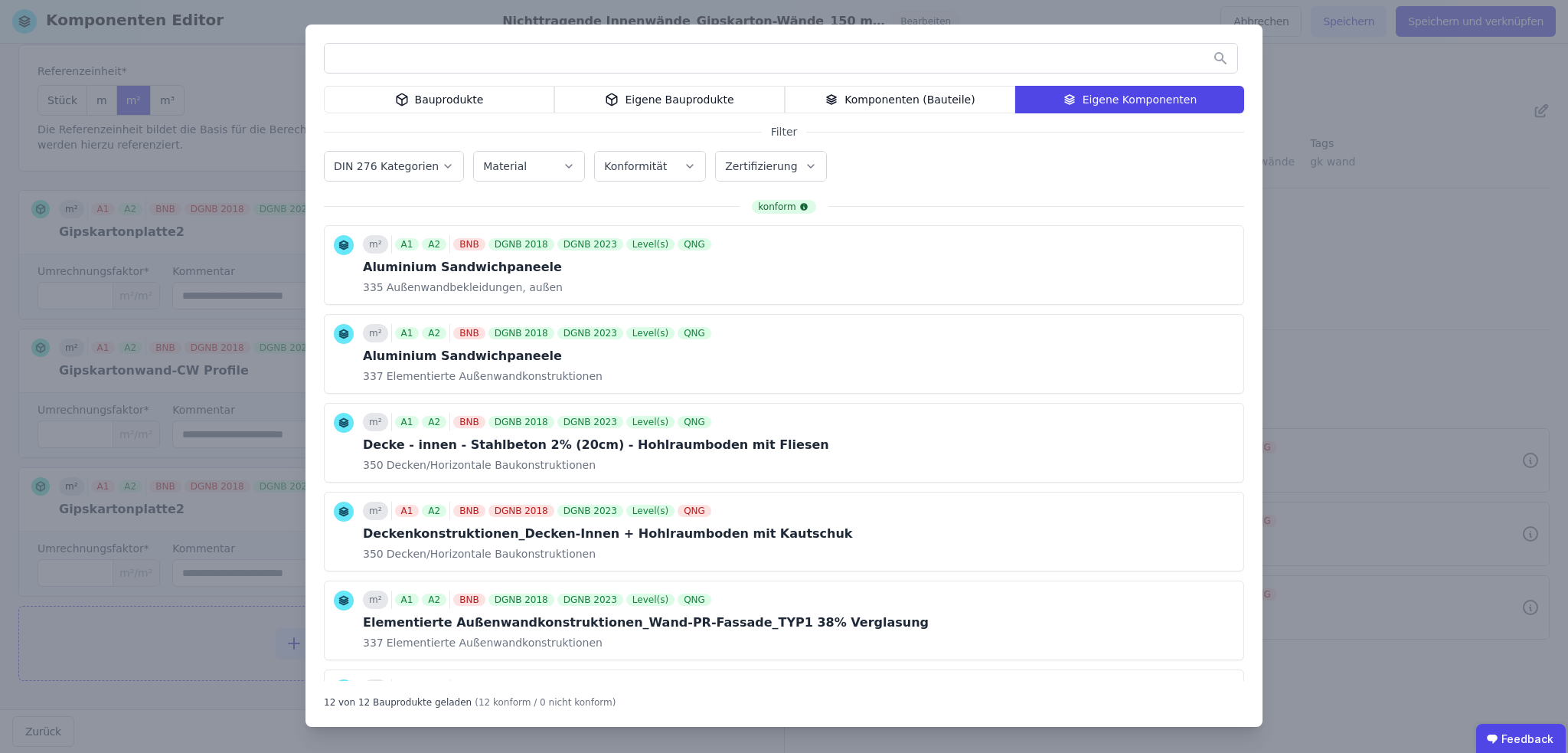
click at [638, 92] on div "Eigene Bauprodukte" at bounding box center [669, 99] width 230 height 28
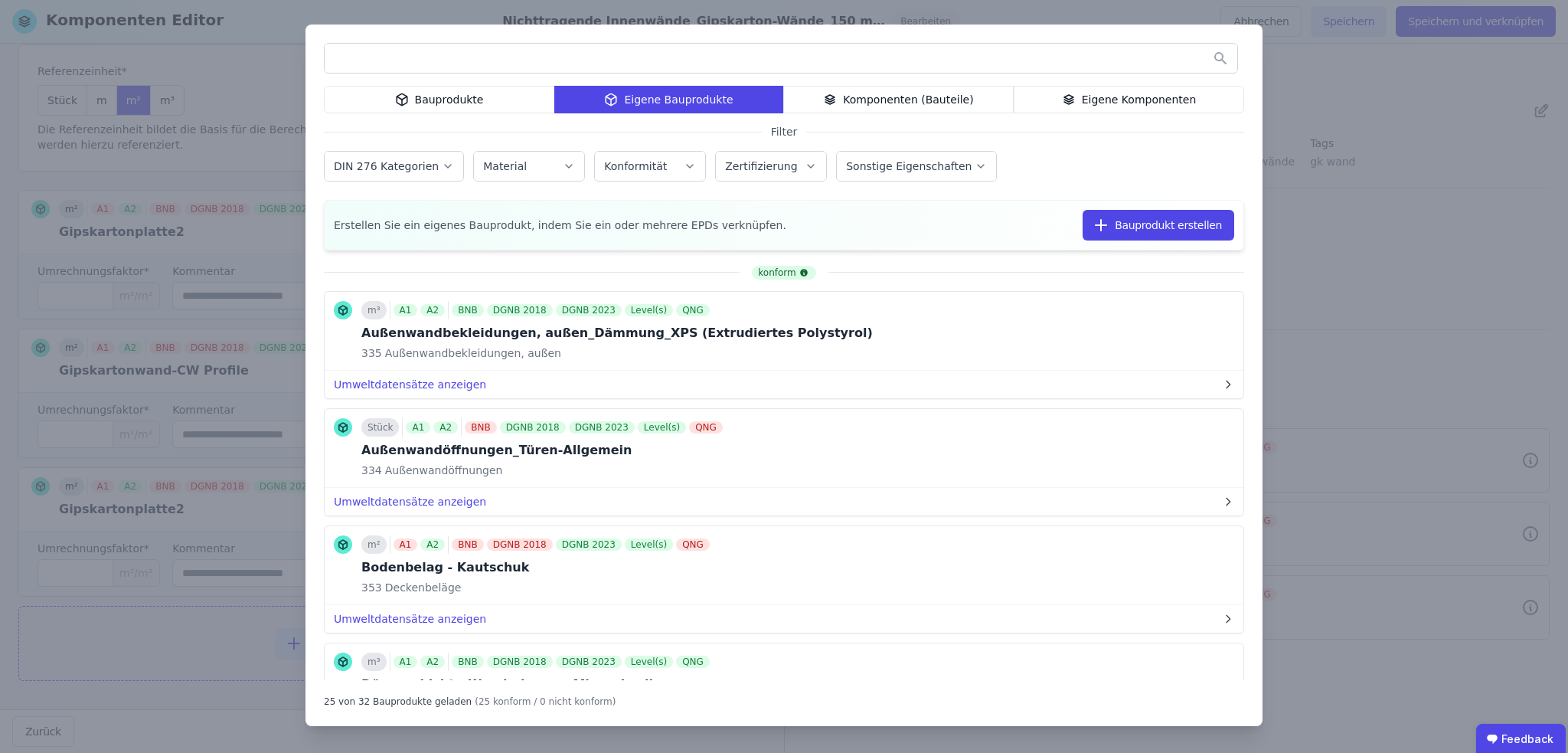
click at [568, 65] on input "text" at bounding box center [781, 58] width 913 height 28
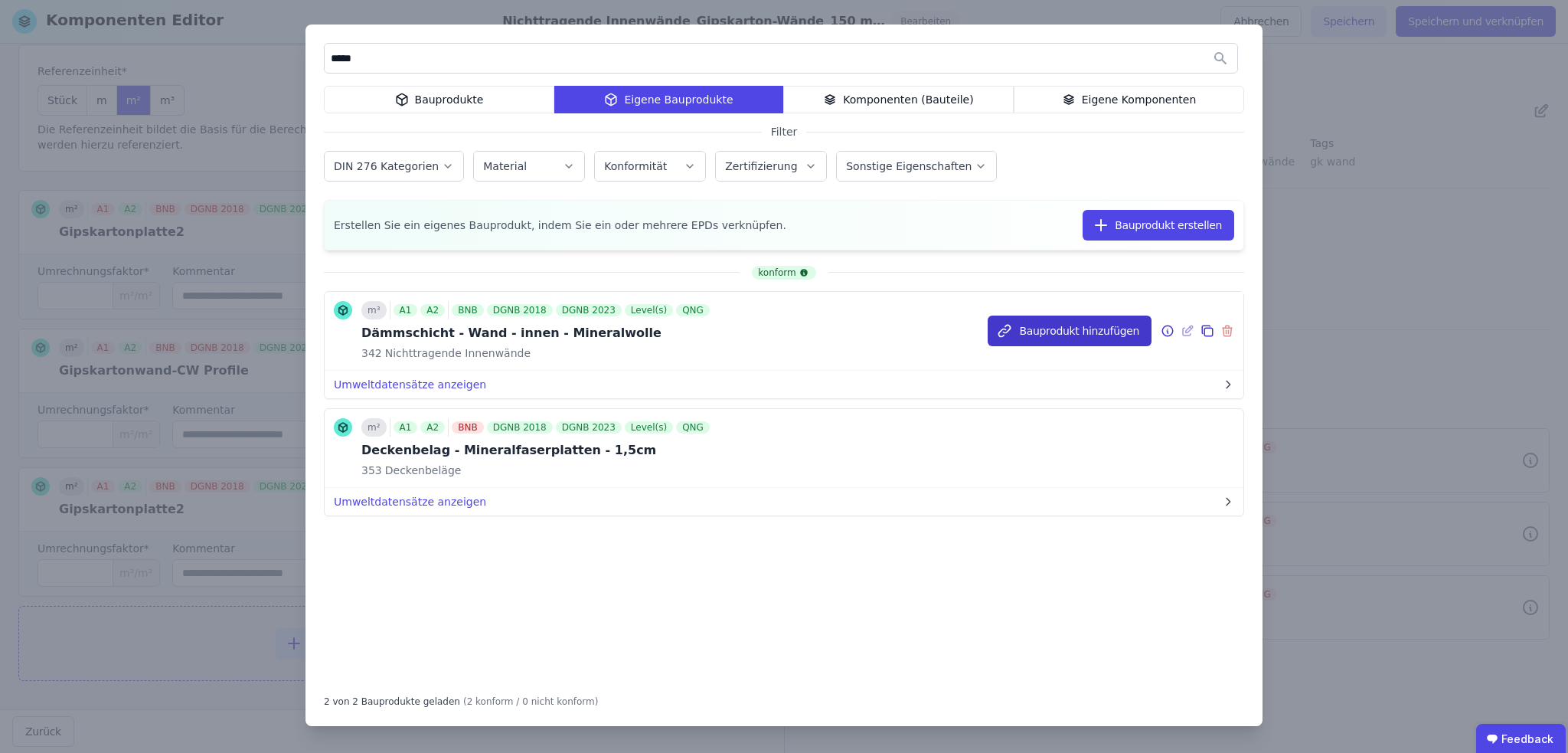
type input "*****"
click at [1066, 334] on button "Bauprodukt hinzufügen" at bounding box center [1070, 331] width 164 height 31
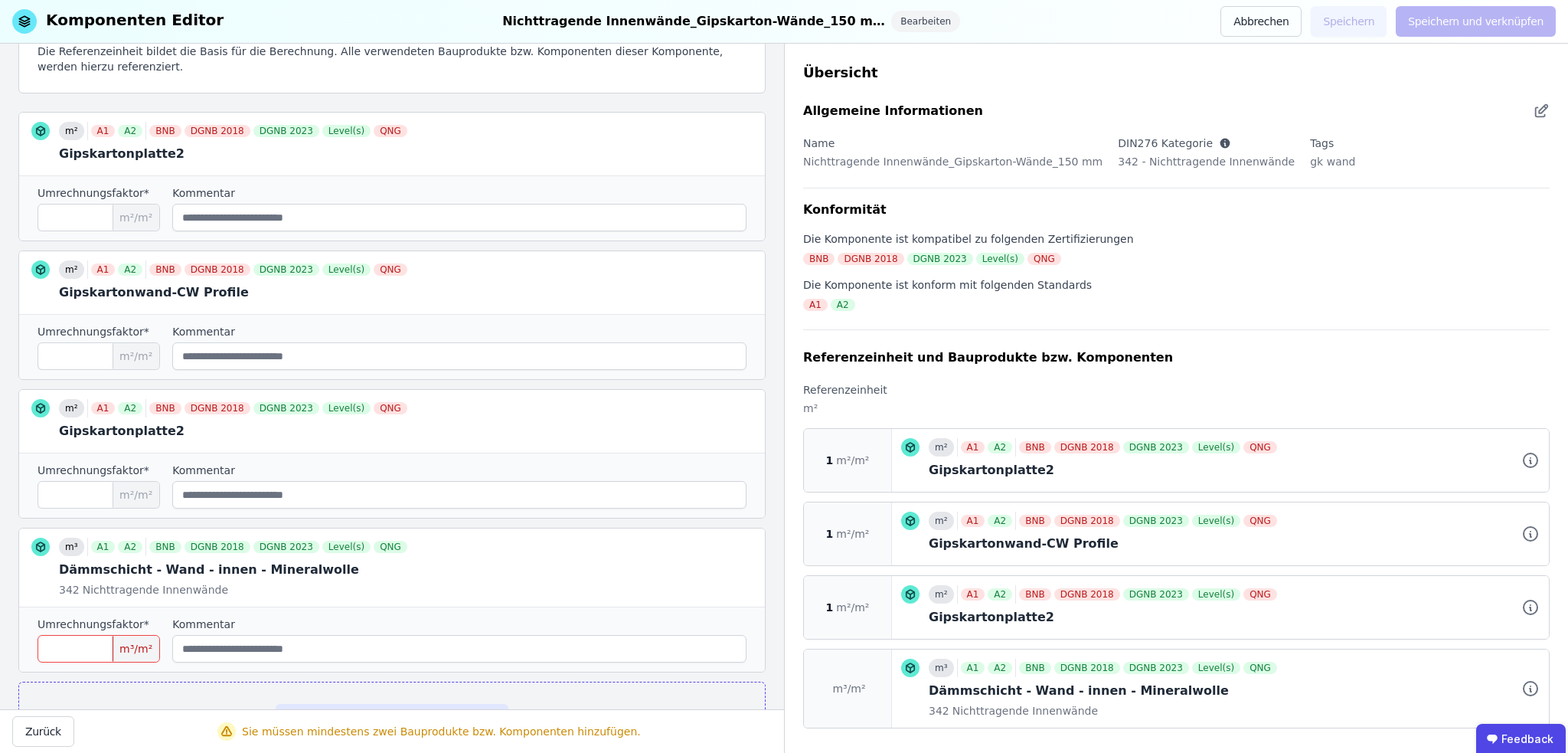
scroll to position [254, 0]
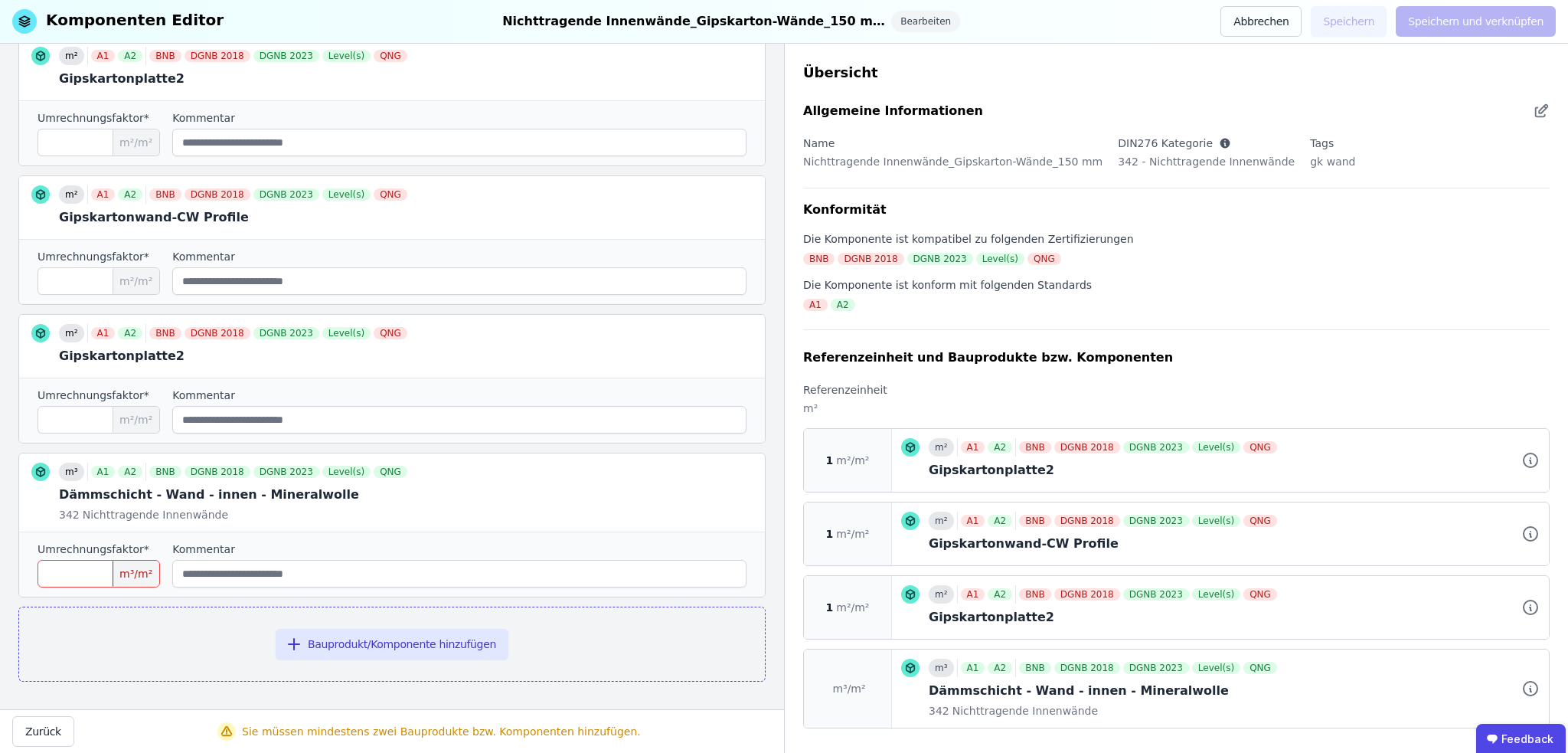
click at [50, 570] on input "number" at bounding box center [98, 574] width 122 height 28
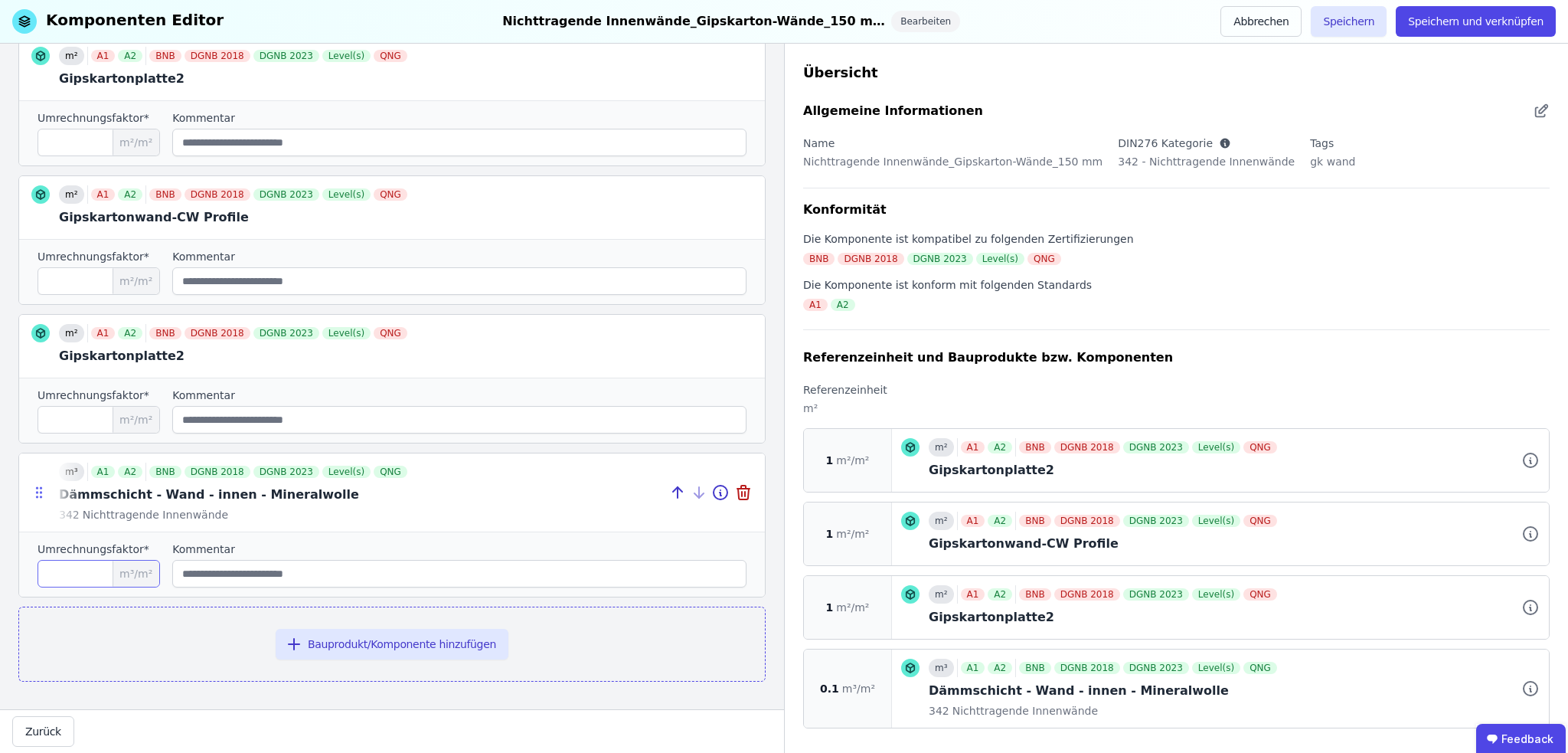
type input "***"
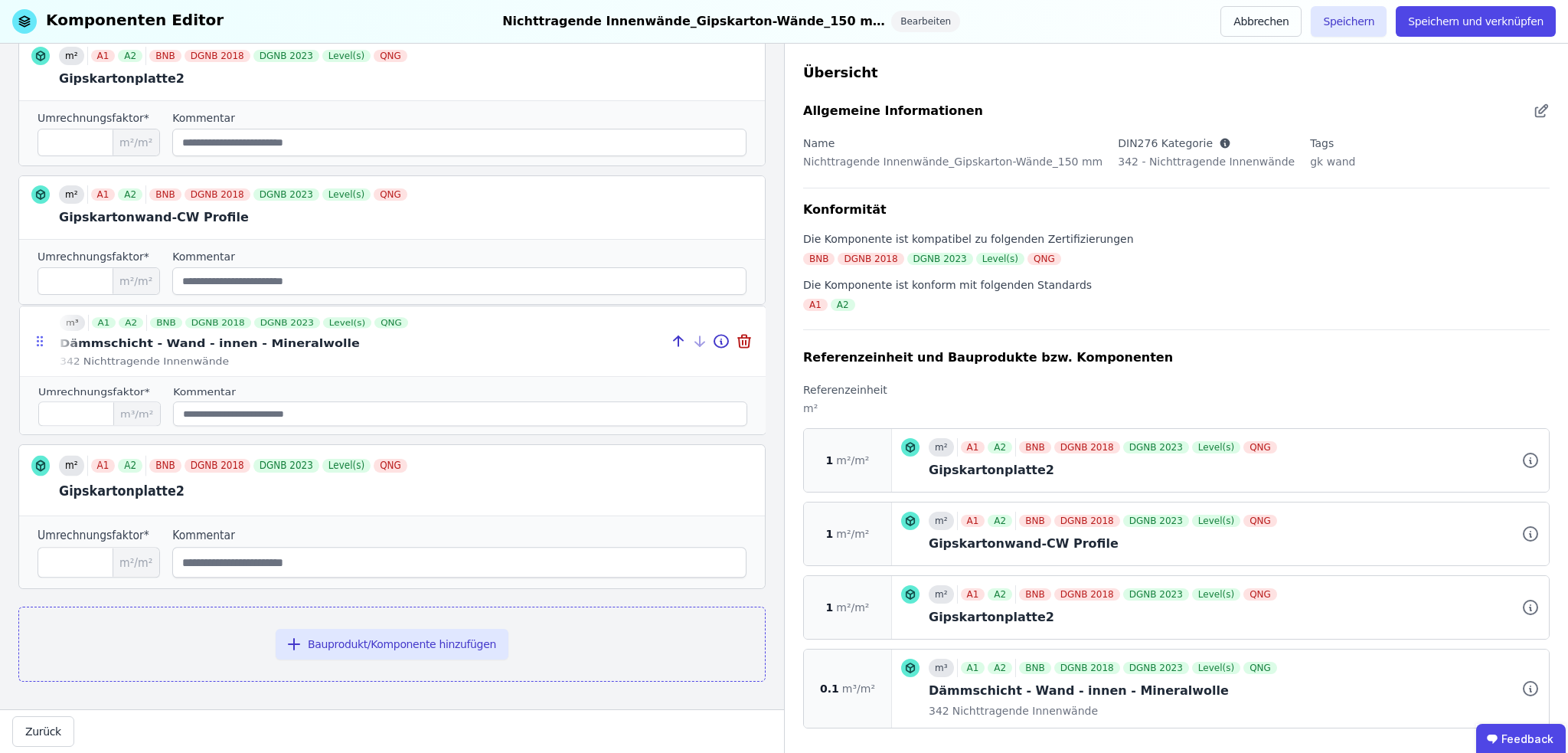
drag, startPoint x: 34, startPoint y: 491, endPoint x: 35, endPoint y: 336, distance: 155.0
click at [35, 336] on icon at bounding box center [40, 341] width 15 height 13
type input "***"
type input "*"
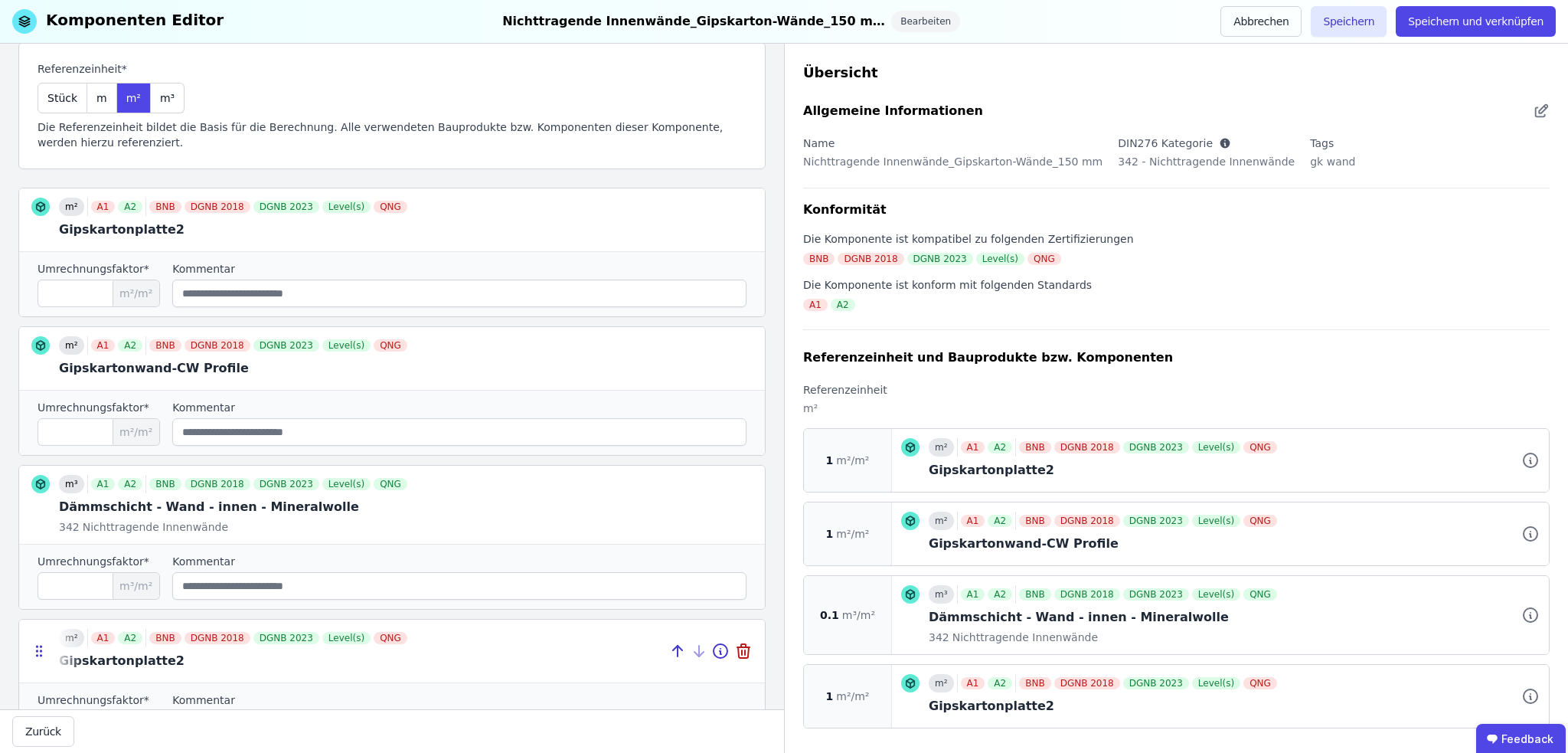
scroll to position [100, 0]
click at [1373, 18] on button "Speichern" at bounding box center [1348, 21] width 76 height 31
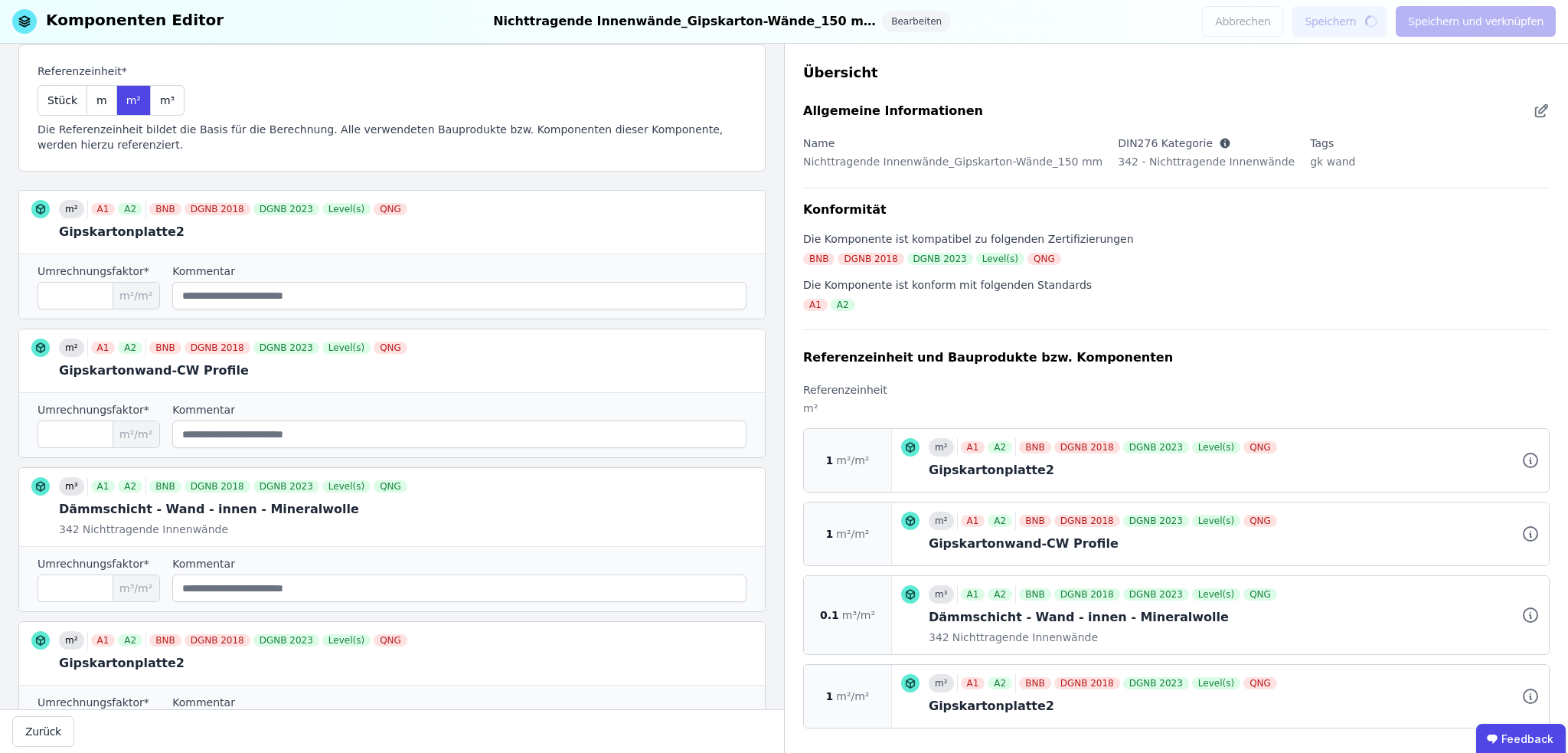
scroll to position [0, 0]
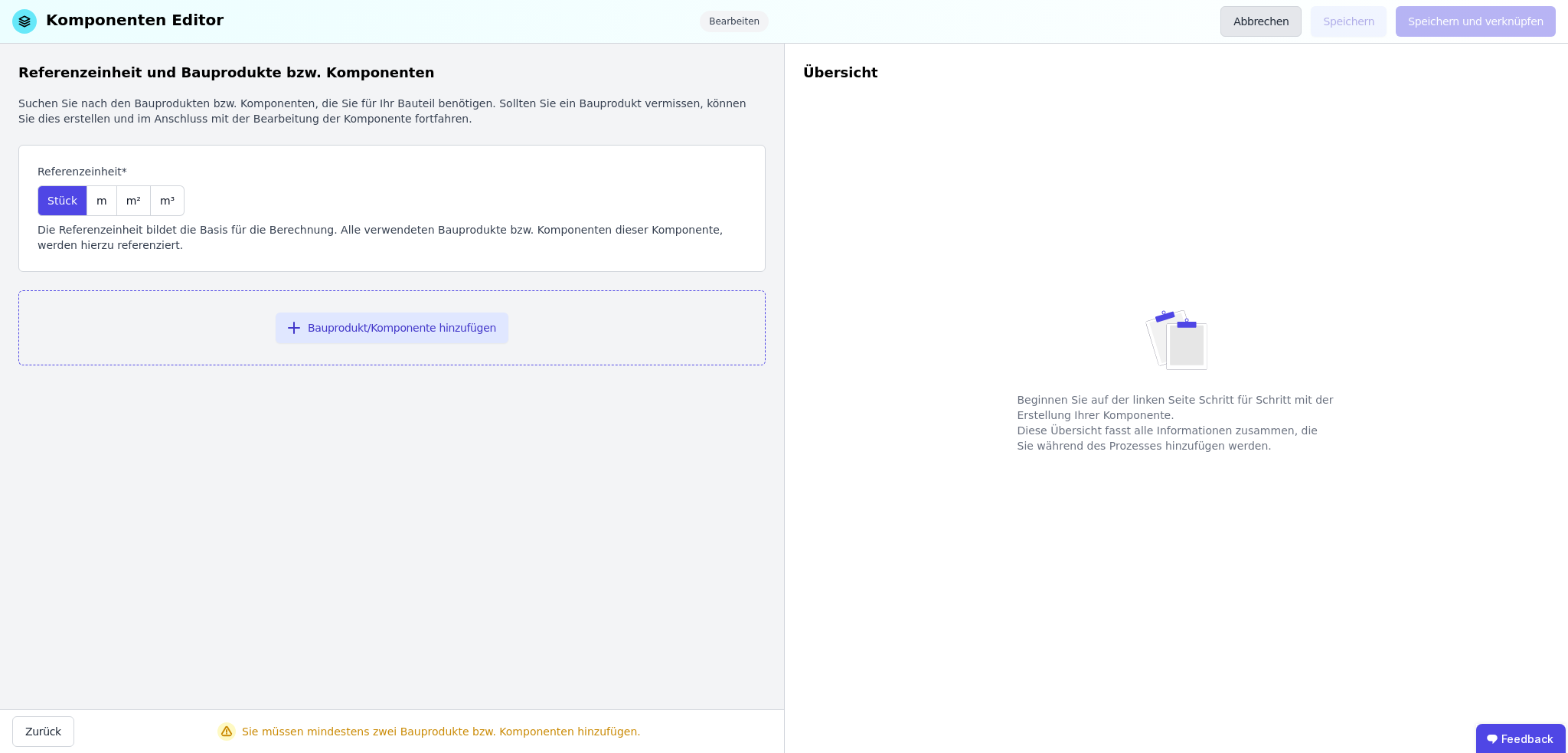
click at [1283, 14] on button "Abbrechen" at bounding box center [1261, 21] width 81 height 31
click at [1282, 20] on button "Abbrechen" at bounding box center [1261, 21] width 81 height 31
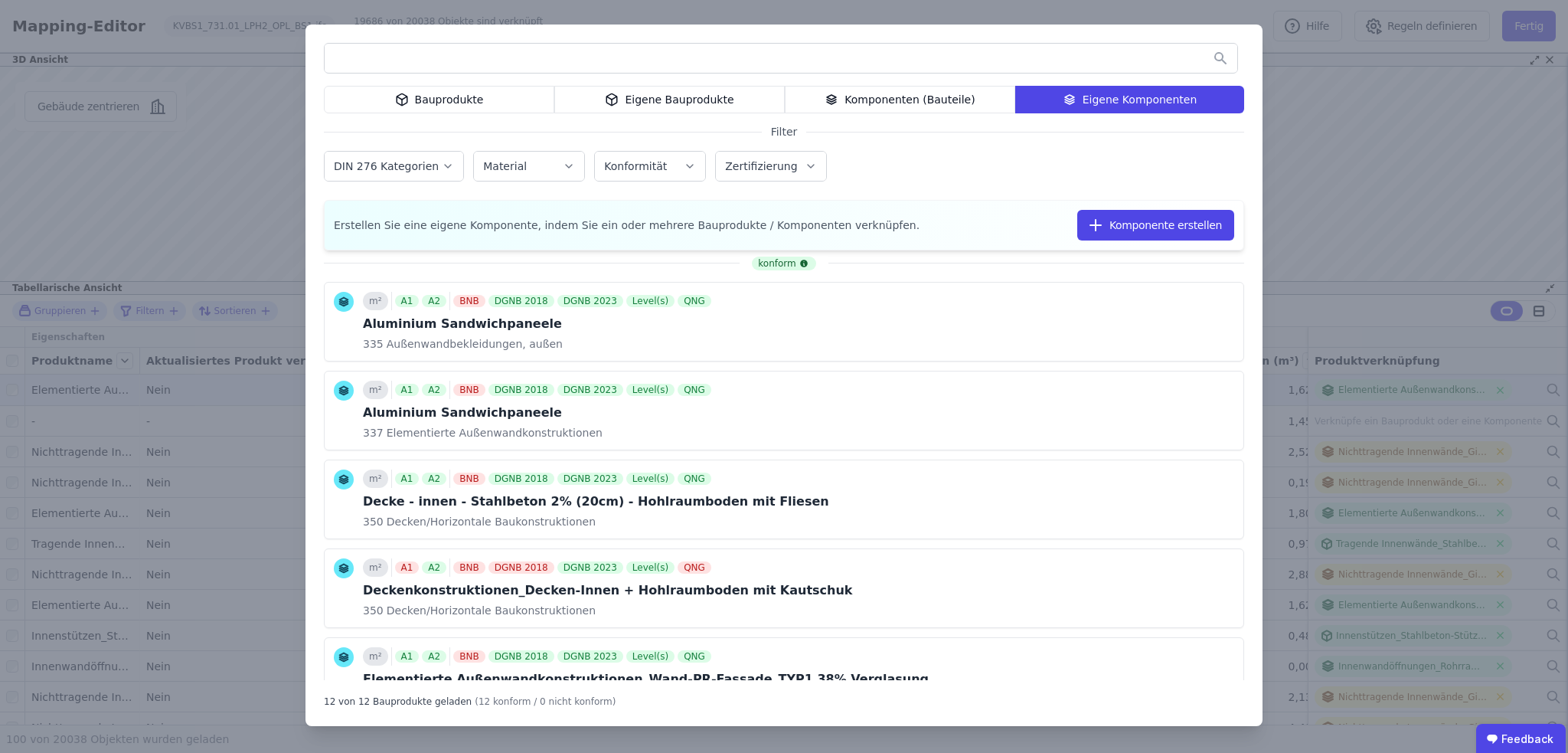
click at [1436, 300] on div "Bauprodukte Eigene Bauprodukte Komponenten (Bauteile) Eigene Komponenten Filter…" at bounding box center [784, 376] width 1568 height 753
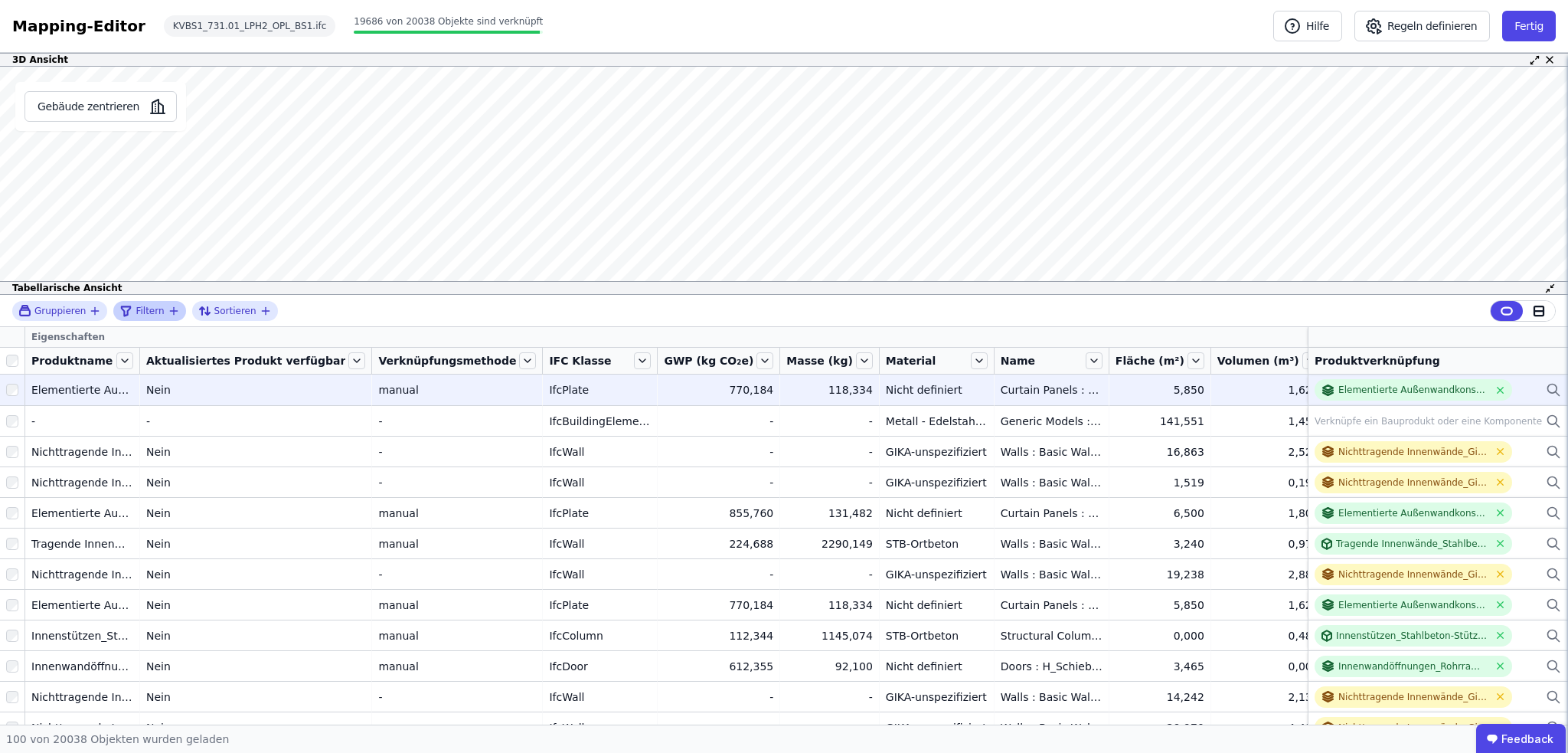
click at [153, 313] on span "Filtern" at bounding box center [149, 310] width 28 height 13
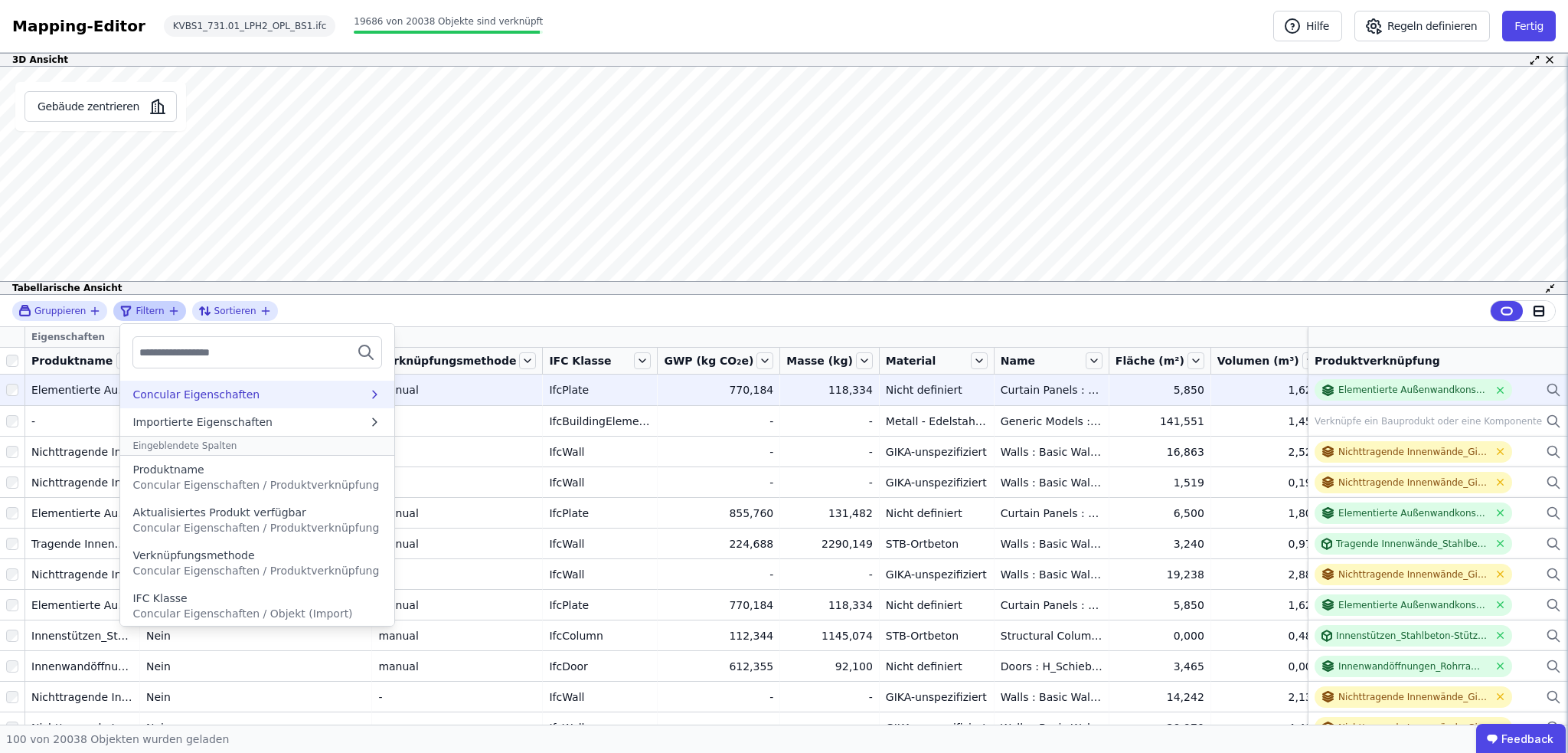
click at [202, 395] on div "Concular Eigenschaften" at bounding box center [196, 394] width 127 height 15
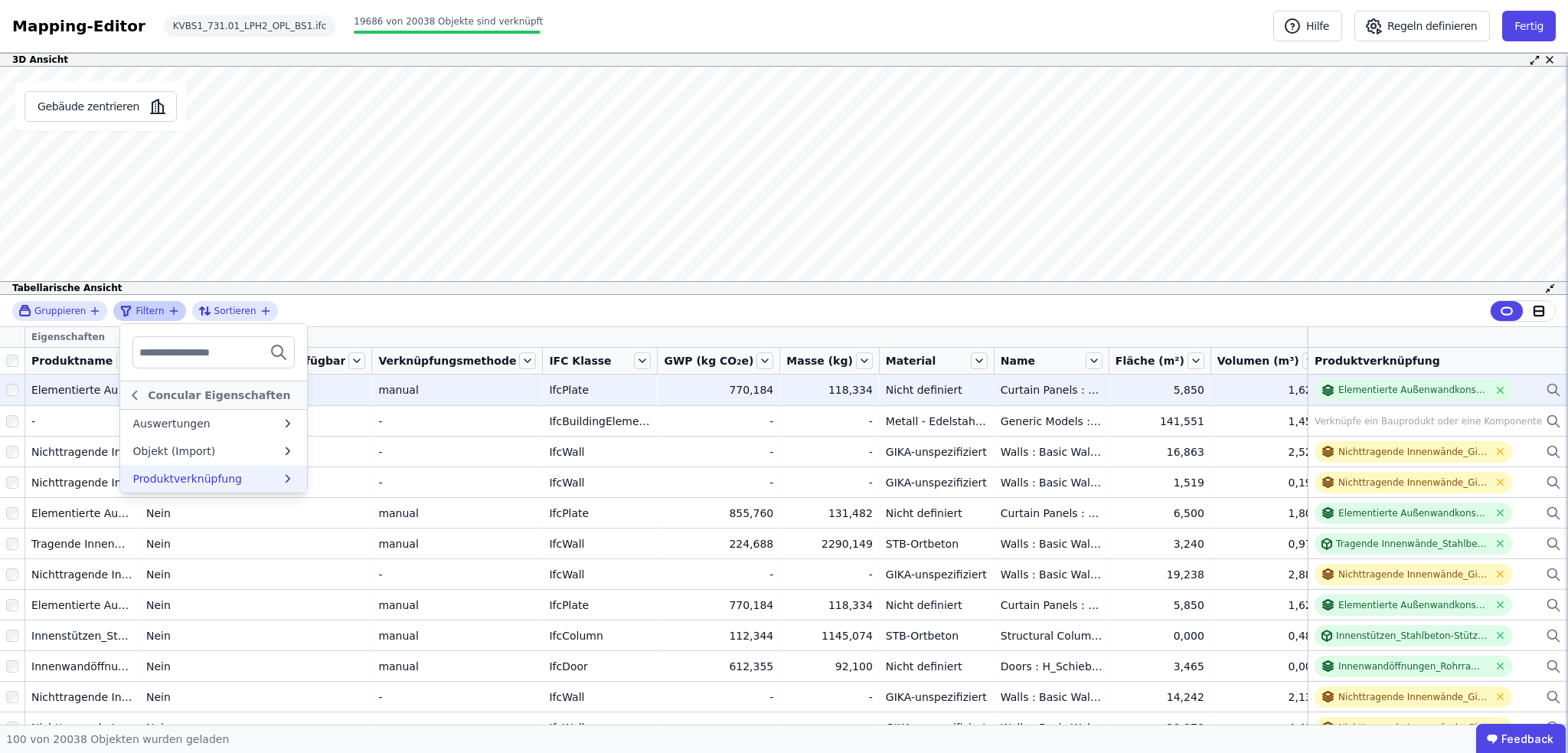
click at [231, 476] on div "Produktverknüpfung" at bounding box center [206, 479] width 148 height 15
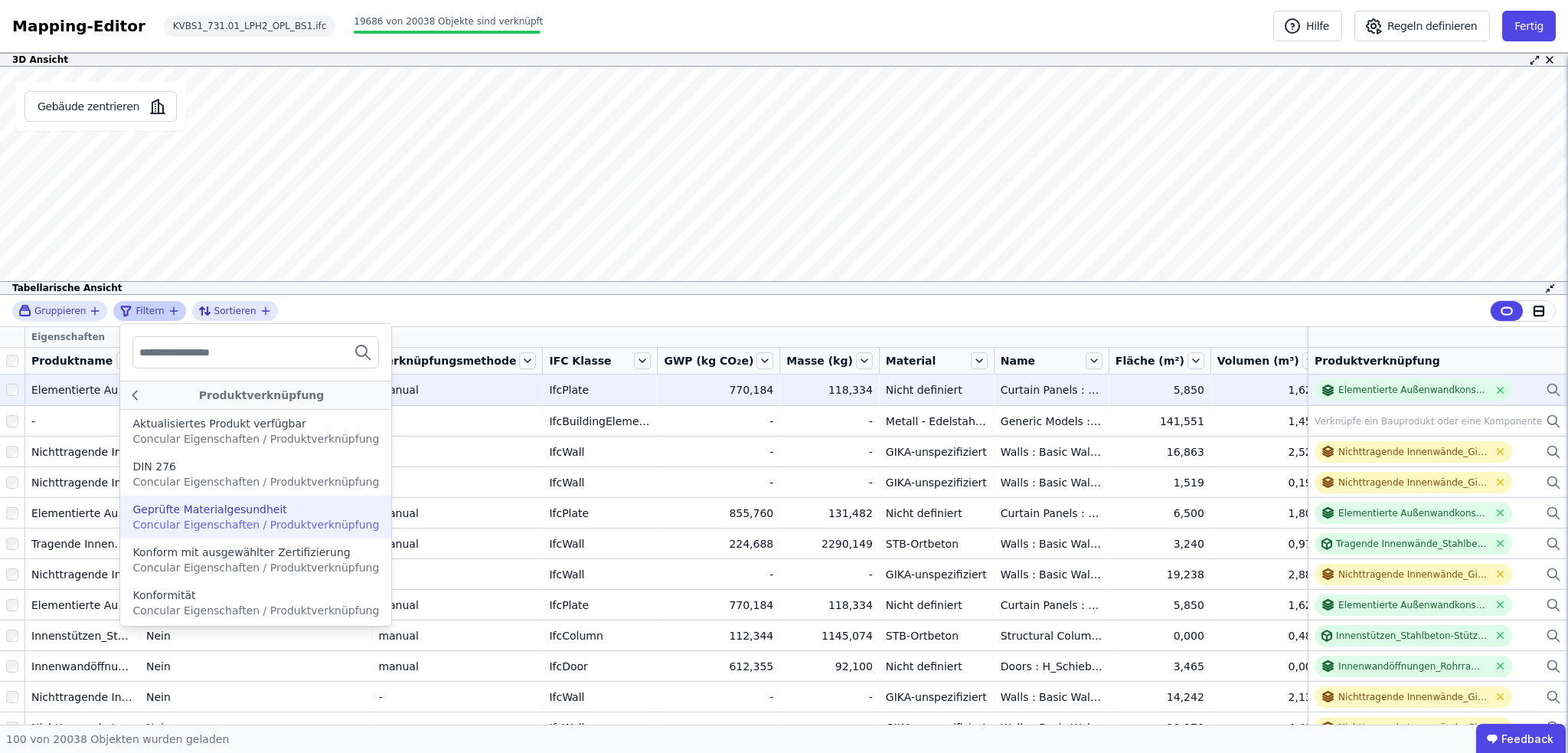
click at [231, 476] on span "Concular Eigenschaften / Produktverknüpfung" at bounding box center [255, 481] width 247 height 13
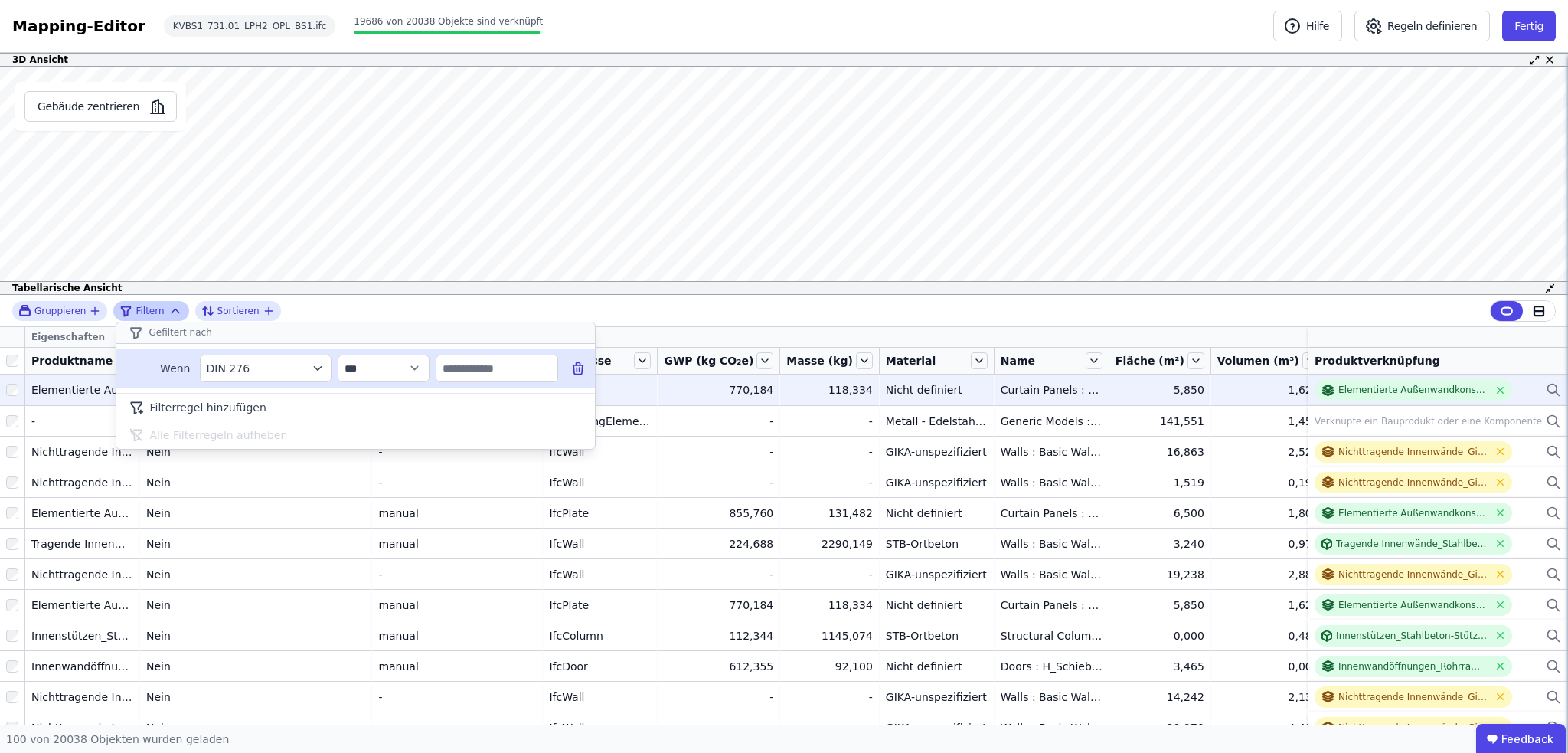
click at [505, 369] on input "text" at bounding box center [497, 368] width 121 height 28
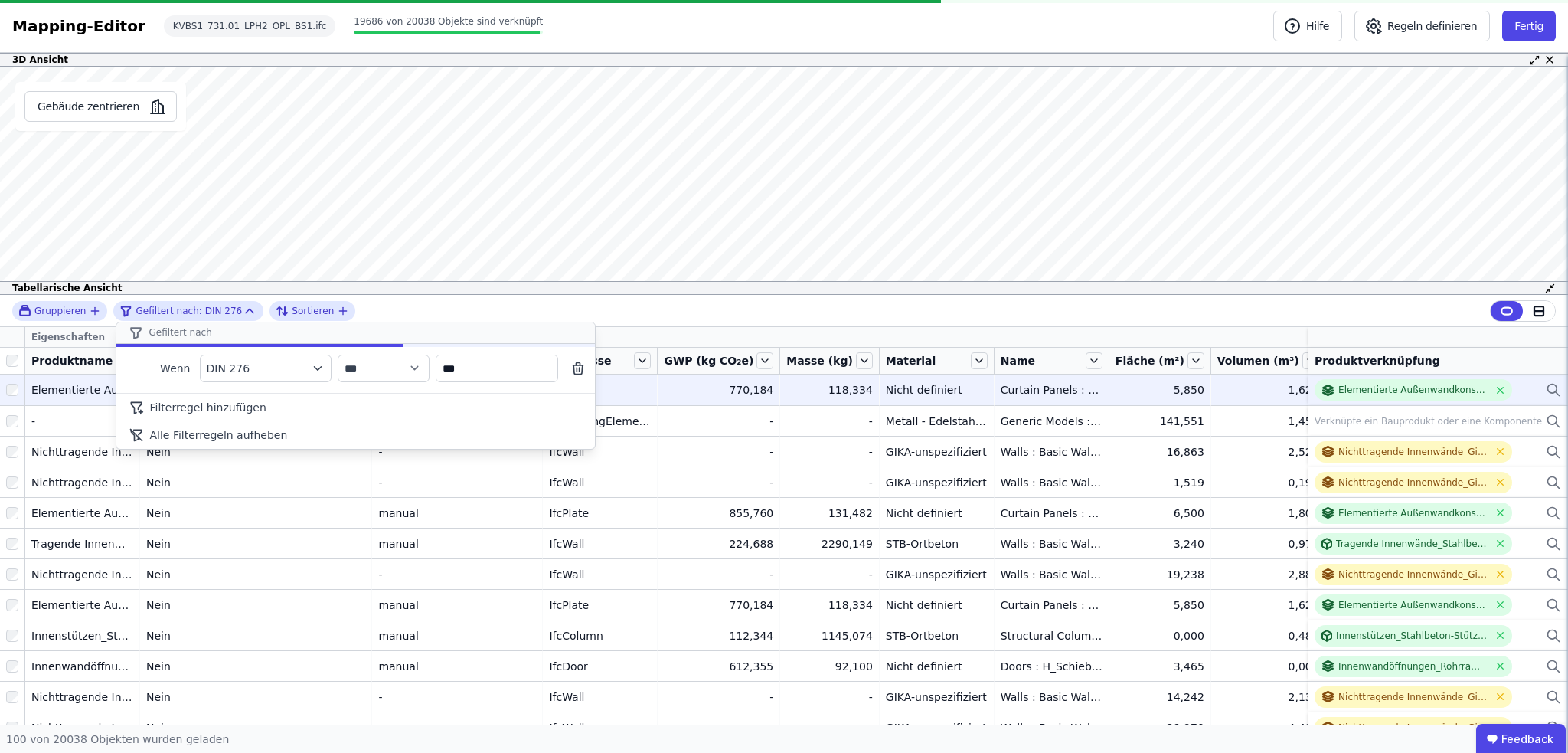
type input "***"
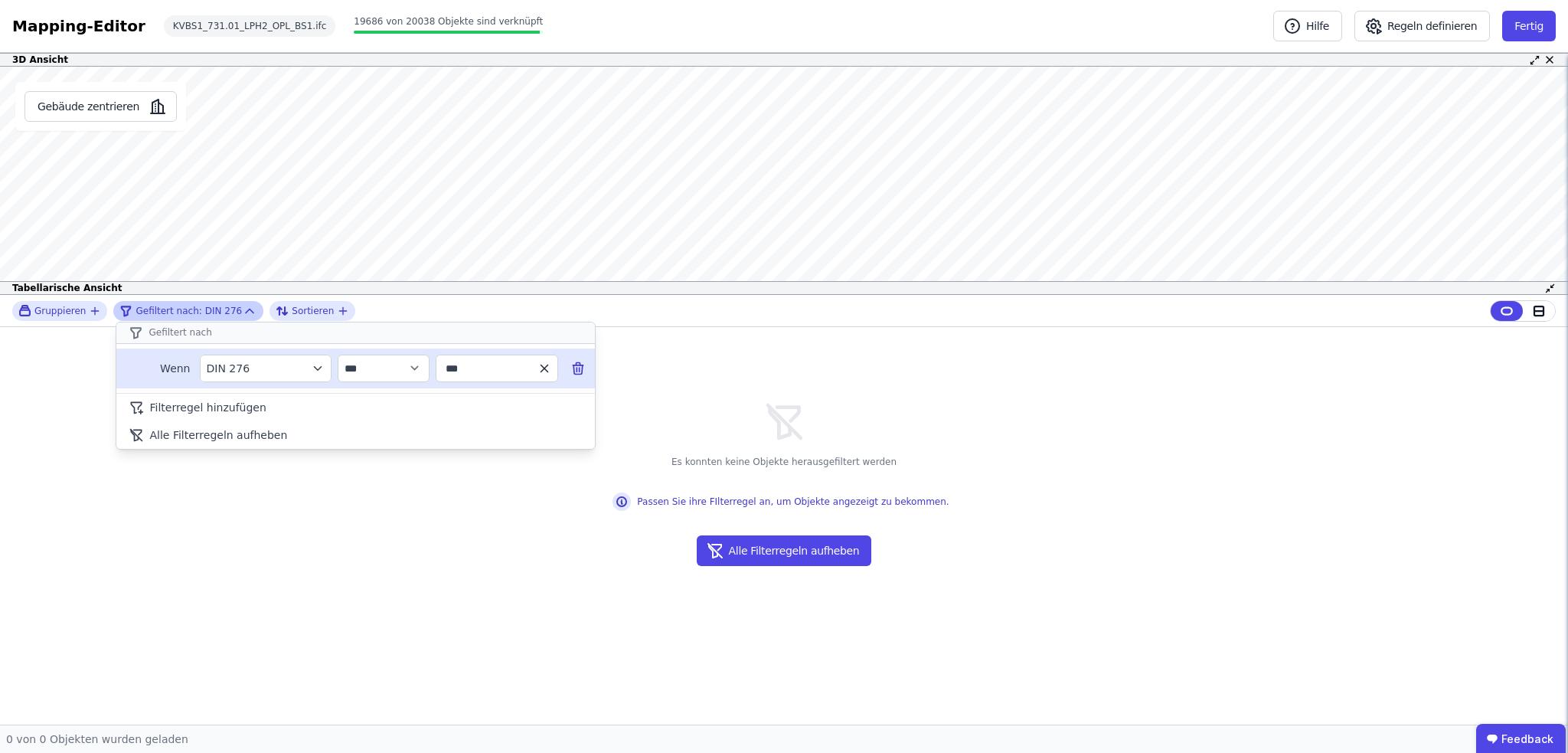
click at [542, 367] on icon "button" at bounding box center [545, 368] width 13 height 13
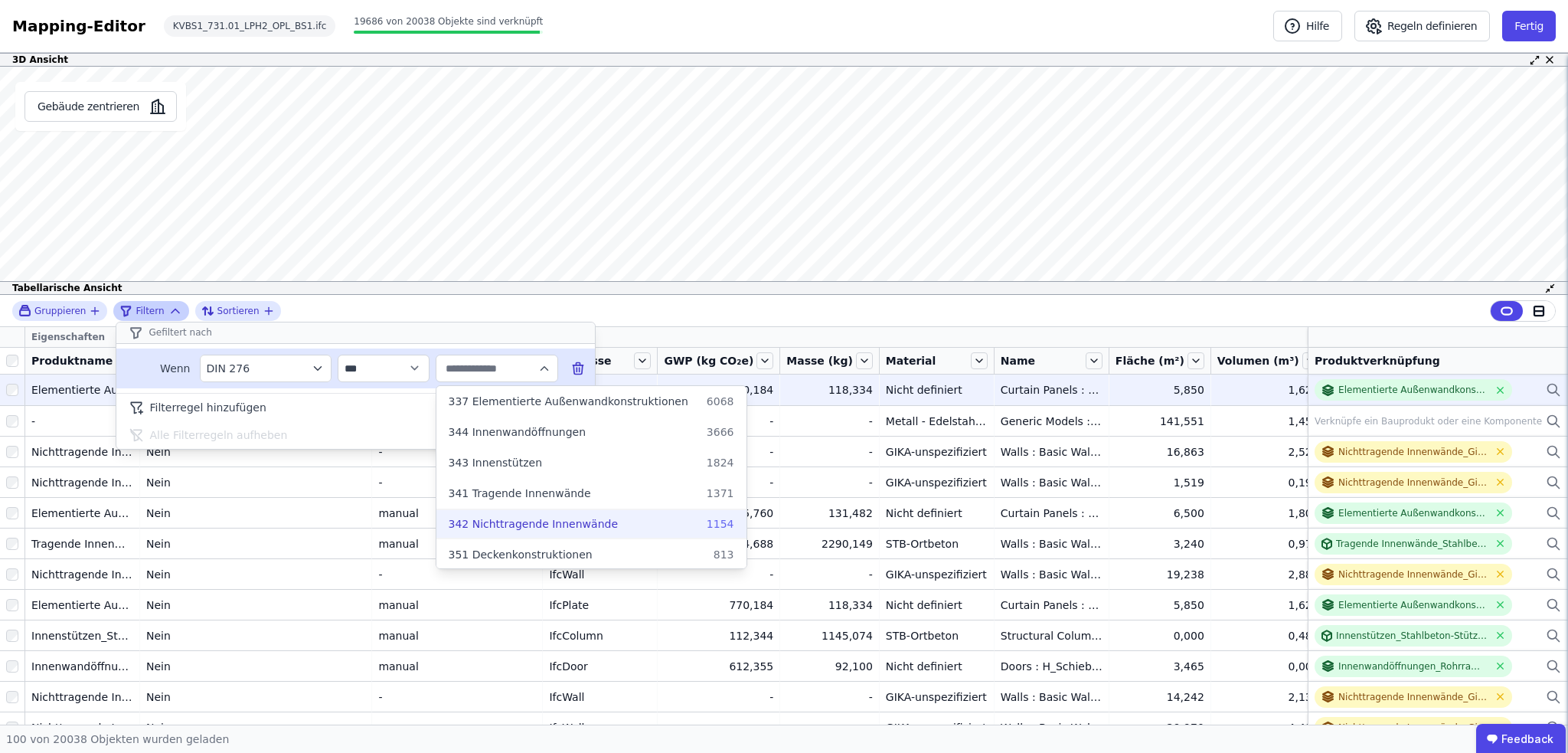
click at [552, 522] on span "342 Nichttragende Innenwände" at bounding box center [533, 524] width 170 height 15
type input "**********"
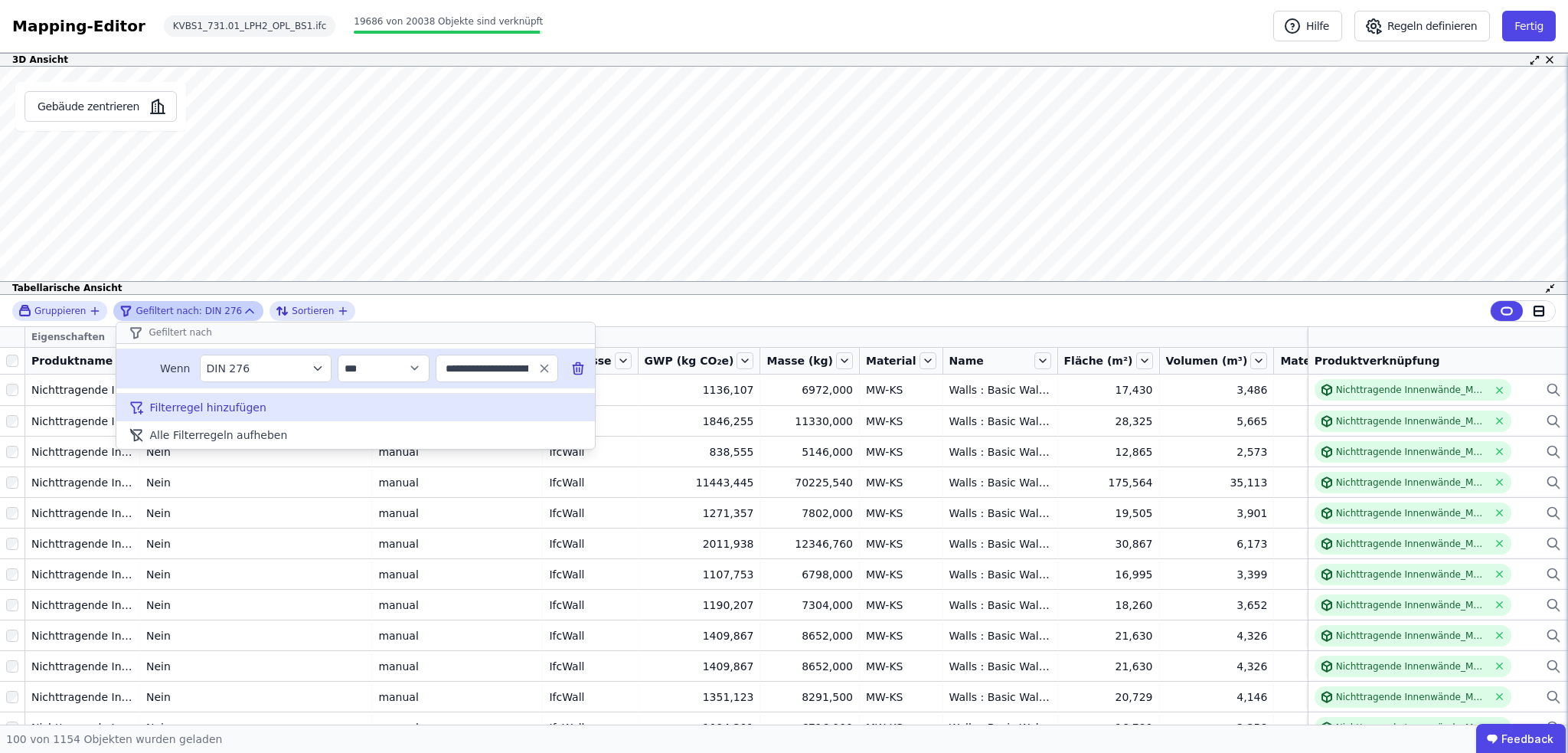
click at [211, 407] on span "Filterregel hinzufügen" at bounding box center [208, 408] width 117 height 15
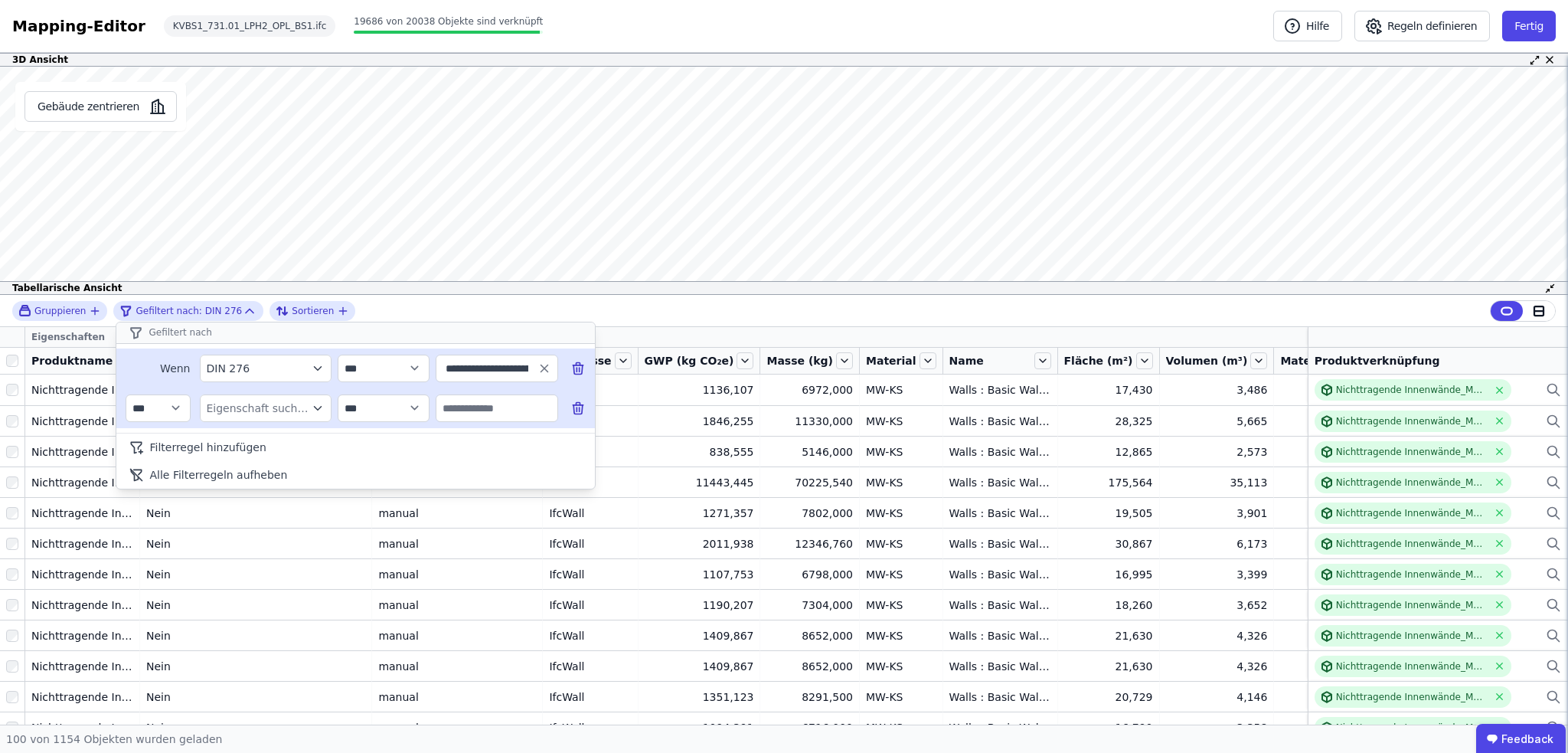
click at [273, 408] on div "Eigenschaft suchen" at bounding box center [257, 408] width 102 height 15
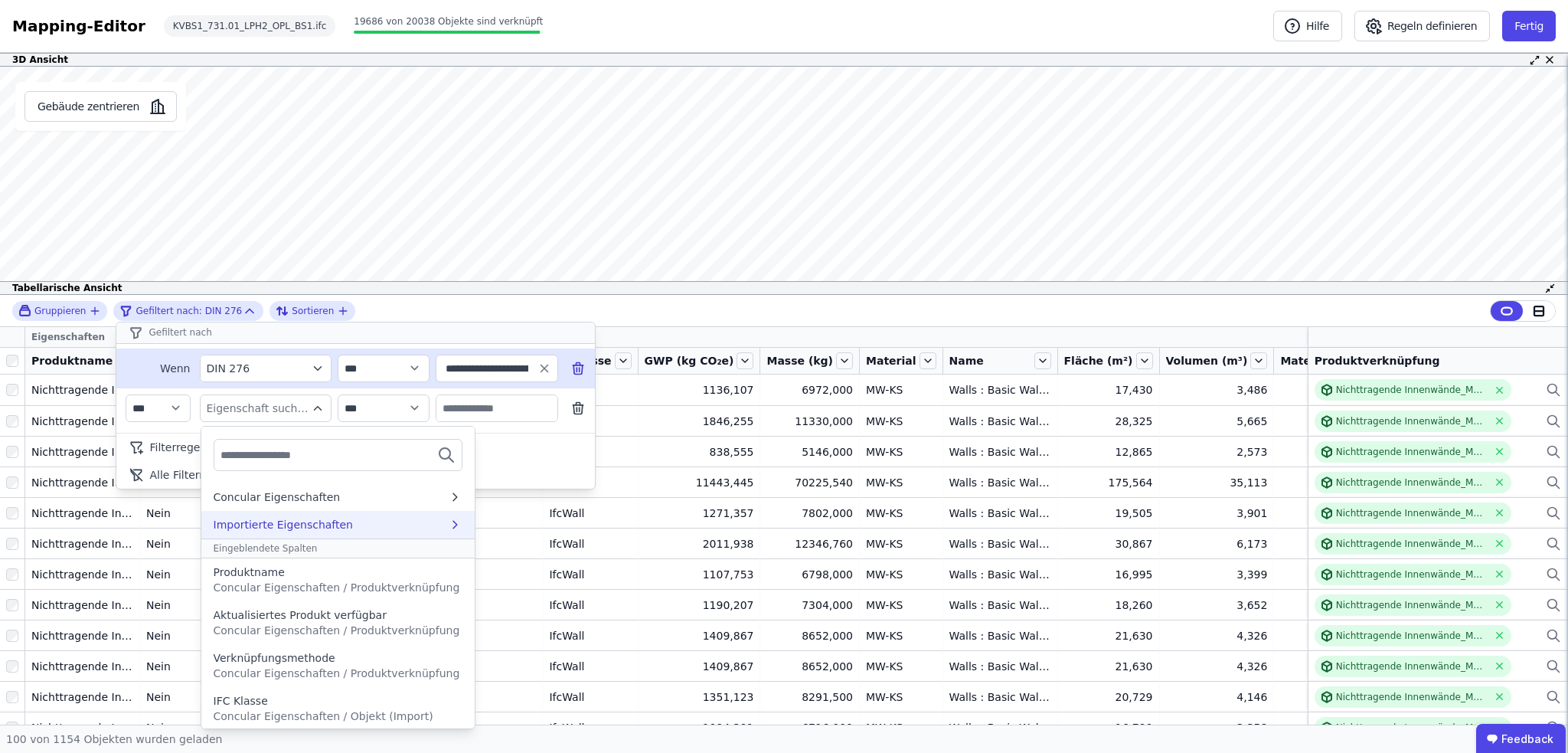
click at [300, 527] on div "Importierte Eigenschaften" at bounding box center [283, 524] width 140 height 15
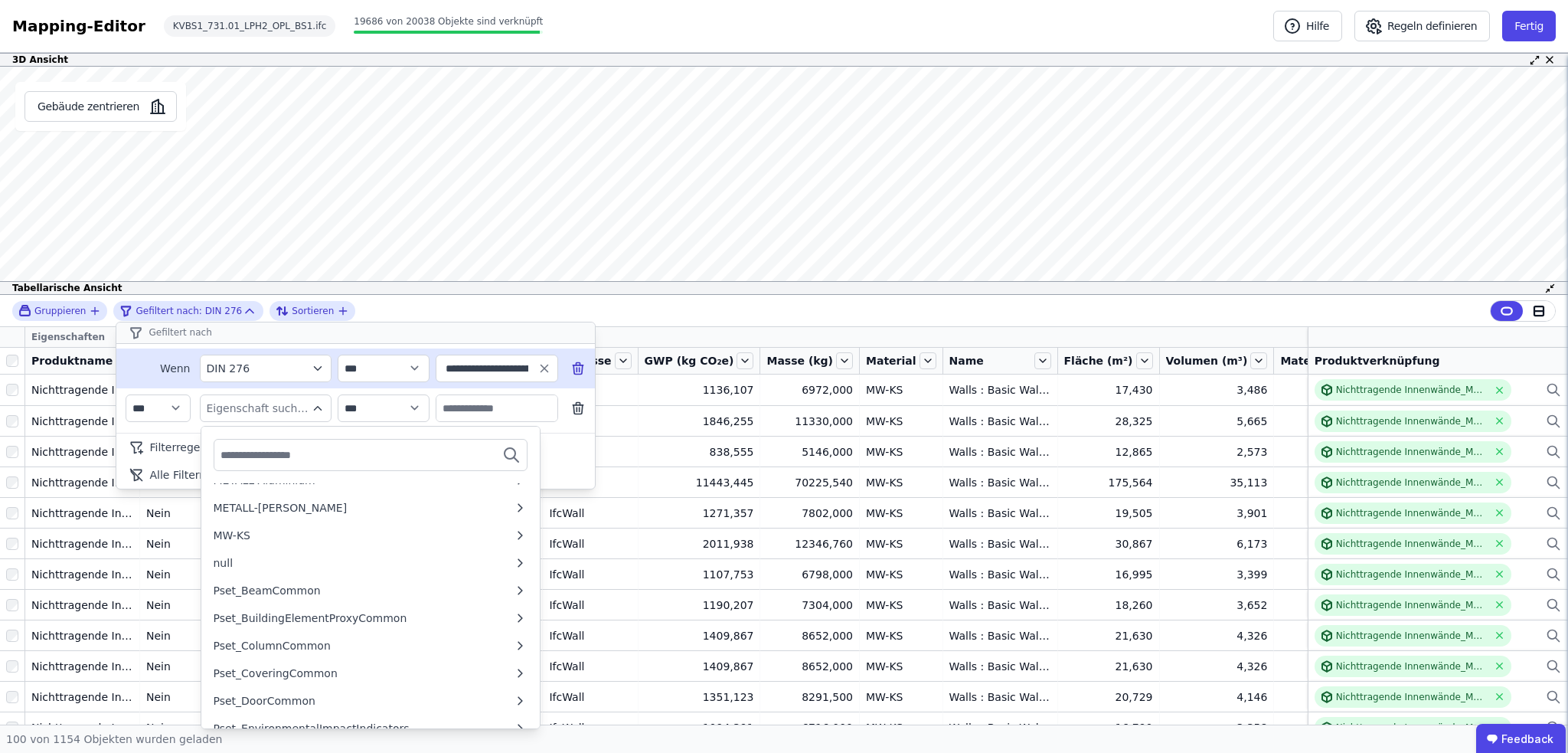
scroll to position [536, 0]
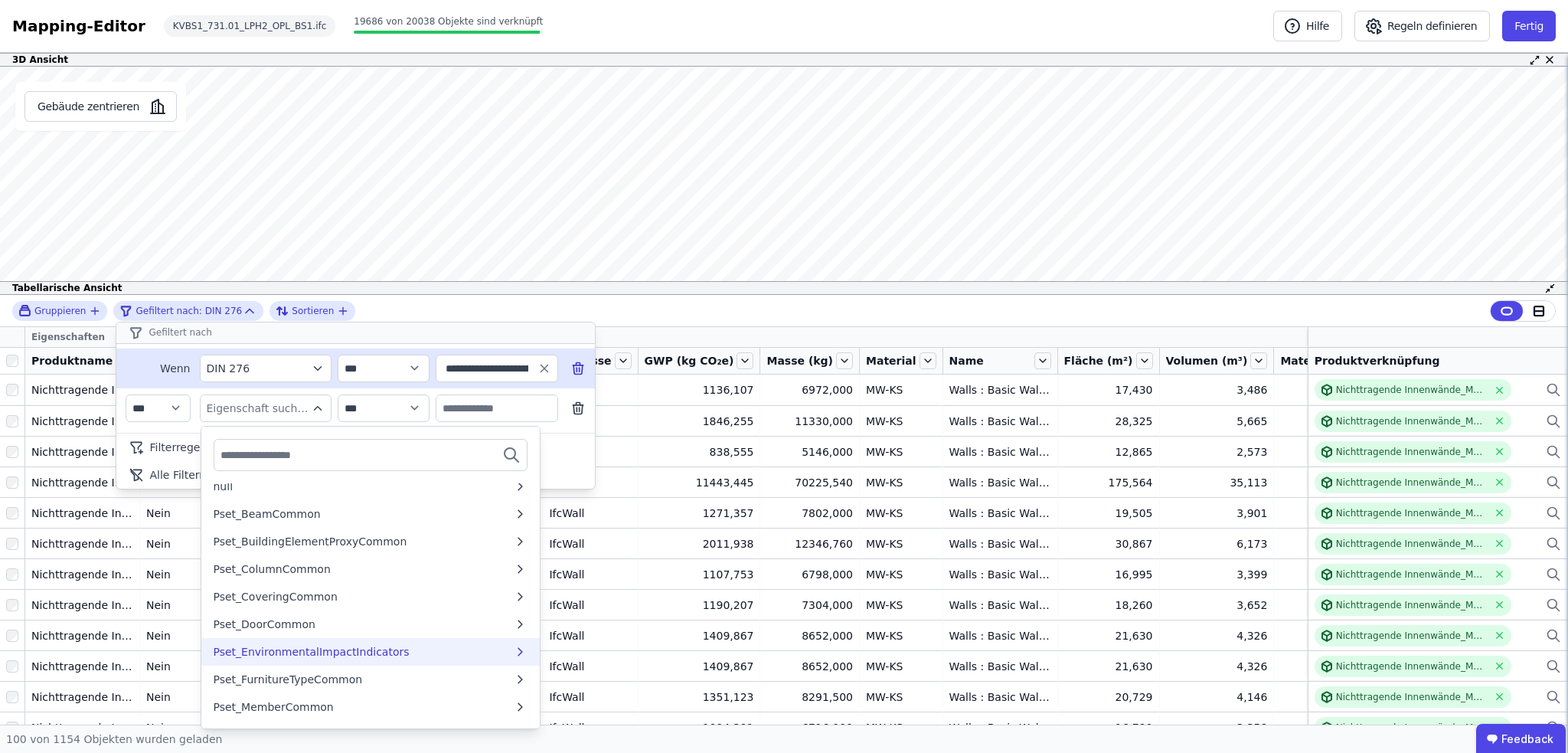
click at [340, 654] on div "Pset_EnvironmentalImpactIndicators" at bounding box center [311, 652] width 196 height 15
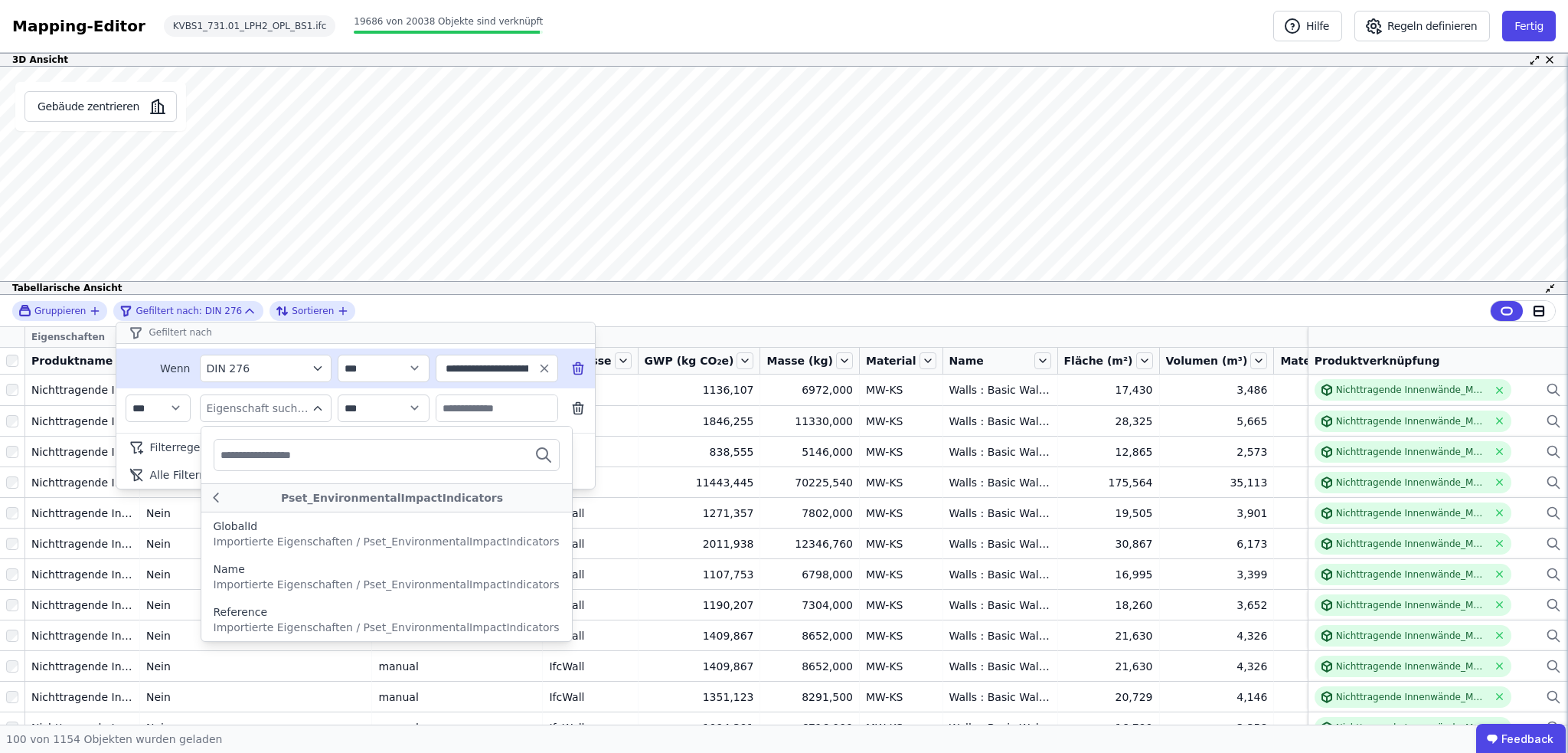
scroll to position [0, 0]
click at [340, 612] on div "Reference" at bounding box center [386, 612] width 346 height 15
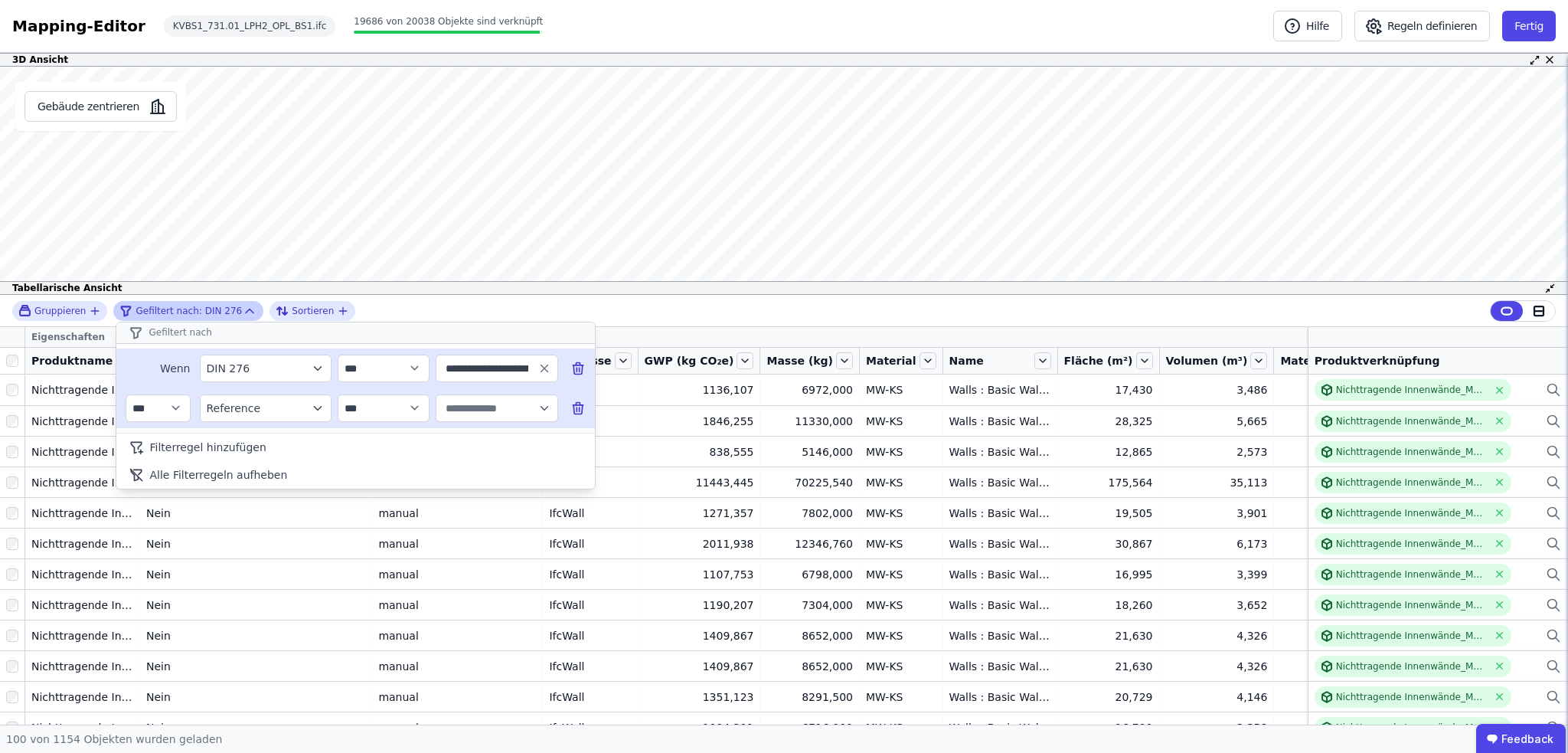
click at [542, 404] on icon "button" at bounding box center [545, 408] width 13 height 13
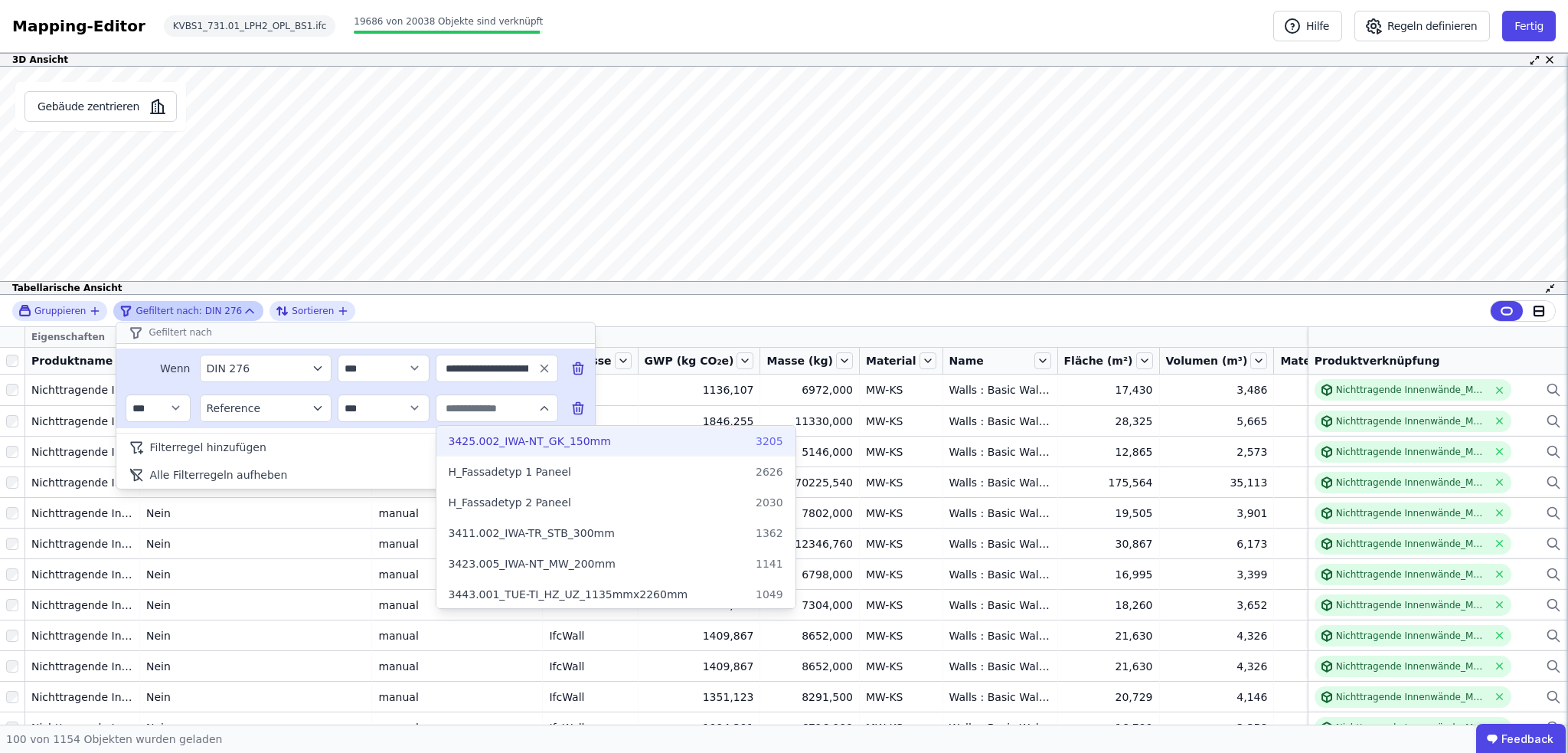
click at [560, 442] on span "3425.002_IWA-NT_GK_150mm" at bounding box center [529, 442] width 162 height 15
type input "**********"
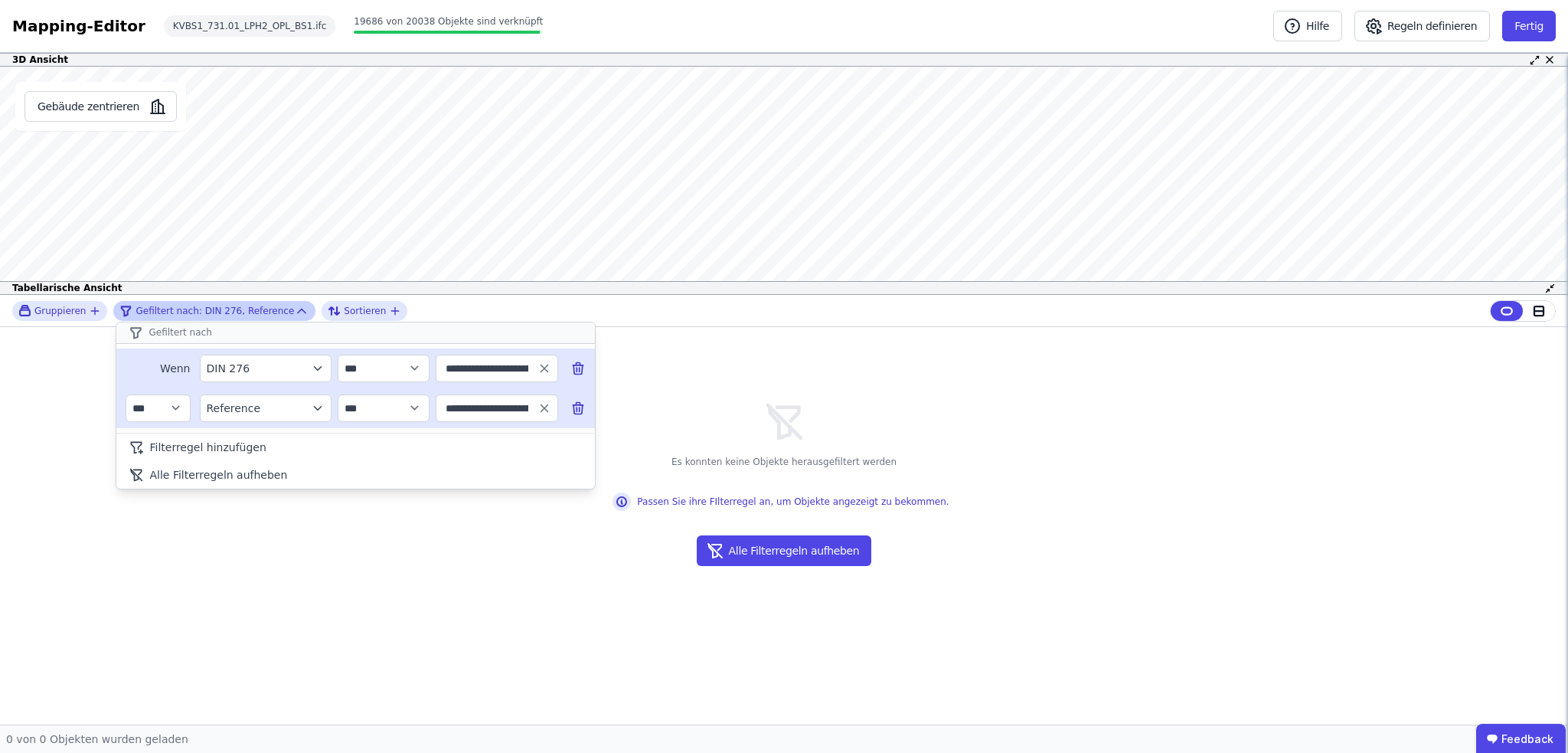
click at [575, 366] on icon at bounding box center [578, 368] width 15 height 15
type input "**********"
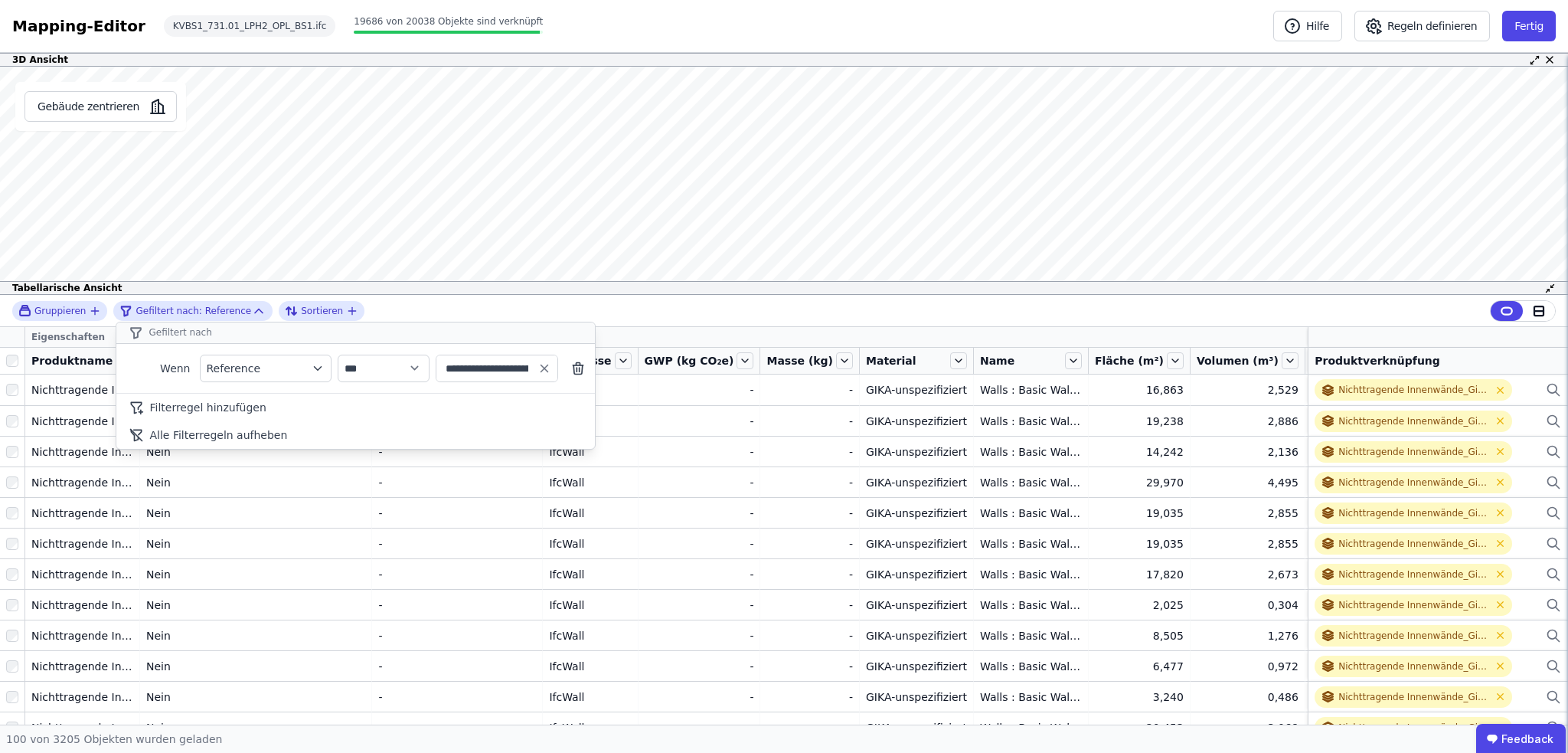
click at [10, 361] on div "**********" at bounding box center [784, 510] width 1568 height 430
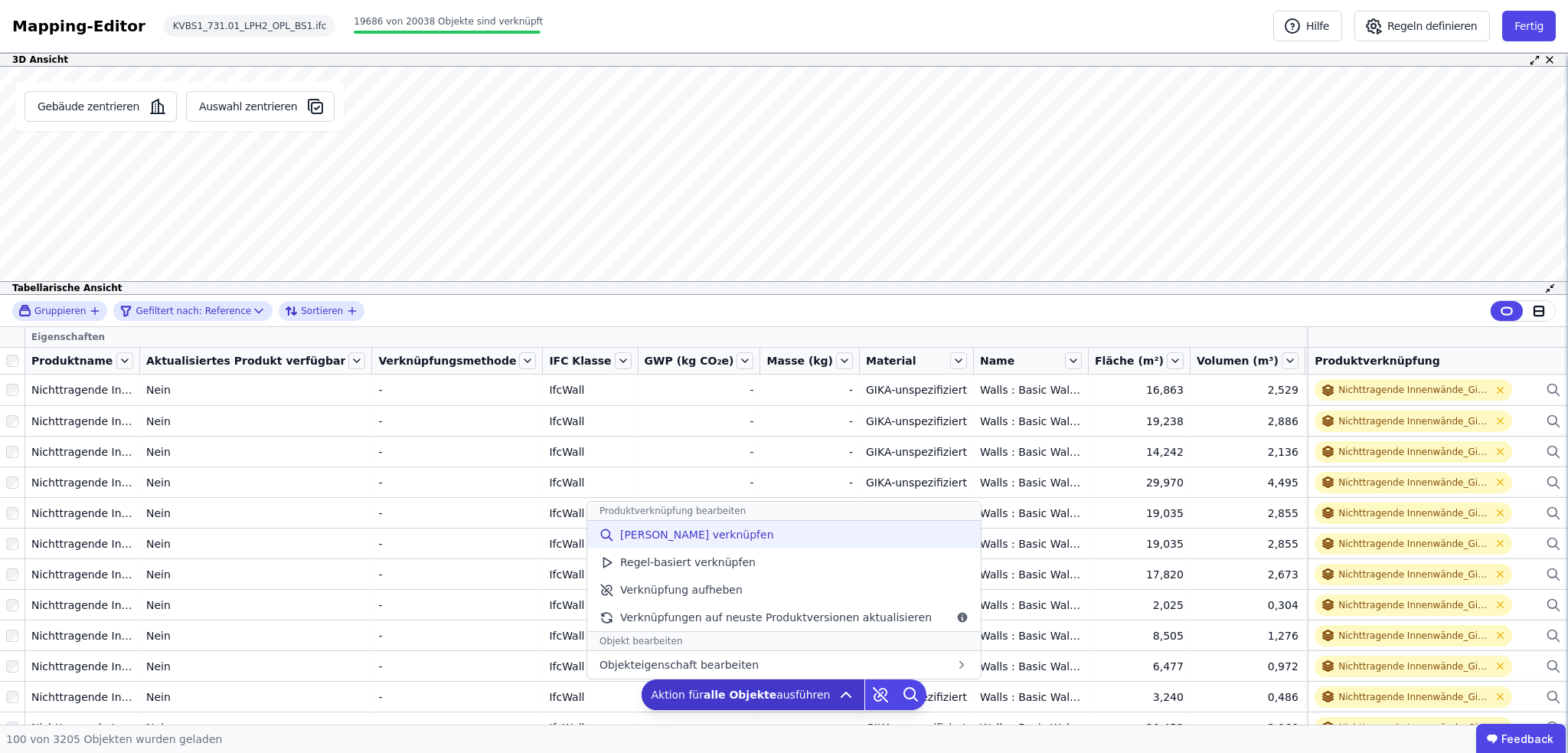
click at [711, 538] on span "[PERSON_NAME] verknüpfen" at bounding box center [697, 535] width 154 height 15
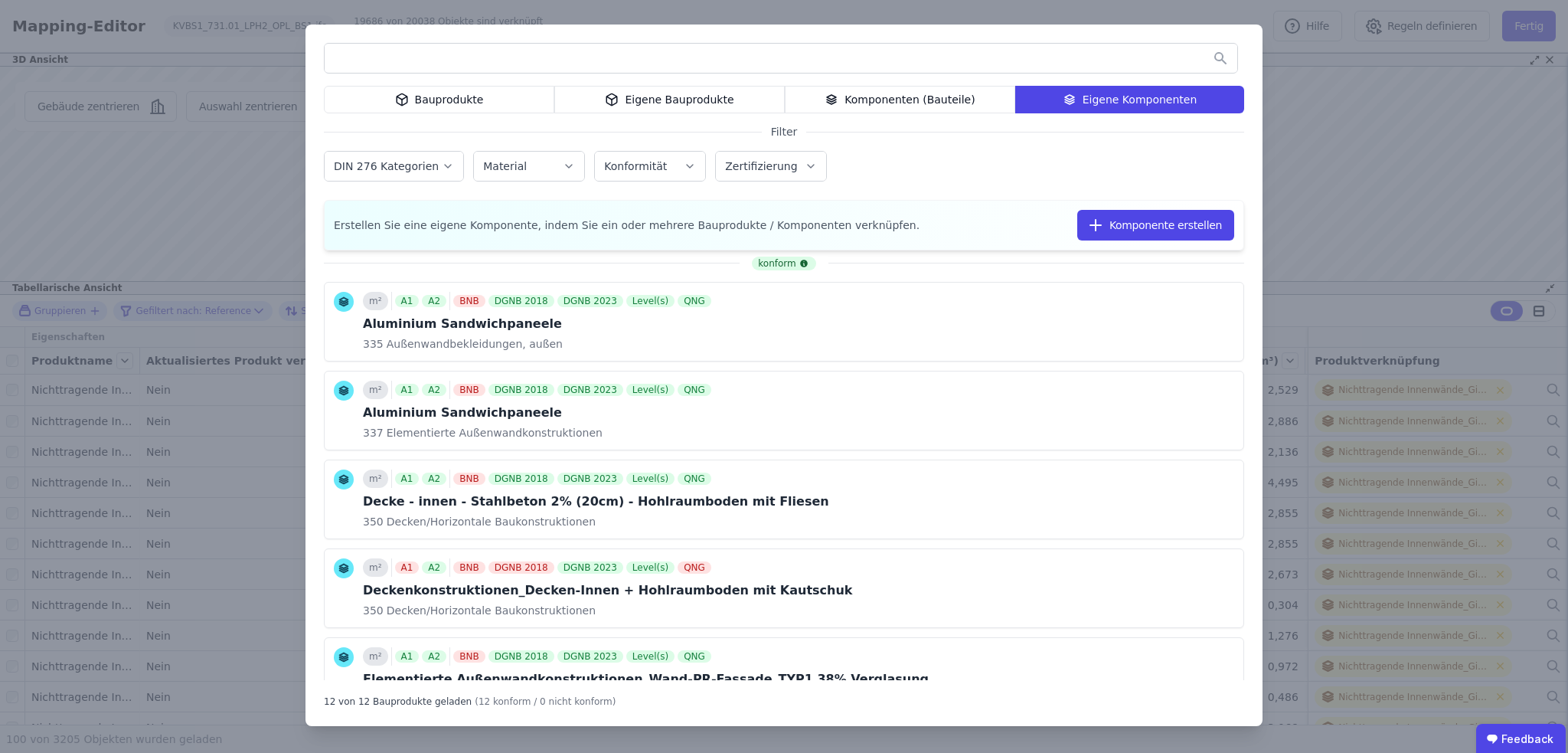
click at [1361, 194] on div "Bauprodukte Eigene Bauprodukte Komponenten (Bauteile) Eigene Komponenten Filter…" at bounding box center [784, 376] width 1568 height 753
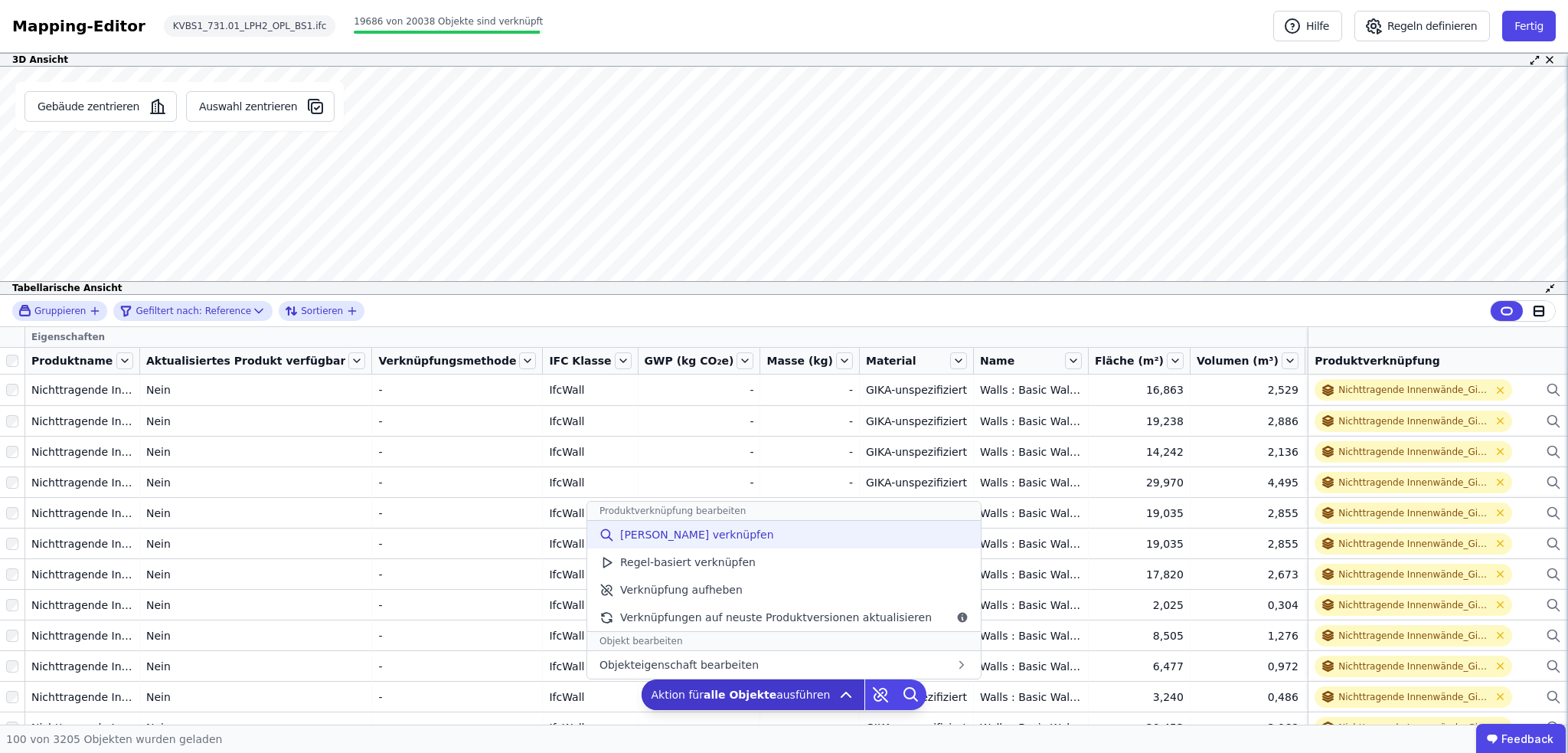
click at [683, 533] on span "[PERSON_NAME] verknüpfen" at bounding box center [697, 535] width 154 height 15
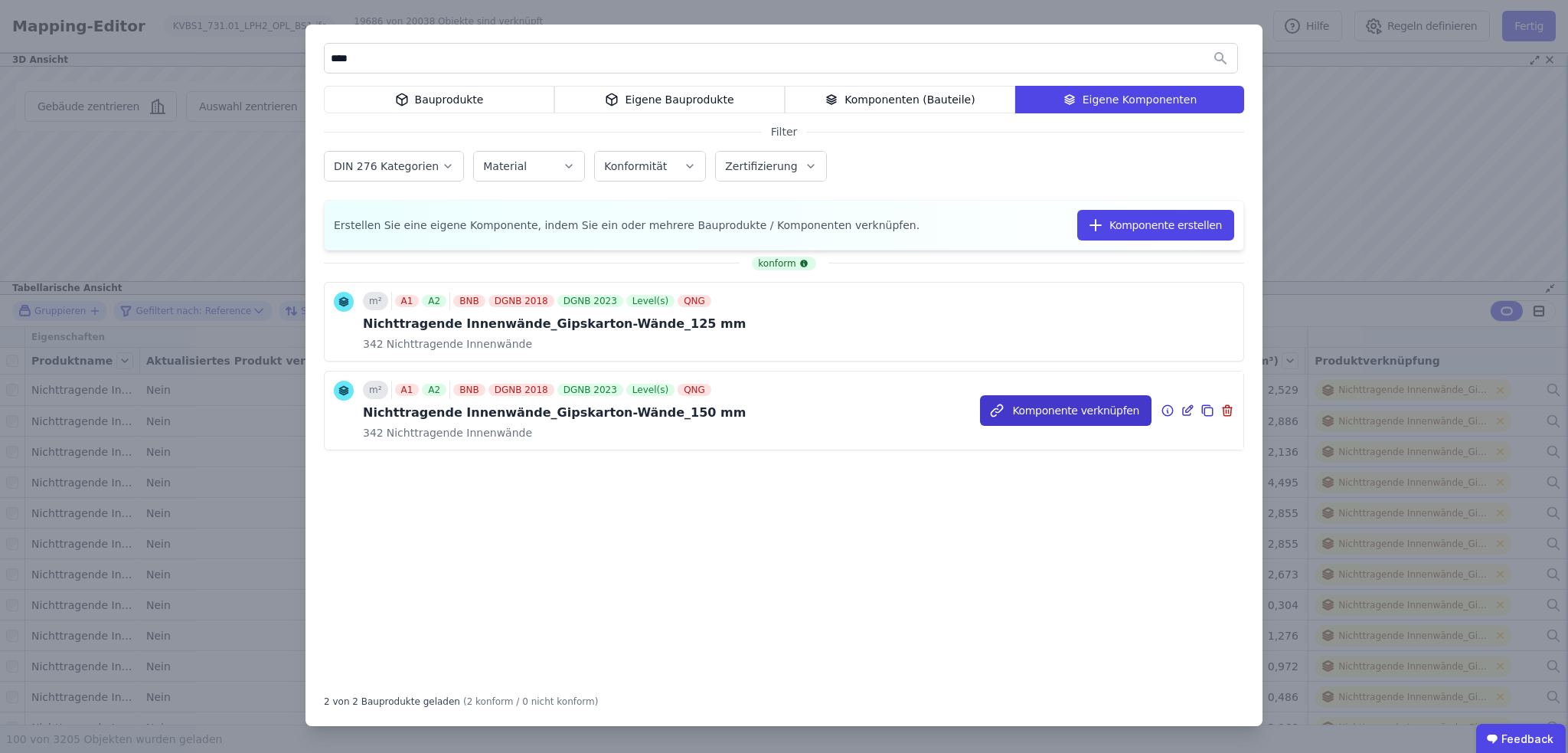
type input "****"
click at [1054, 407] on button "Komponente verknüpfen" at bounding box center [1066, 411] width 172 height 31
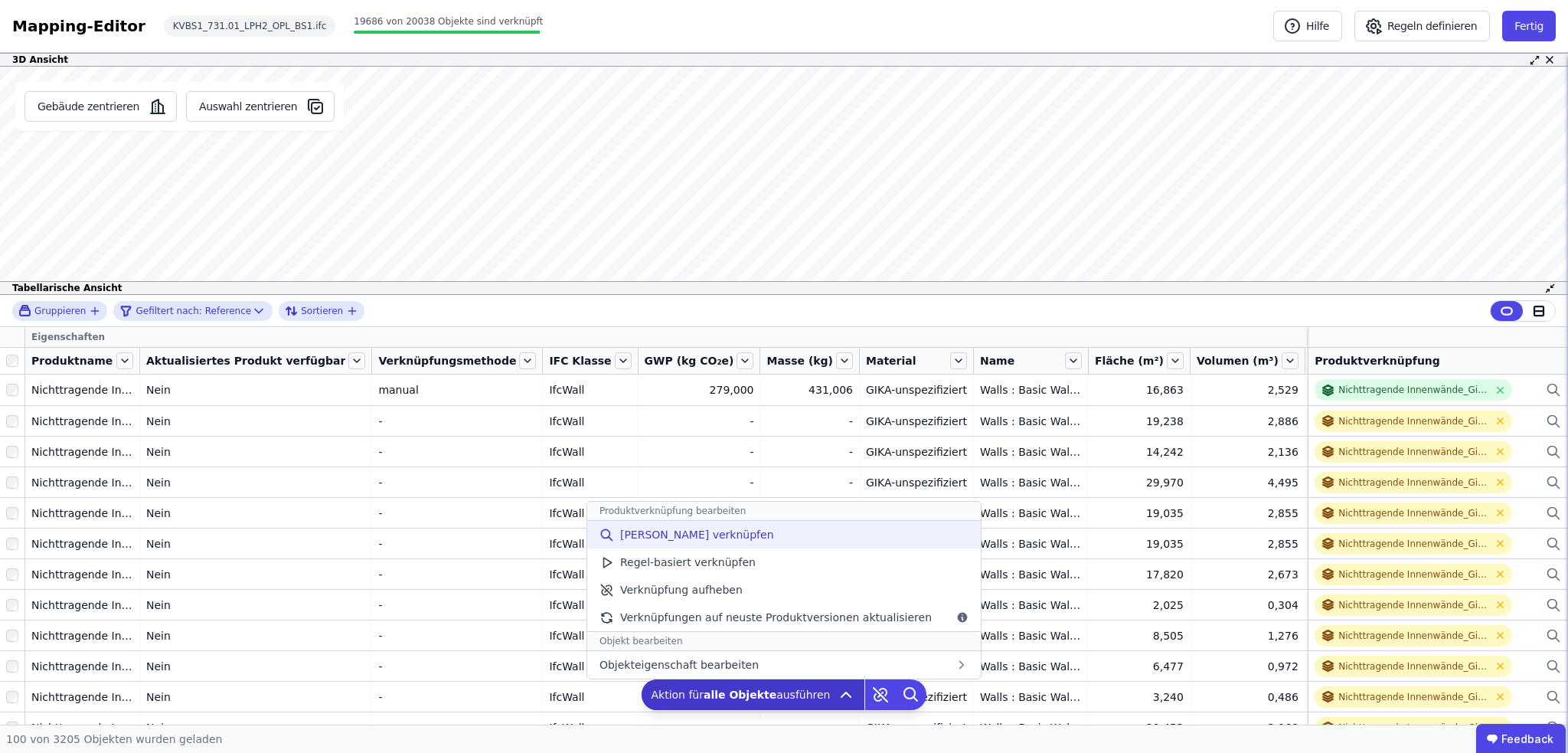
click at [713, 536] on span "[PERSON_NAME] verknüpfen" at bounding box center [697, 535] width 154 height 15
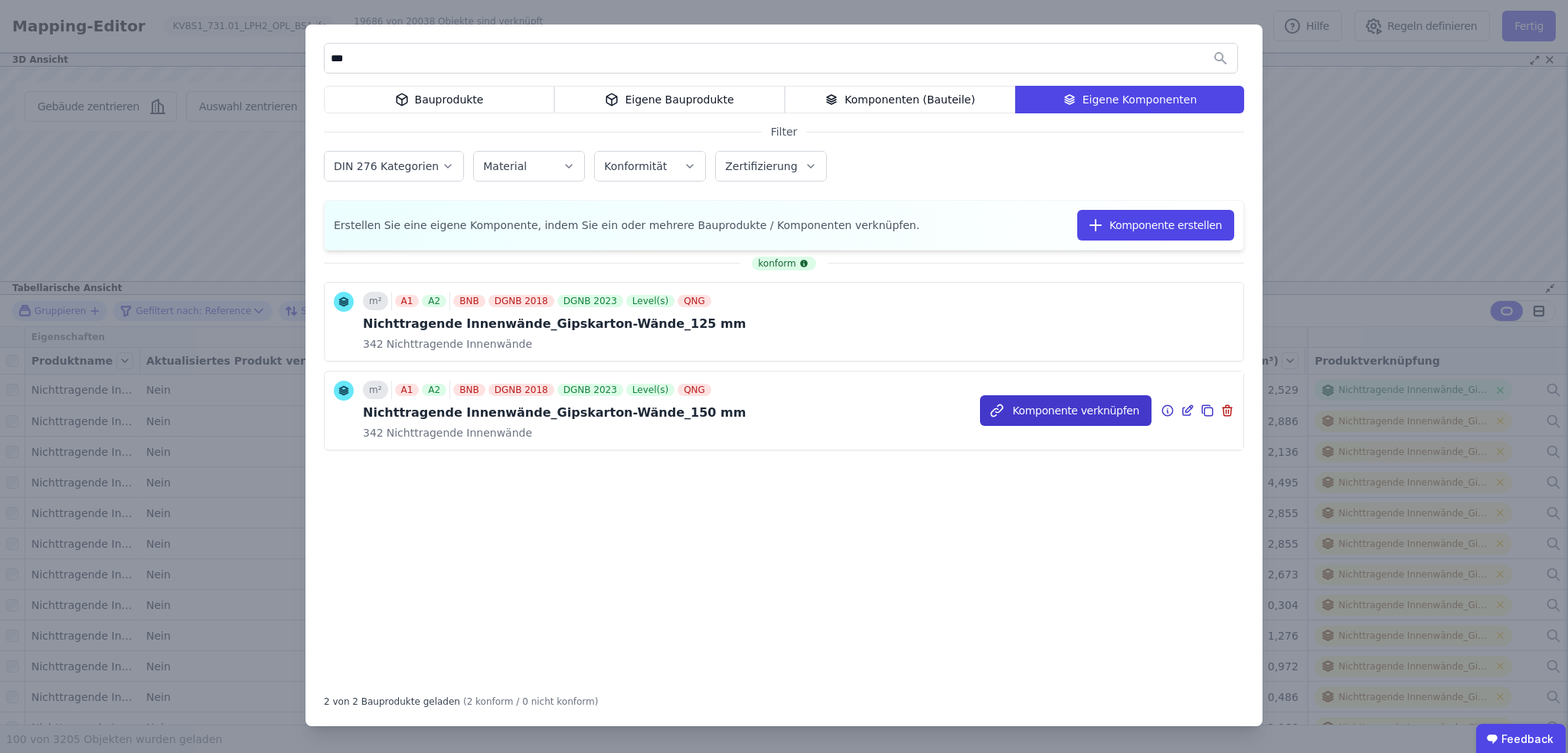
type input "***"
click at [1032, 410] on button "Komponente verknüpfen" at bounding box center [1066, 411] width 172 height 31
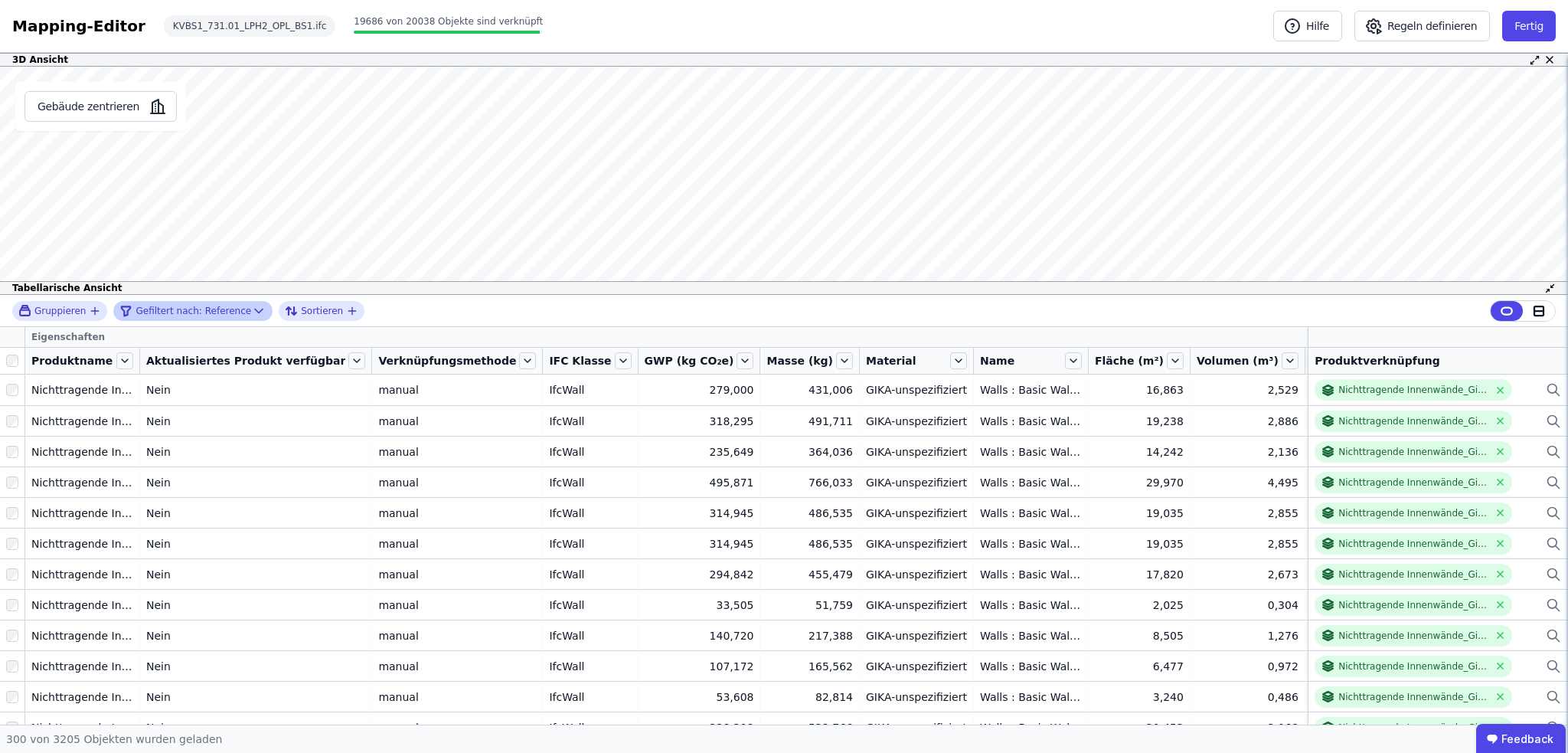
click at [252, 306] on icon at bounding box center [259, 311] width 15 height 15
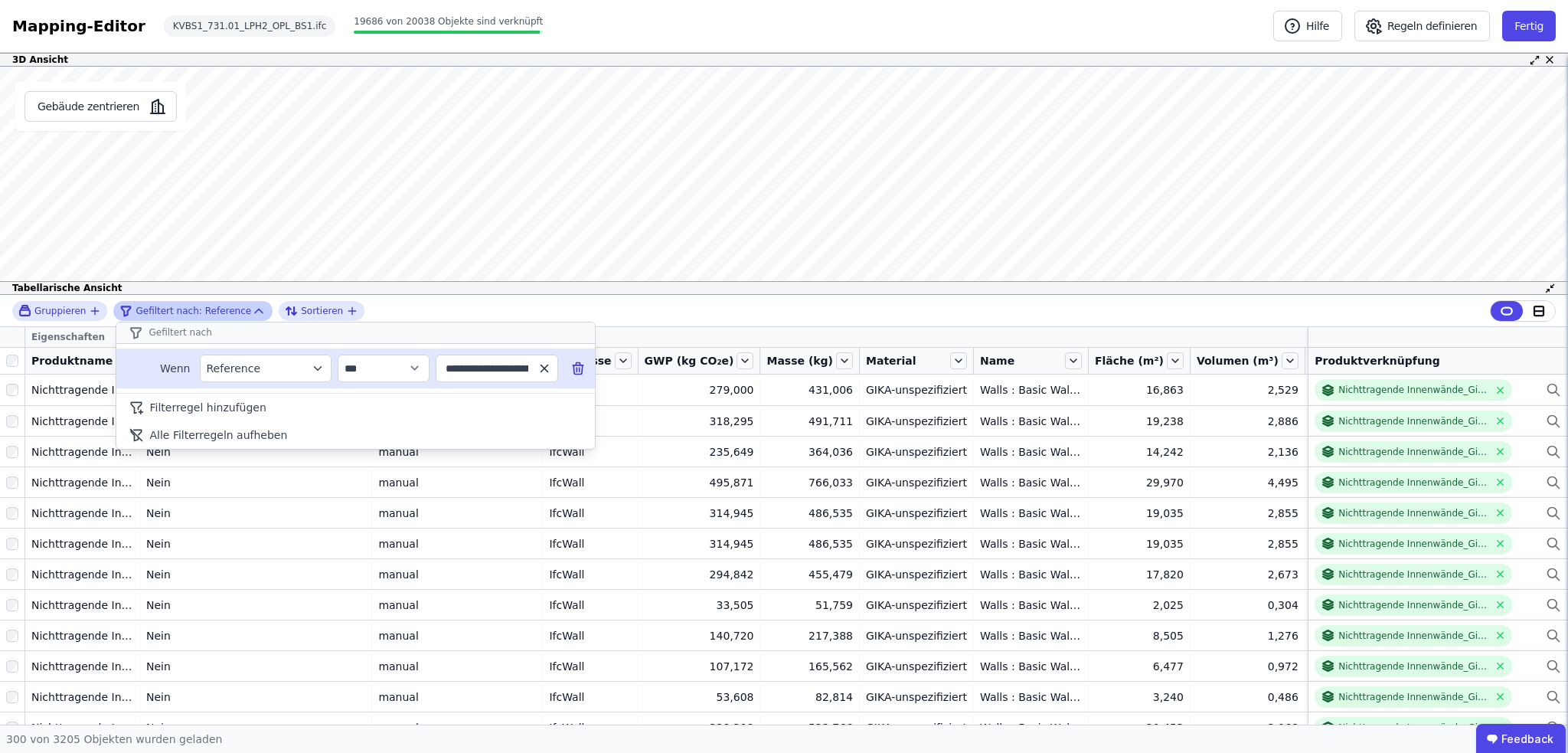
click at [545, 367] on icon "button" at bounding box center [544, 367] width 7 height 7
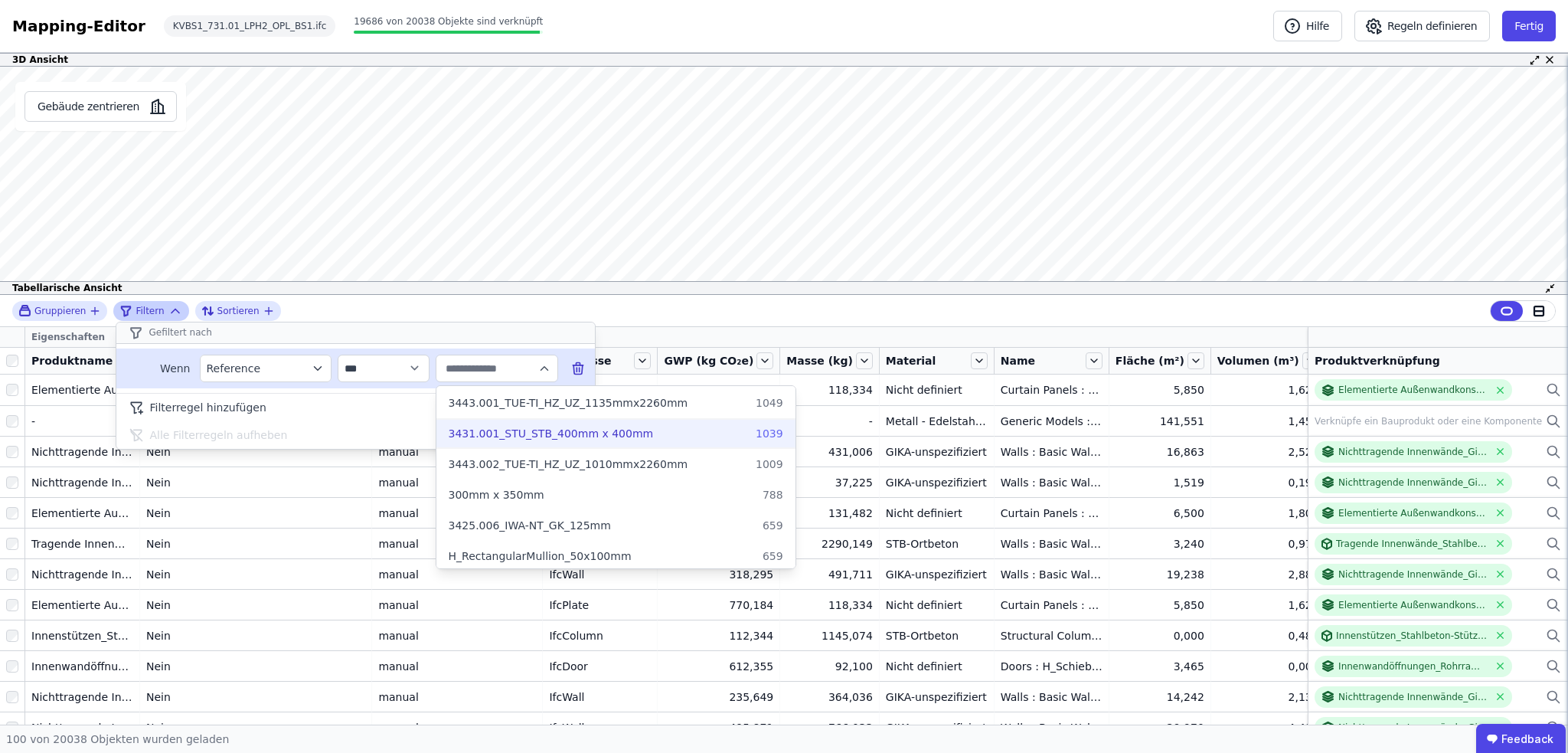
scroll to position [153, 0]
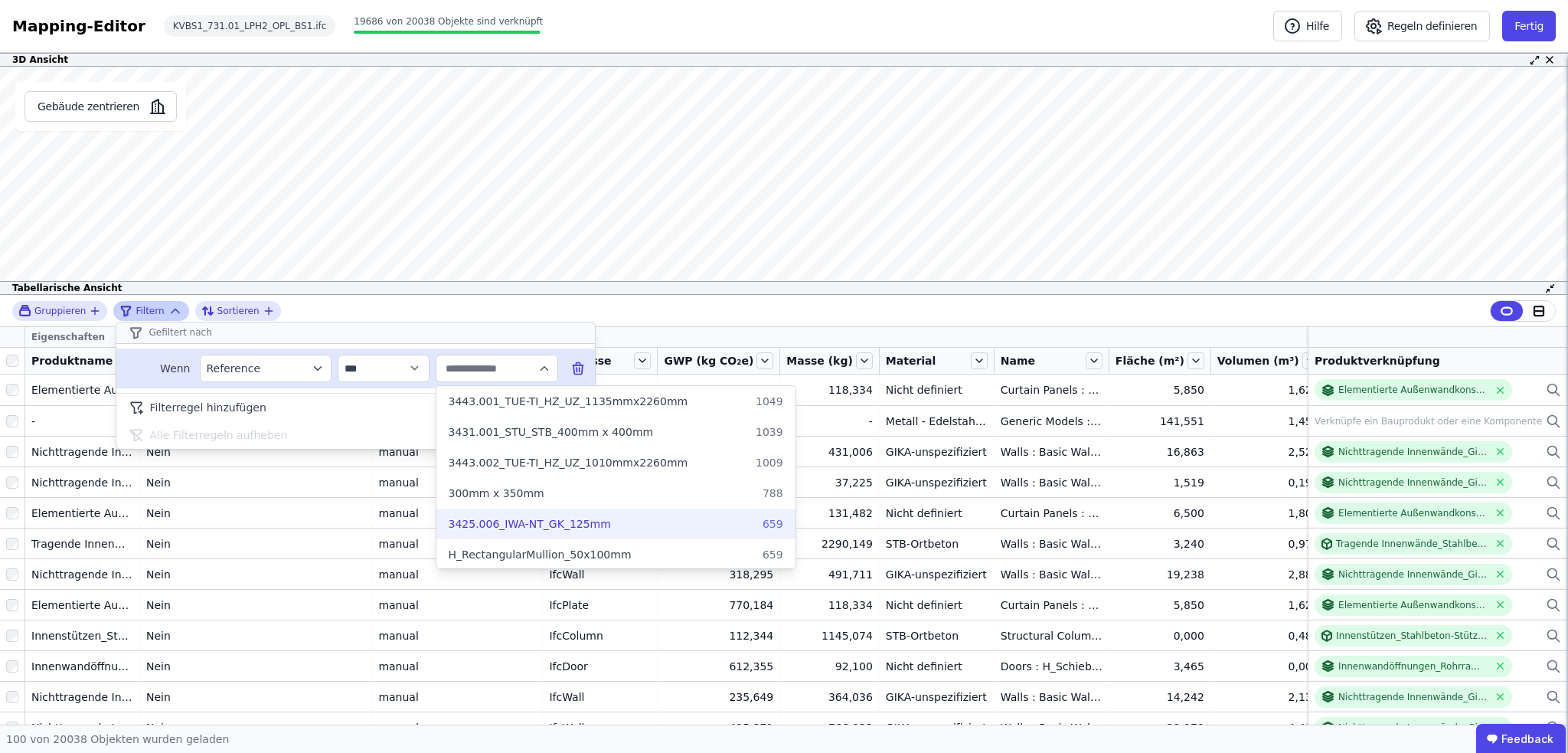
click at [605, 524] on div "3425.006_IWA-NT_GK_125mm 659" at bounding box center [615, 524] width 334 height 15
type input "**********"
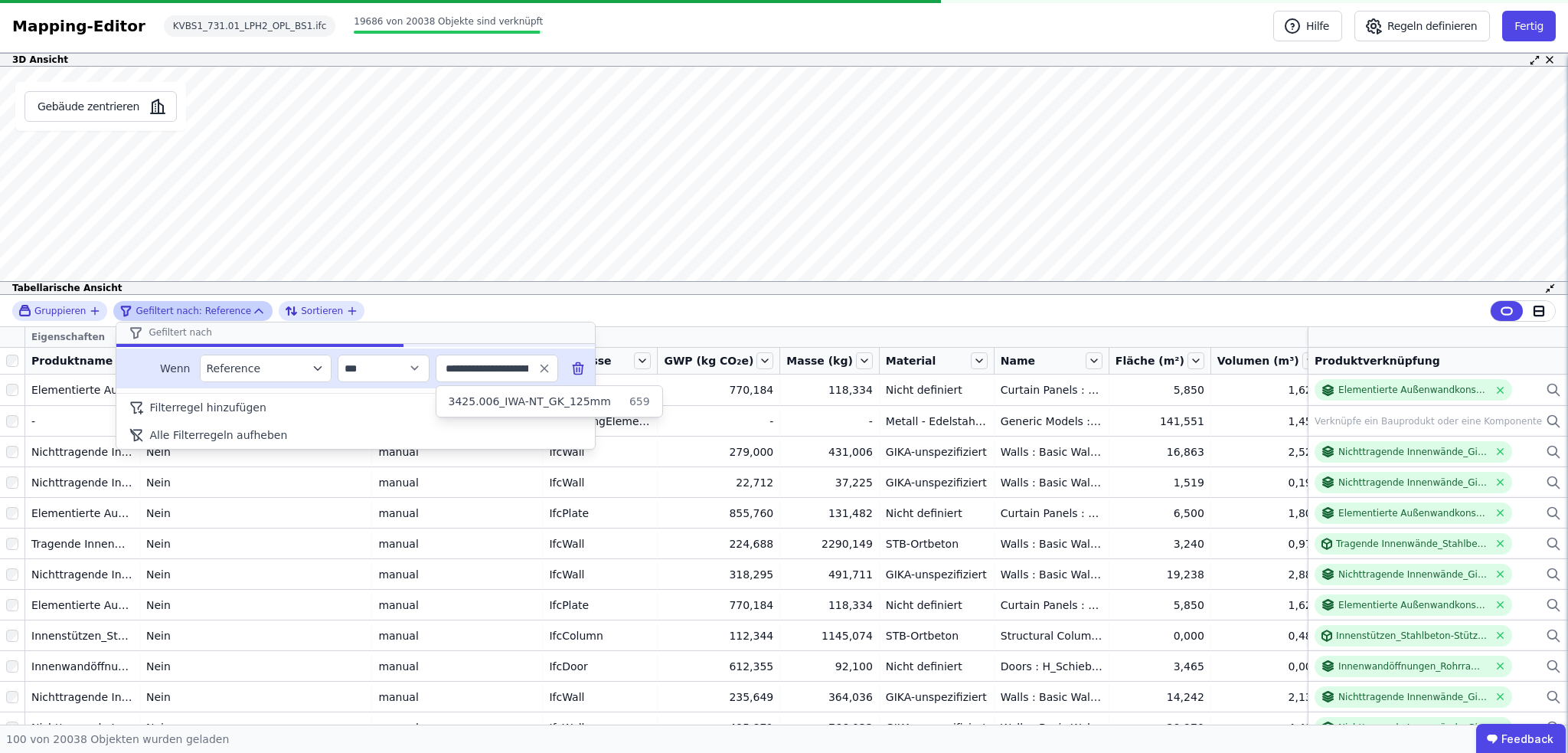
scroll to position [0, 0]
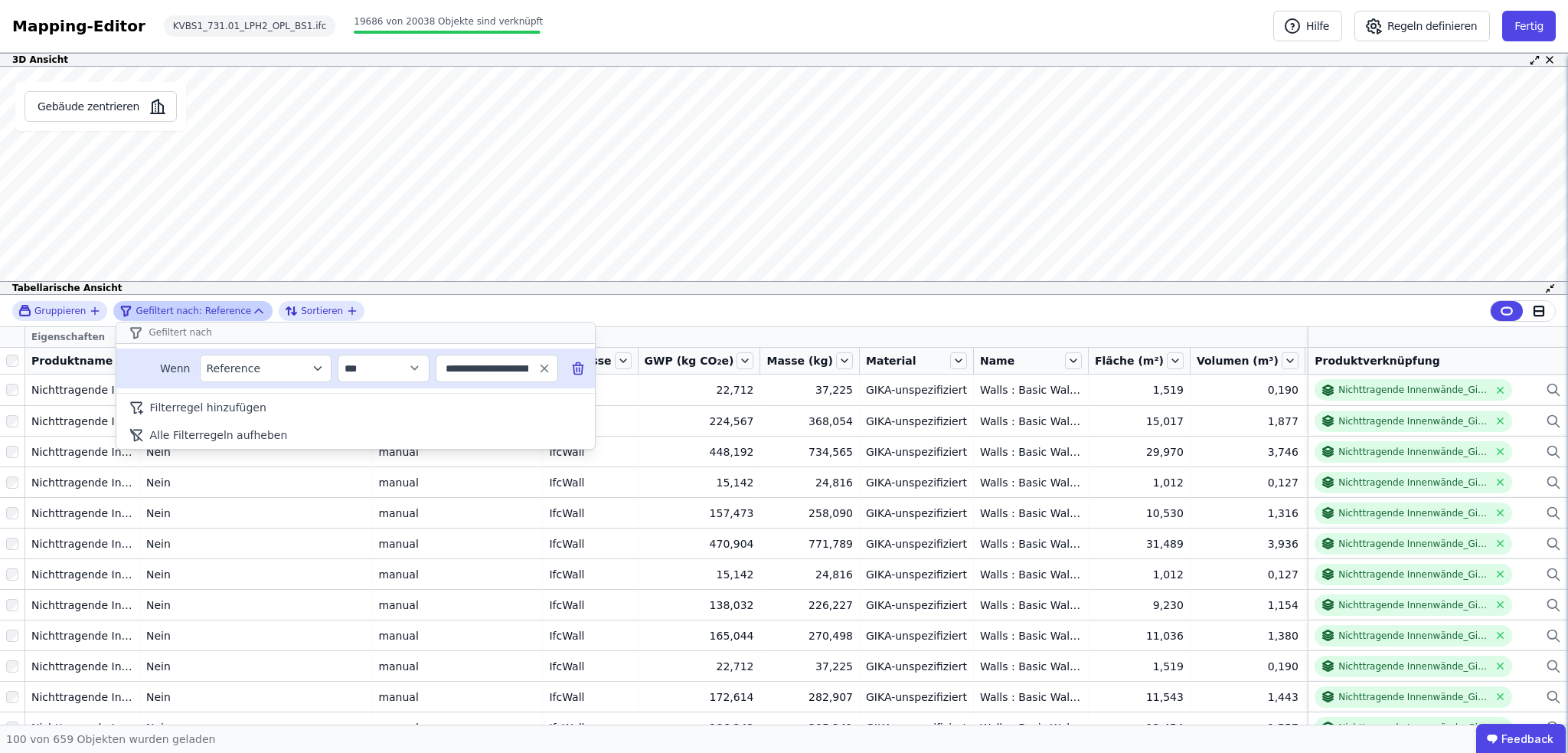
click at [1538, 419] on div "**********" at bounding box center [784, 510] width 1568 height 430
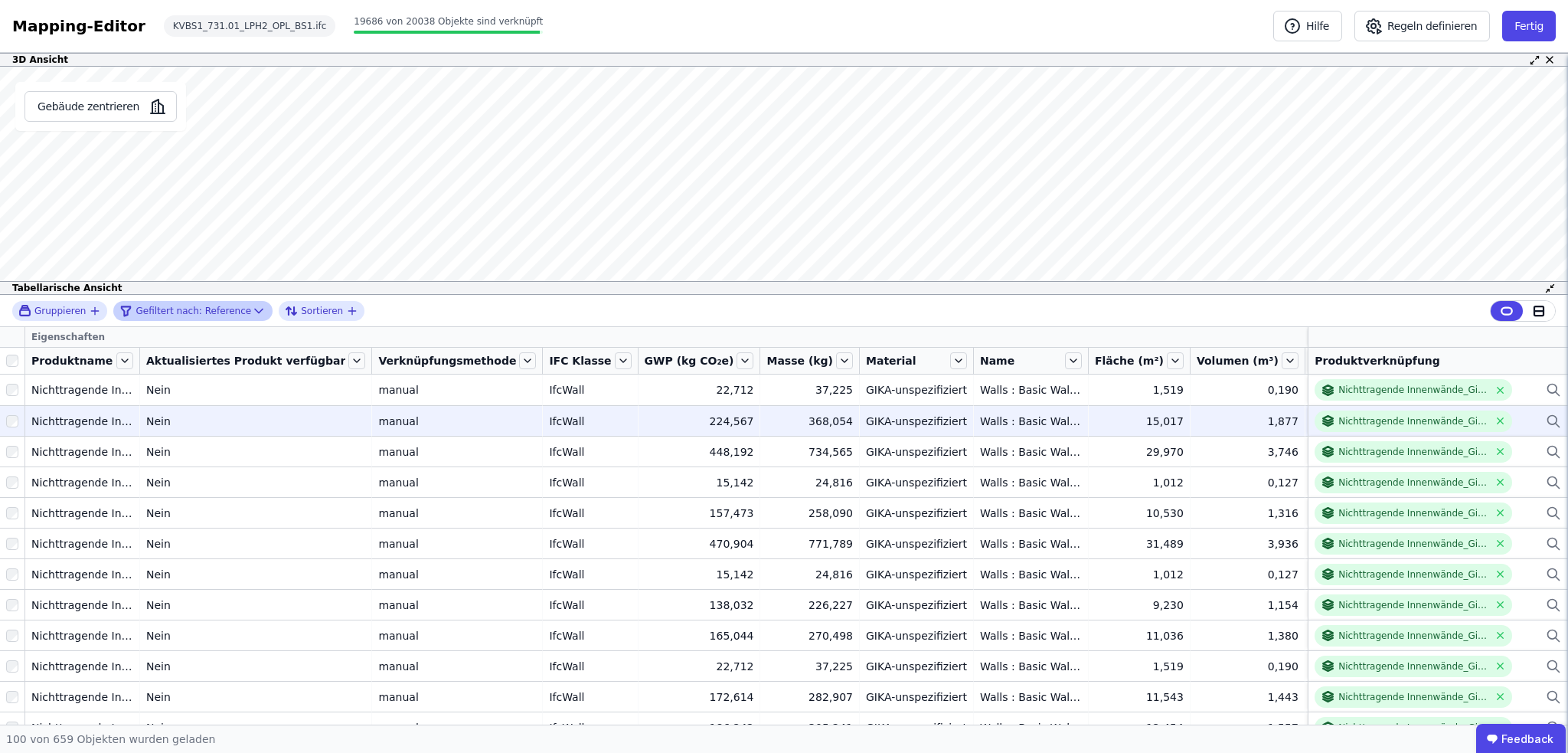
click at [1546, 420] on icon at bounding box center [1554, 420] width 15 height 18
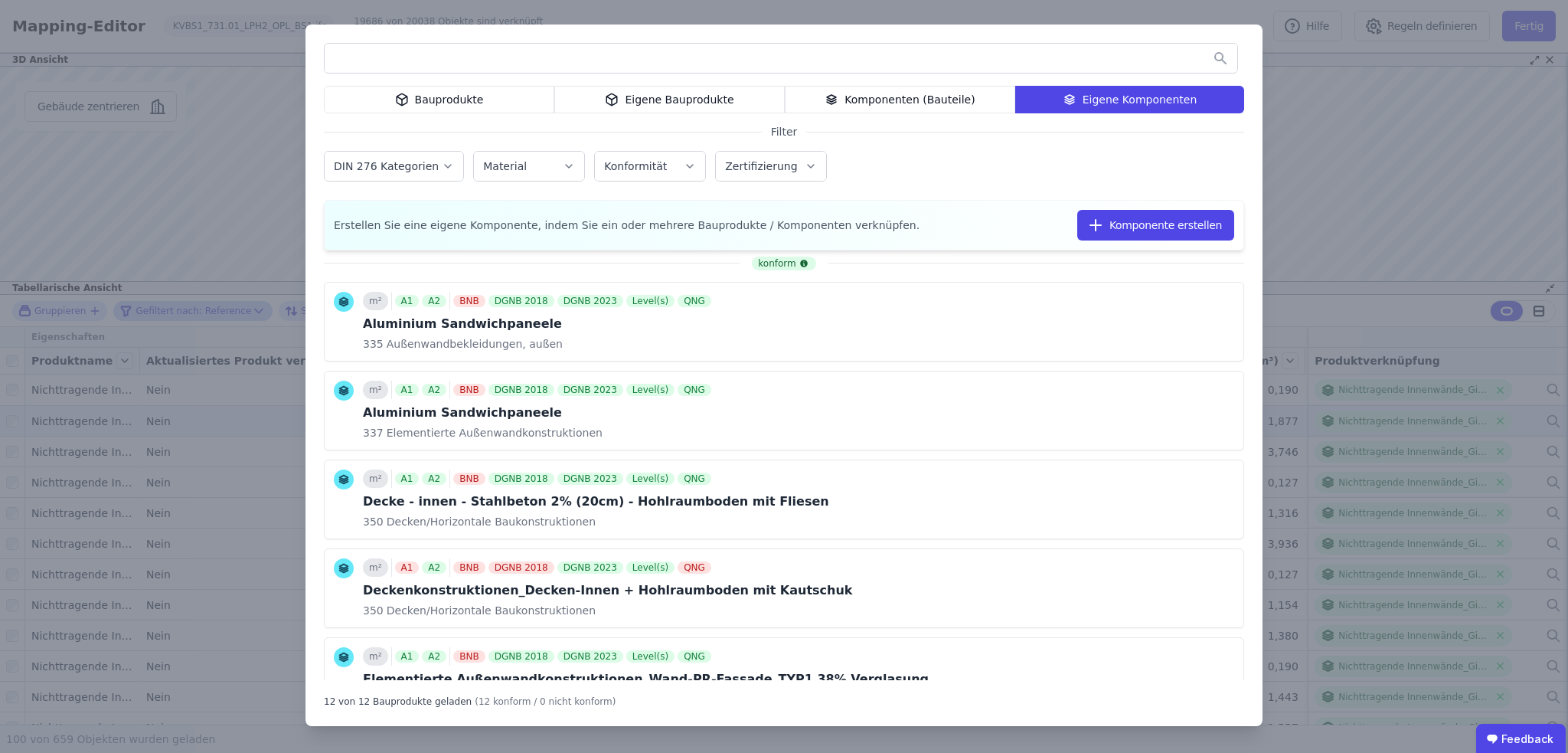
click at [1412, 312] on div "Bauprodukte Eigene Bauprodukte Komponenten (Bauteile) Eigene Komponenten Filter…" at bounding box center [784, 376] width 1568 height 753
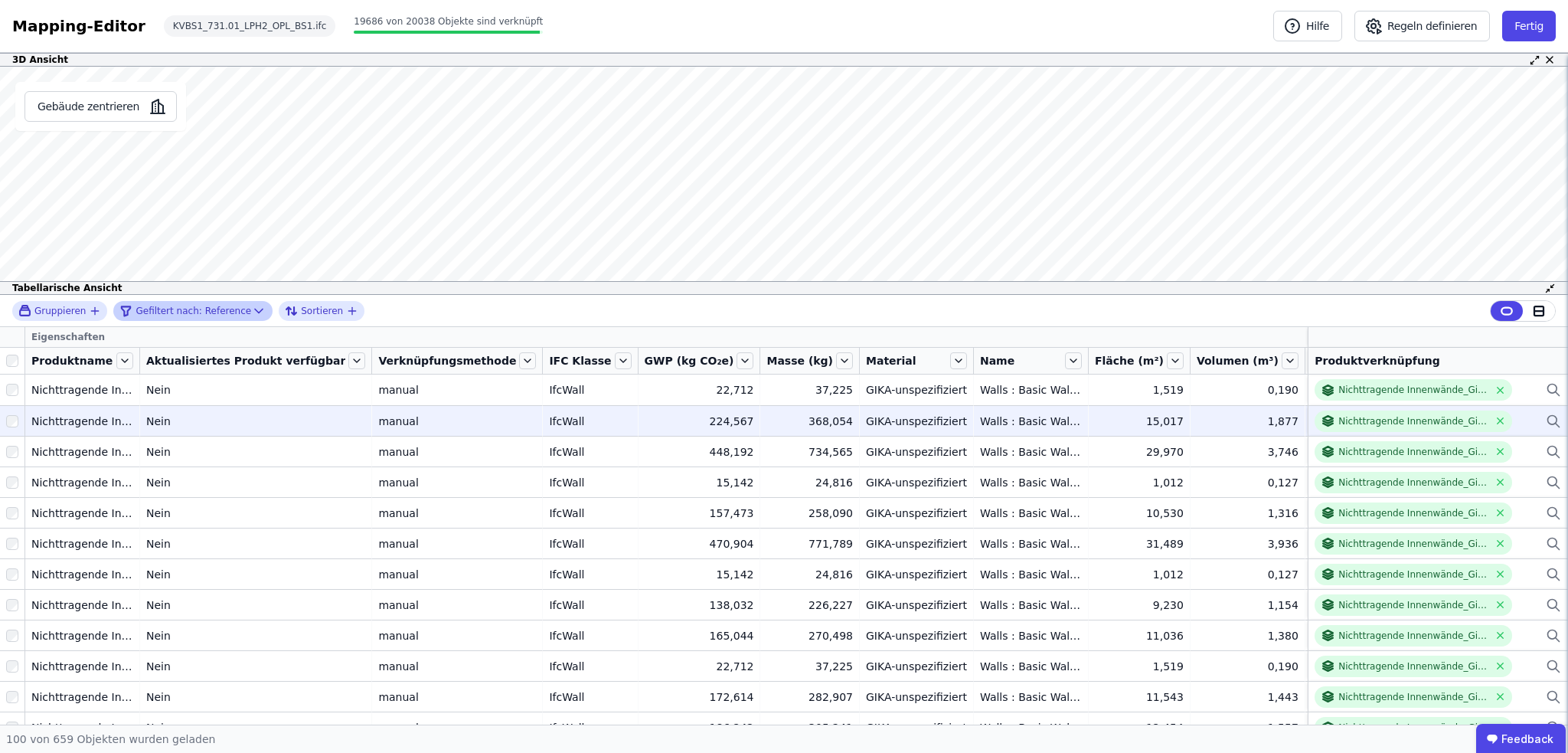
click at [1293, 336] on div "Eigenschaften" at bounding box center [777, 336] width 1504 height 20
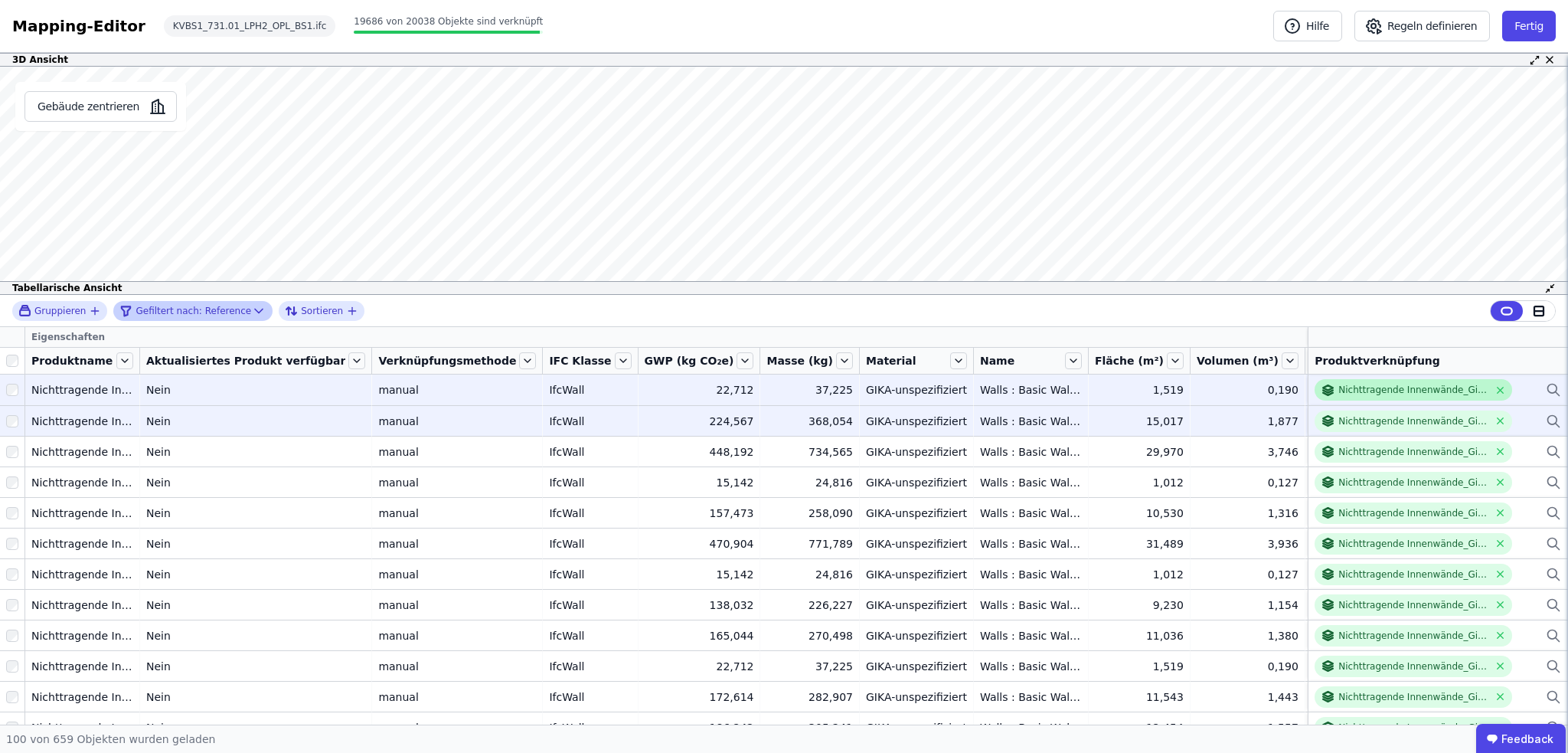
click at [1366, 388] on div "Nichttragende Innenwände_Gipskarton-Wände_125 mm" at bounding box center [1414, 390] width 150 height 13
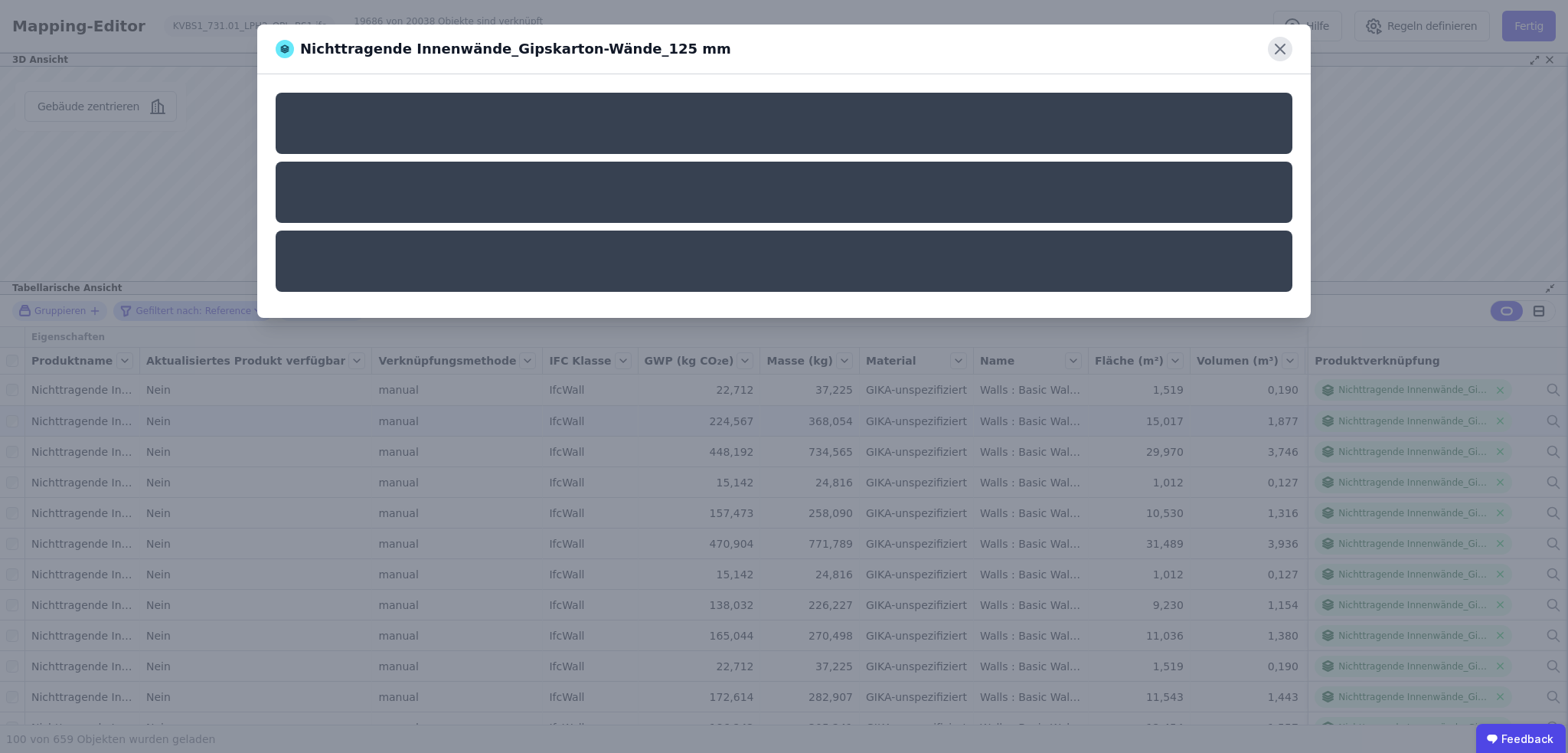
click at [1283, 44] on icon at bounding box center [1279, 48] width 24 height 24
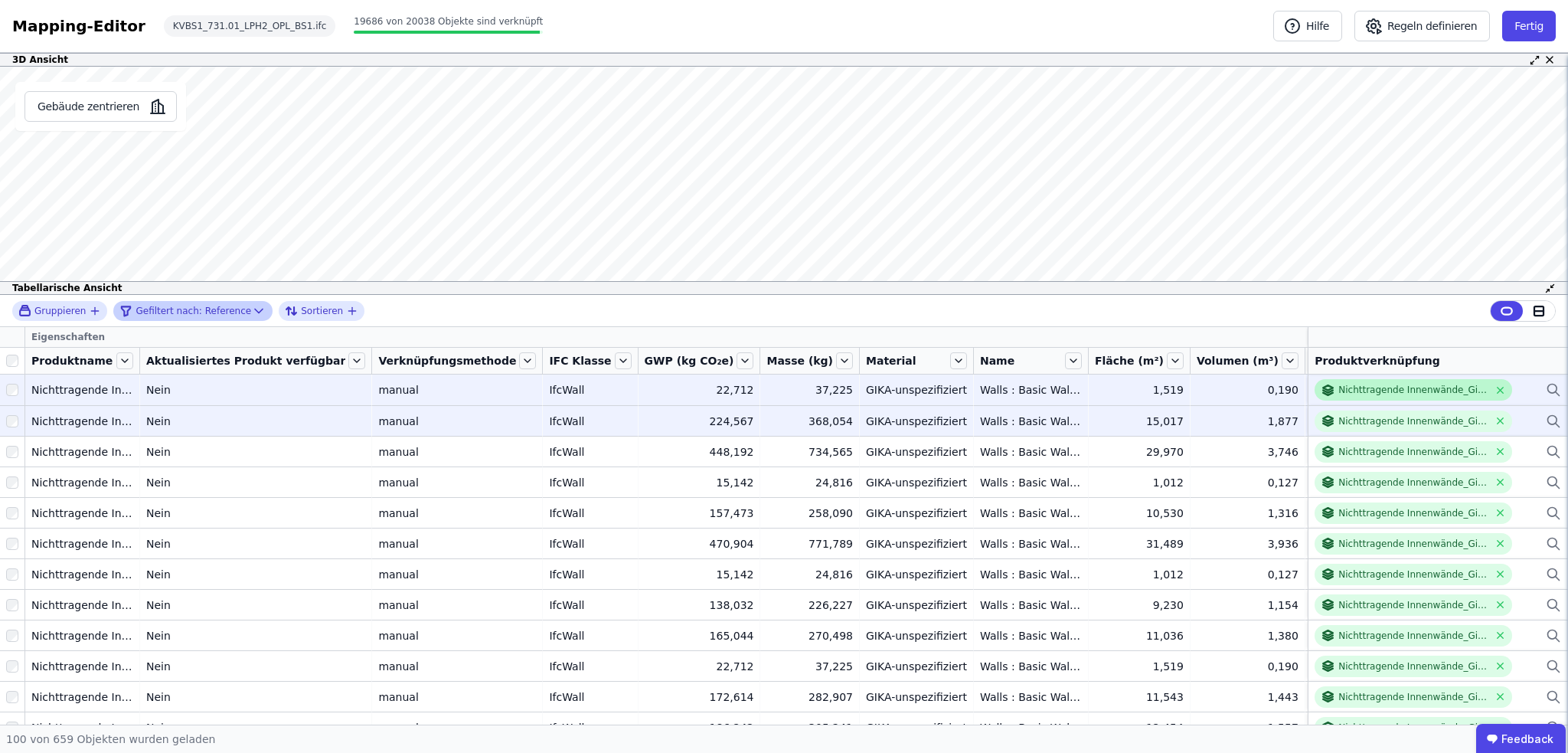
click at [1387, 391] on div "Nichttragende Innenwände_Gipskarton-Wände_125 mm" at bounding box center [1414, 390] width 150 height 13
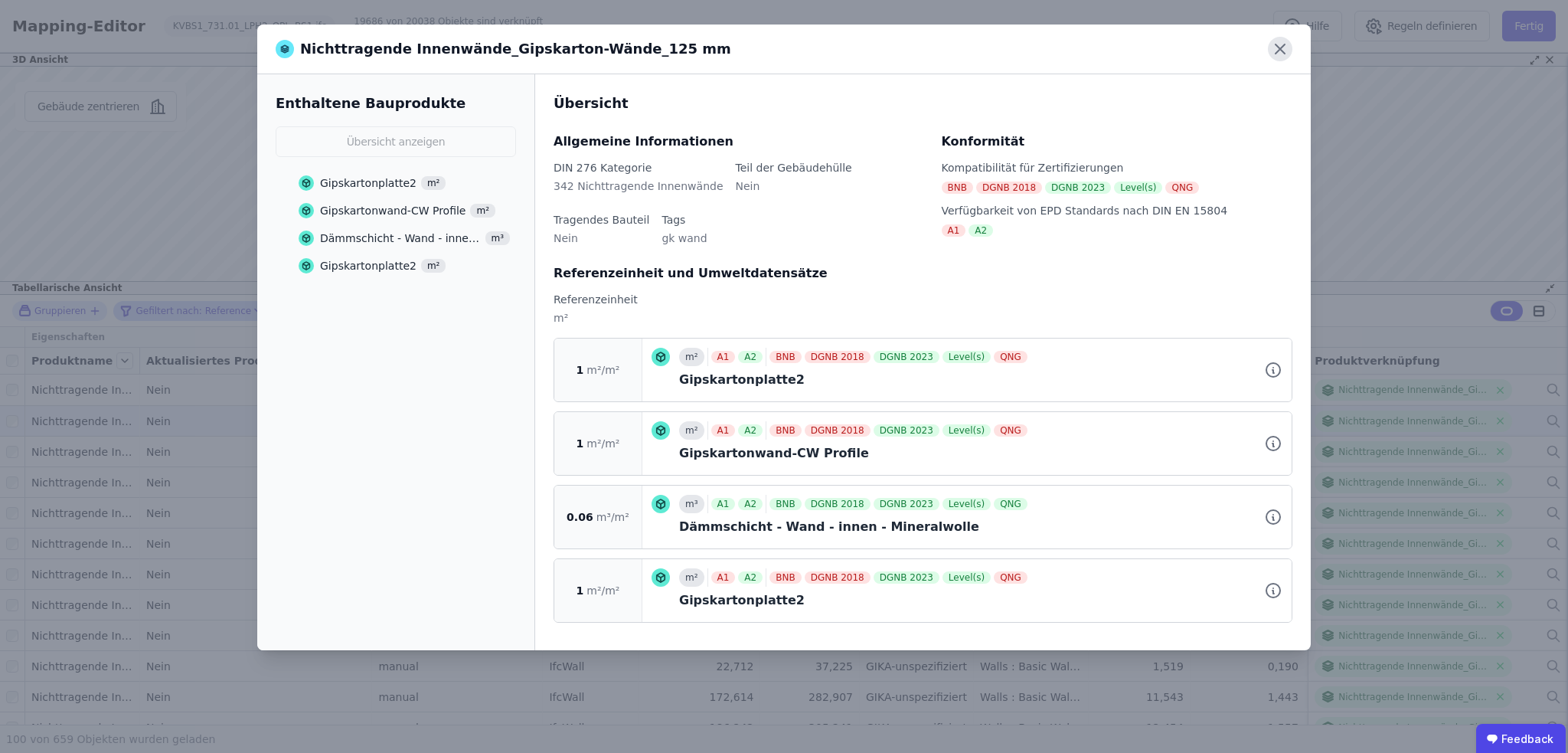
click at [1281, 48] on icon at bounding box center [1280, 49] width 10 height 10
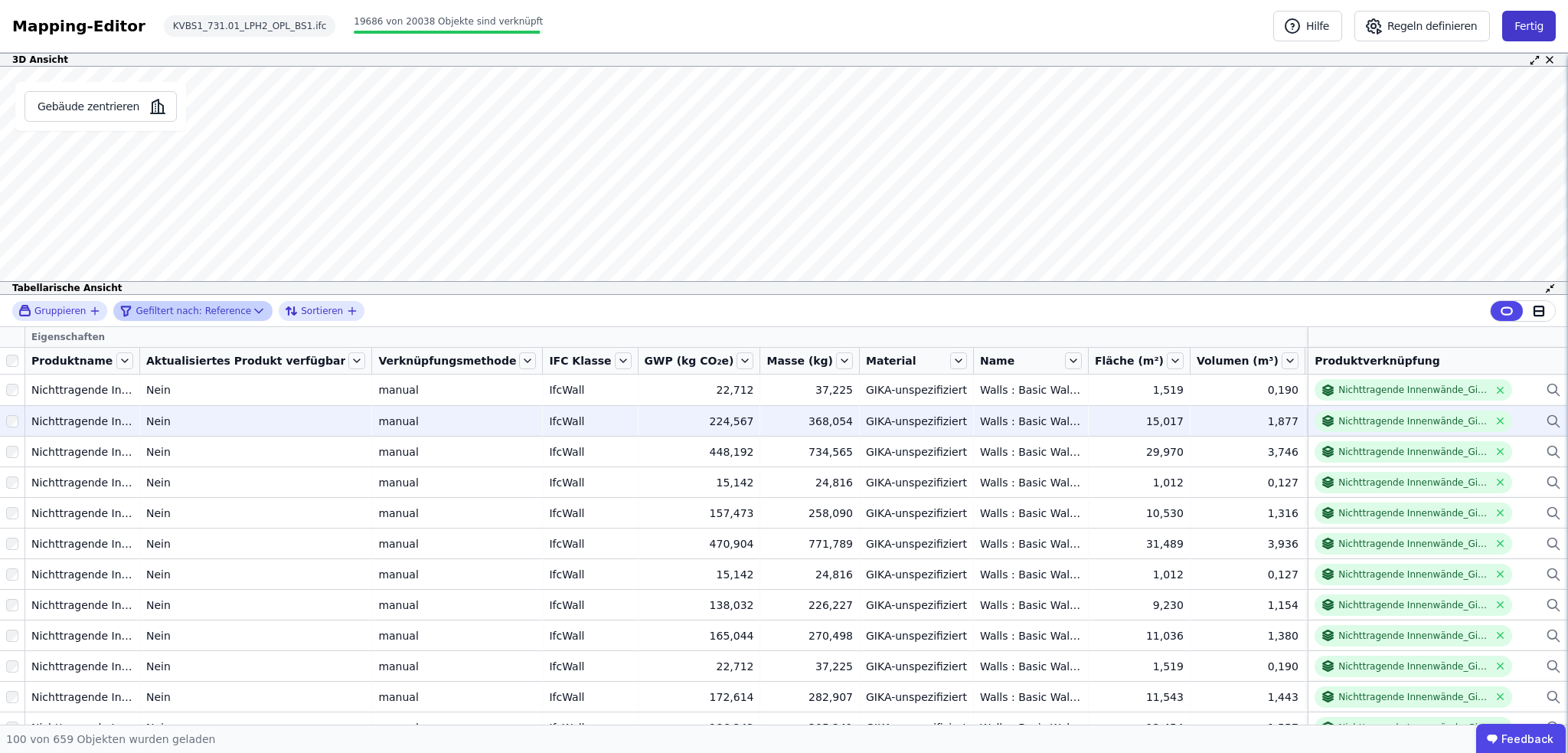
click at [1540, 24] on button "Fertig" at bounding box center [1529, 26] width 54 height 31
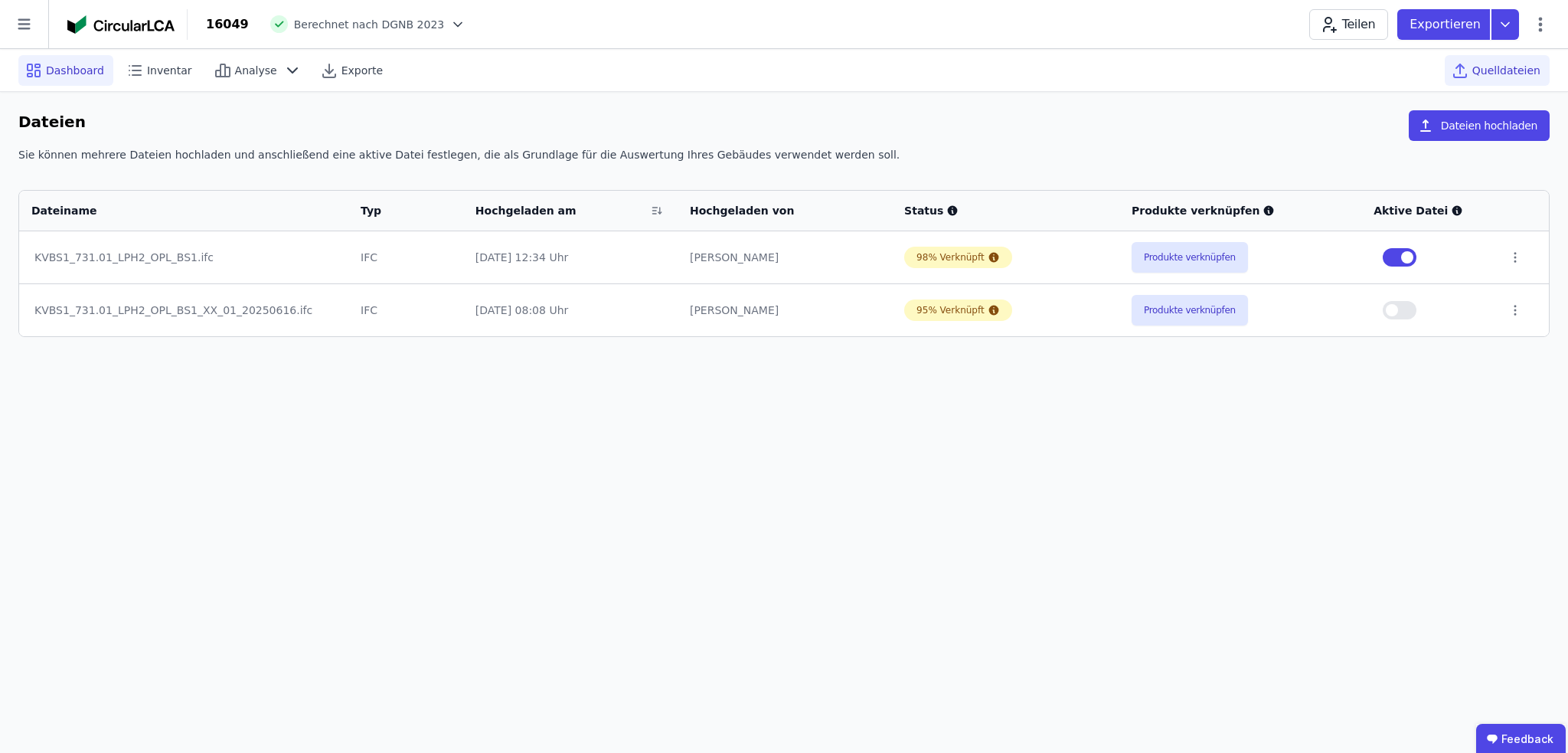
click at [87, 73] on span "Dashboard" at bounding box center [75, 70] width 58 height 15
select select "*"
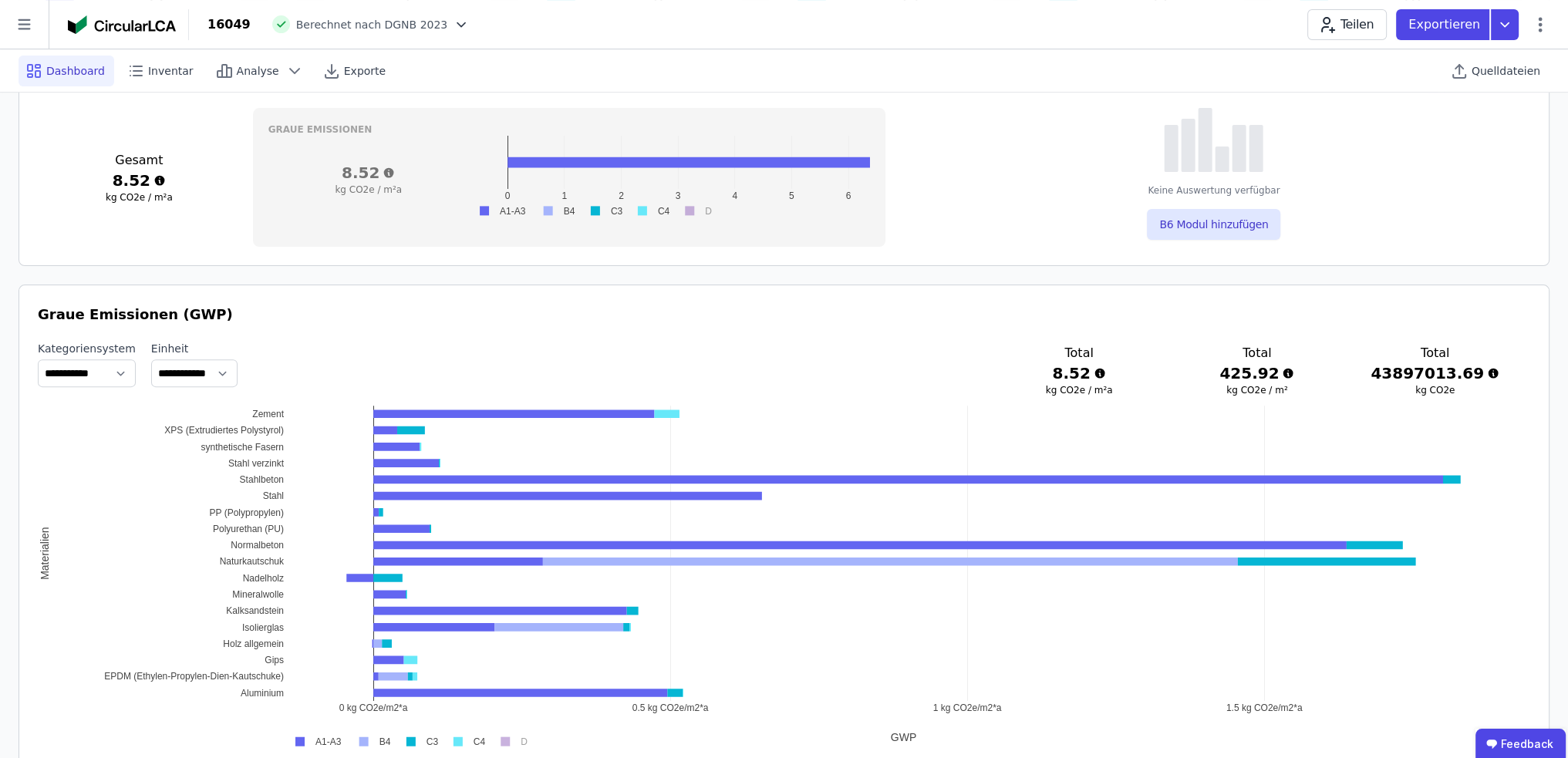
scroll to position [771, 0]
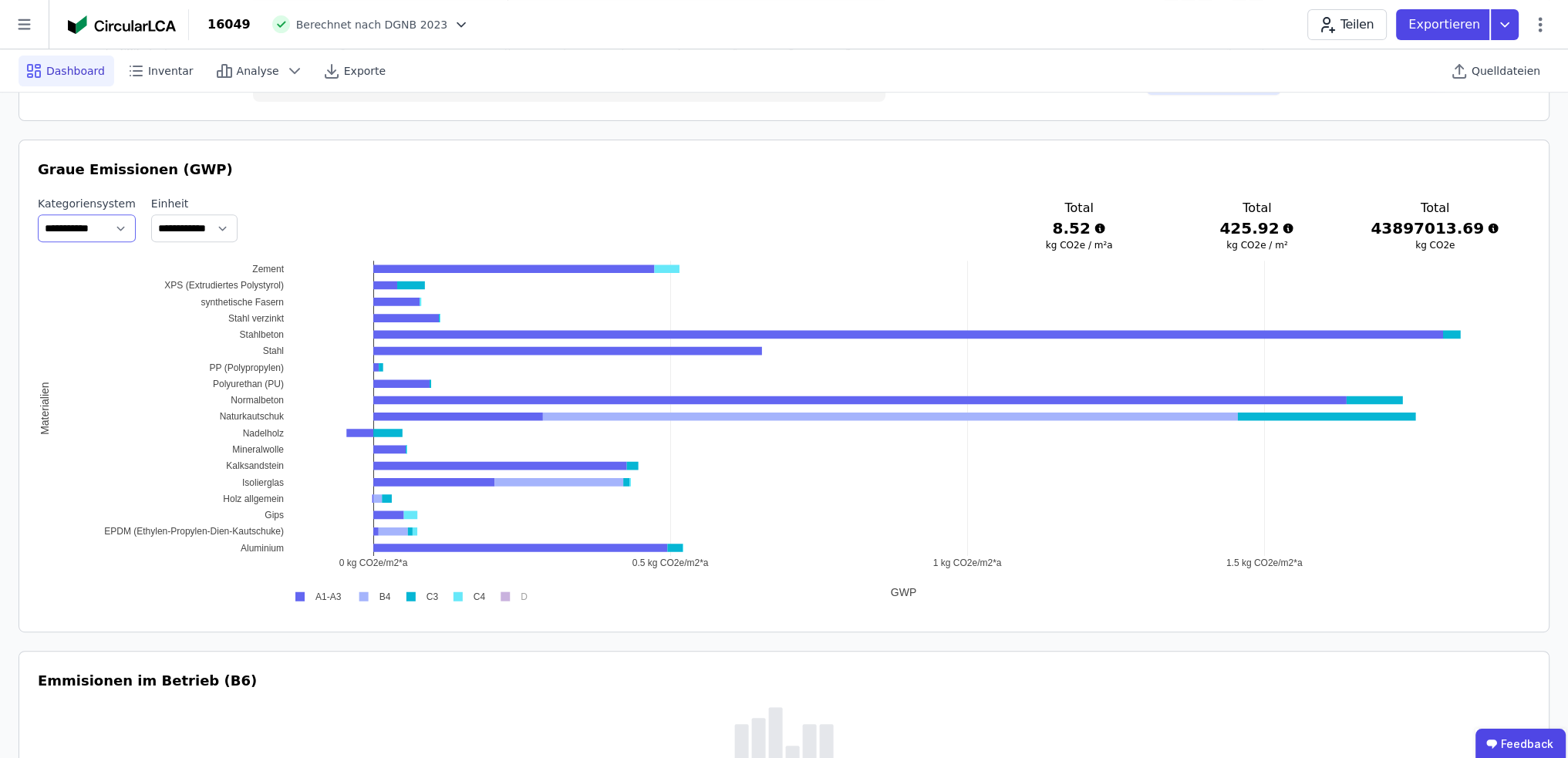
click at [129, 219] on select "**********" at bounding box center [86, 228] width 98 height 28
select select "**********"
click at [38, 214] on select "**********" at bounding box center [86, 228] width 98 height 28
